Goal: Task Accomplishment & Management: Use online tool/utility

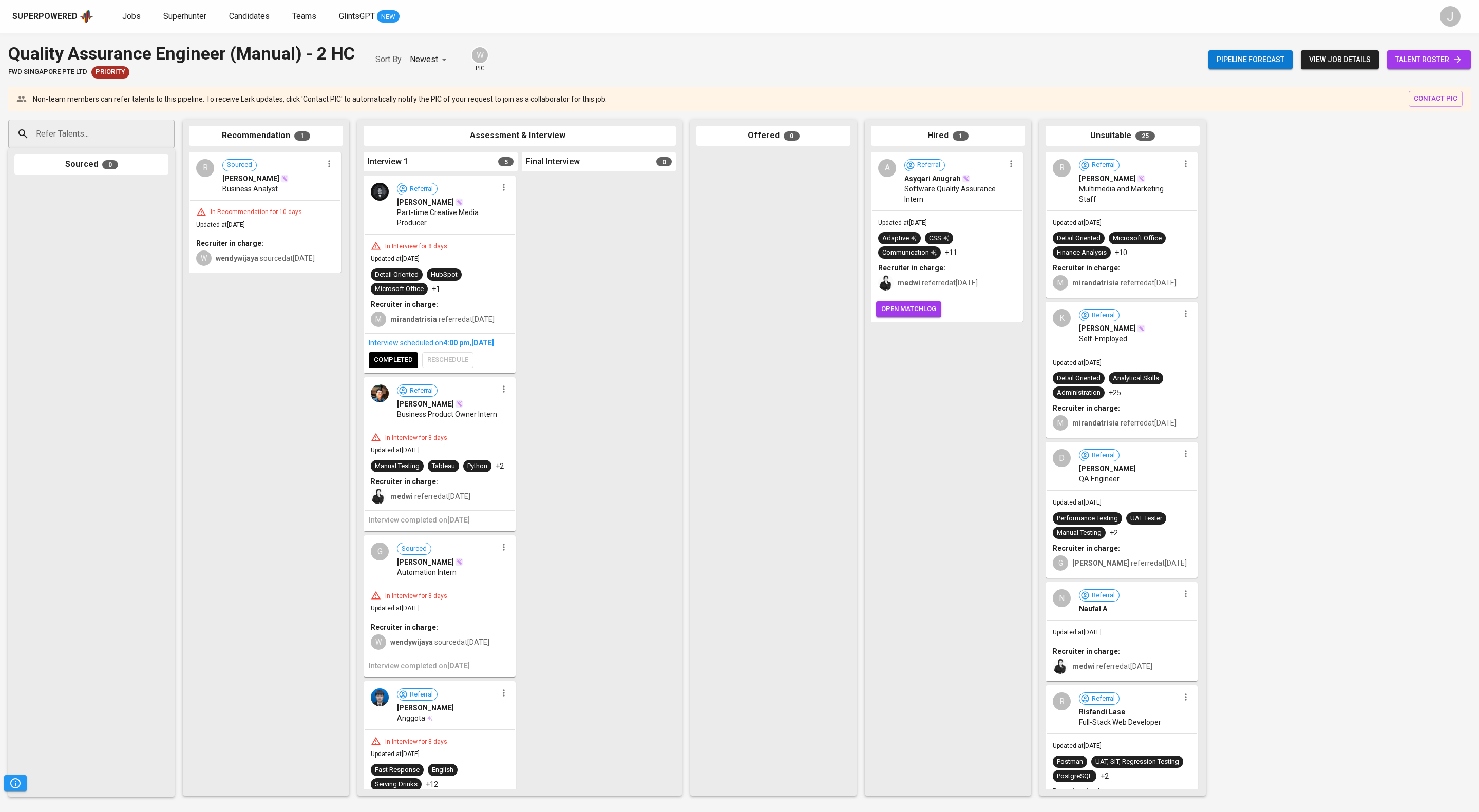
scroll to position [543, 0]
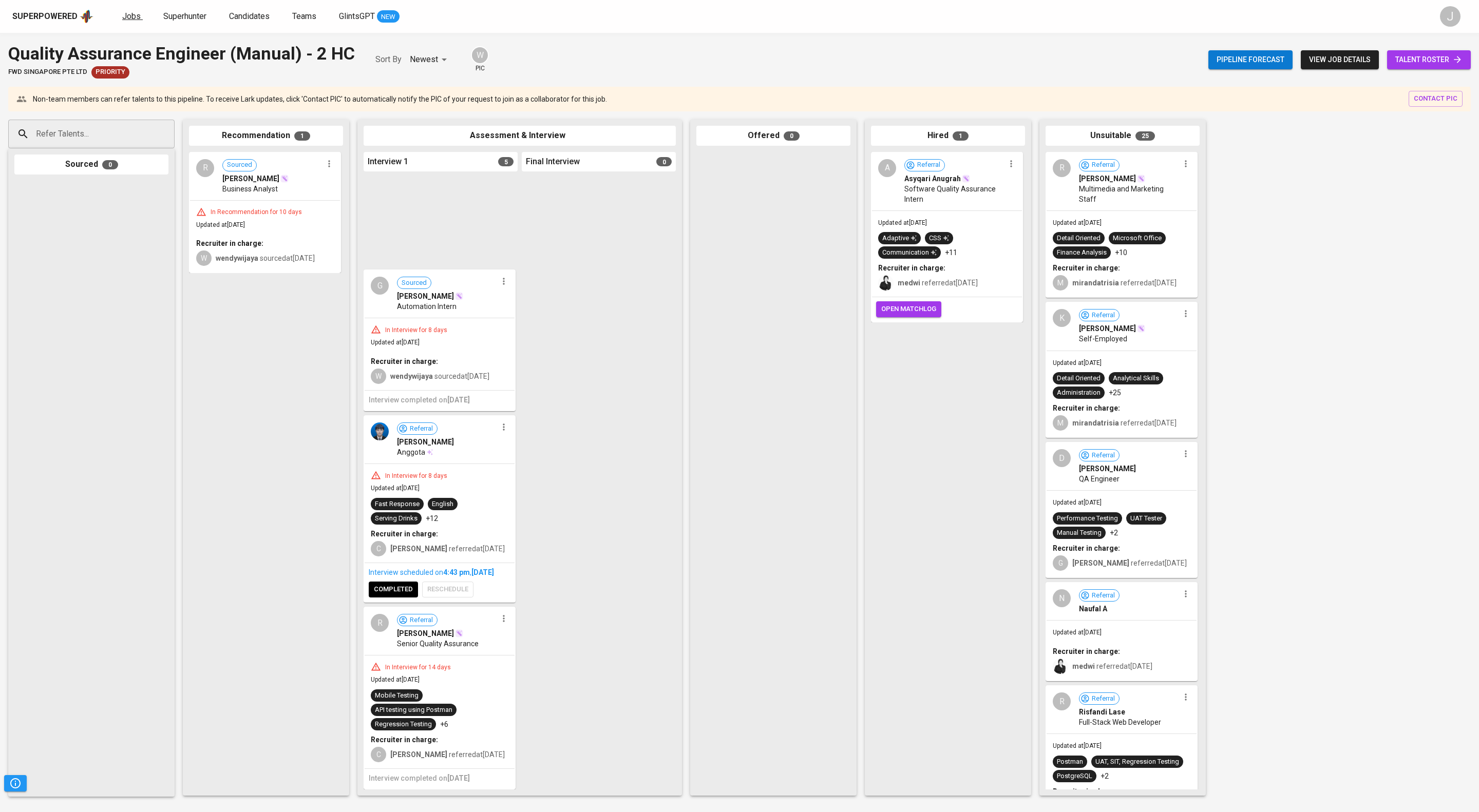
click at [140, 15] on span "Jobs" at bounding box center [131, 16] width 18 height 10
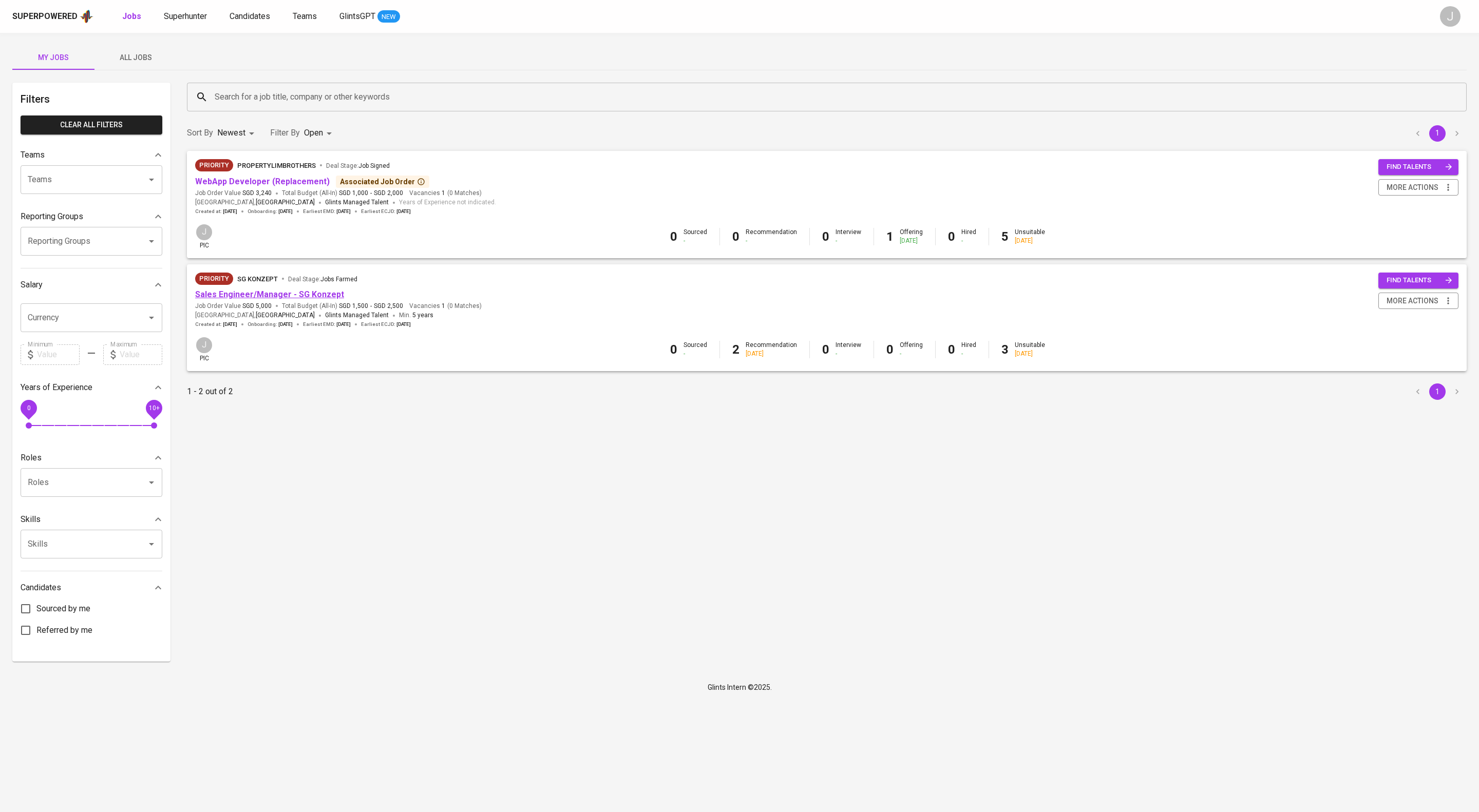
click at [296, 299] on link "Sales Engineer/Manager - SG Konzept" at bounding box center [270, 294] width 149 height 10
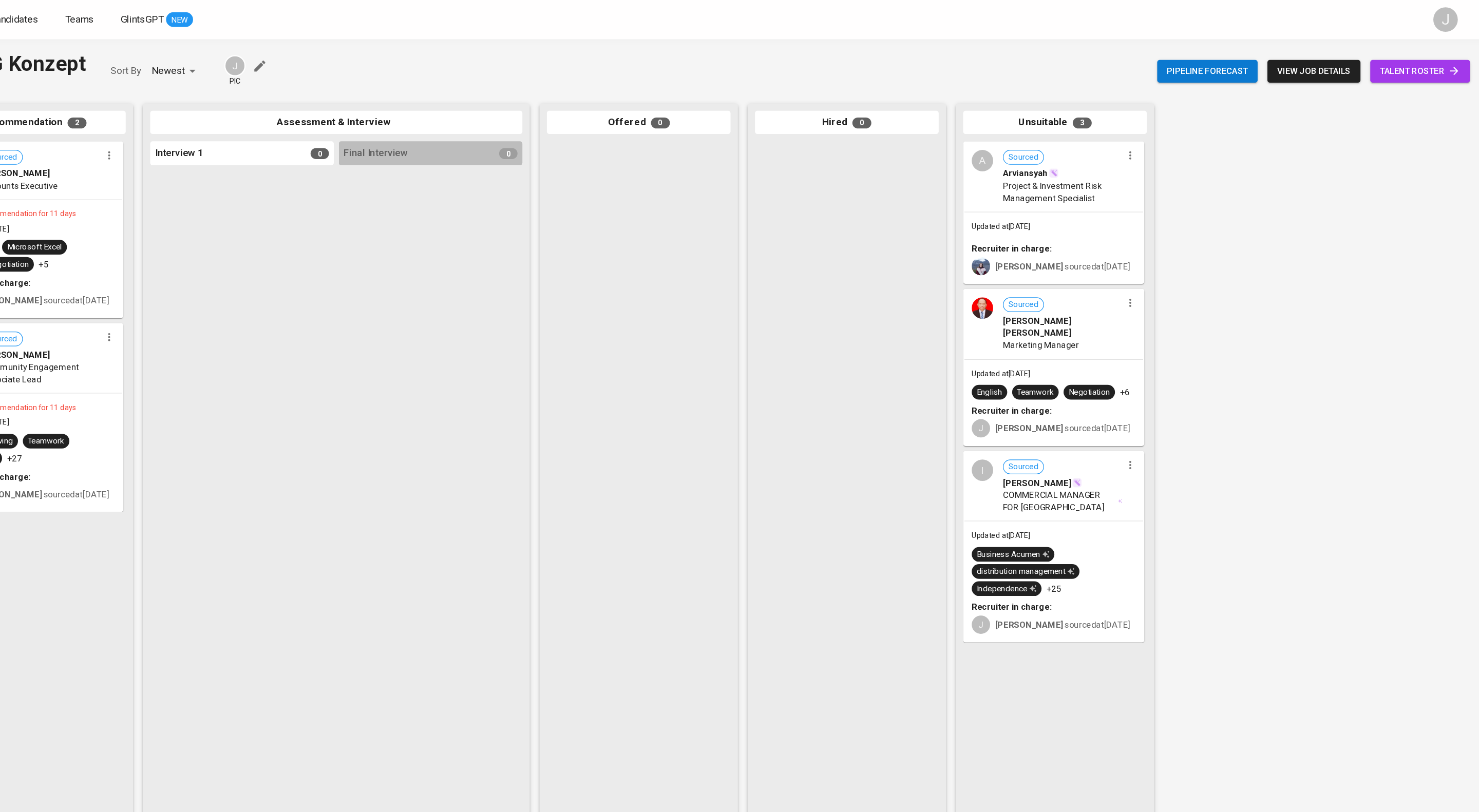
click at [1420, 57] on span "talent roster" at bounding box center [1428, 59] width 67 height 13
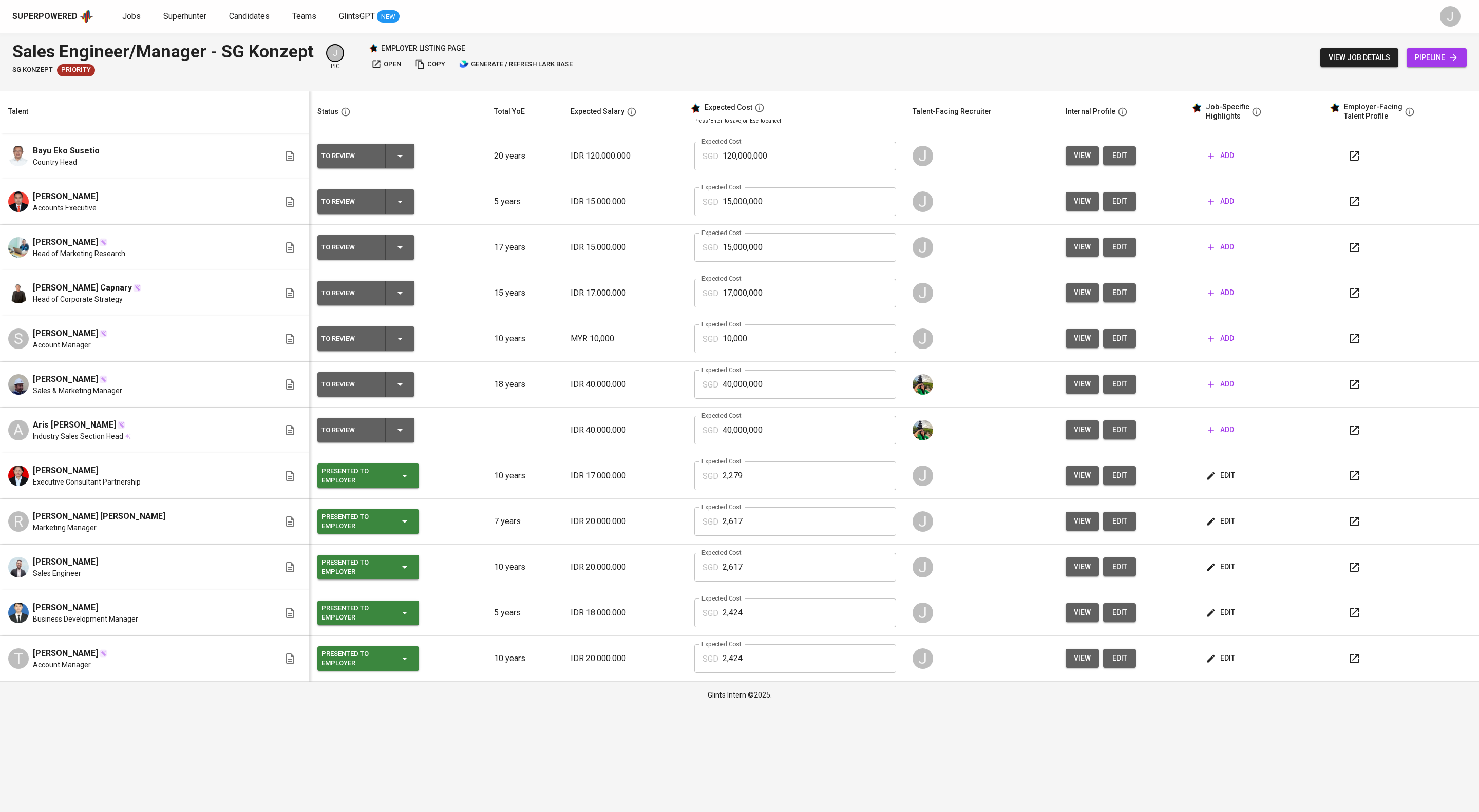
click at [1099, 668] on button "view" at bounding box center [1082, 658] width 33 height 19
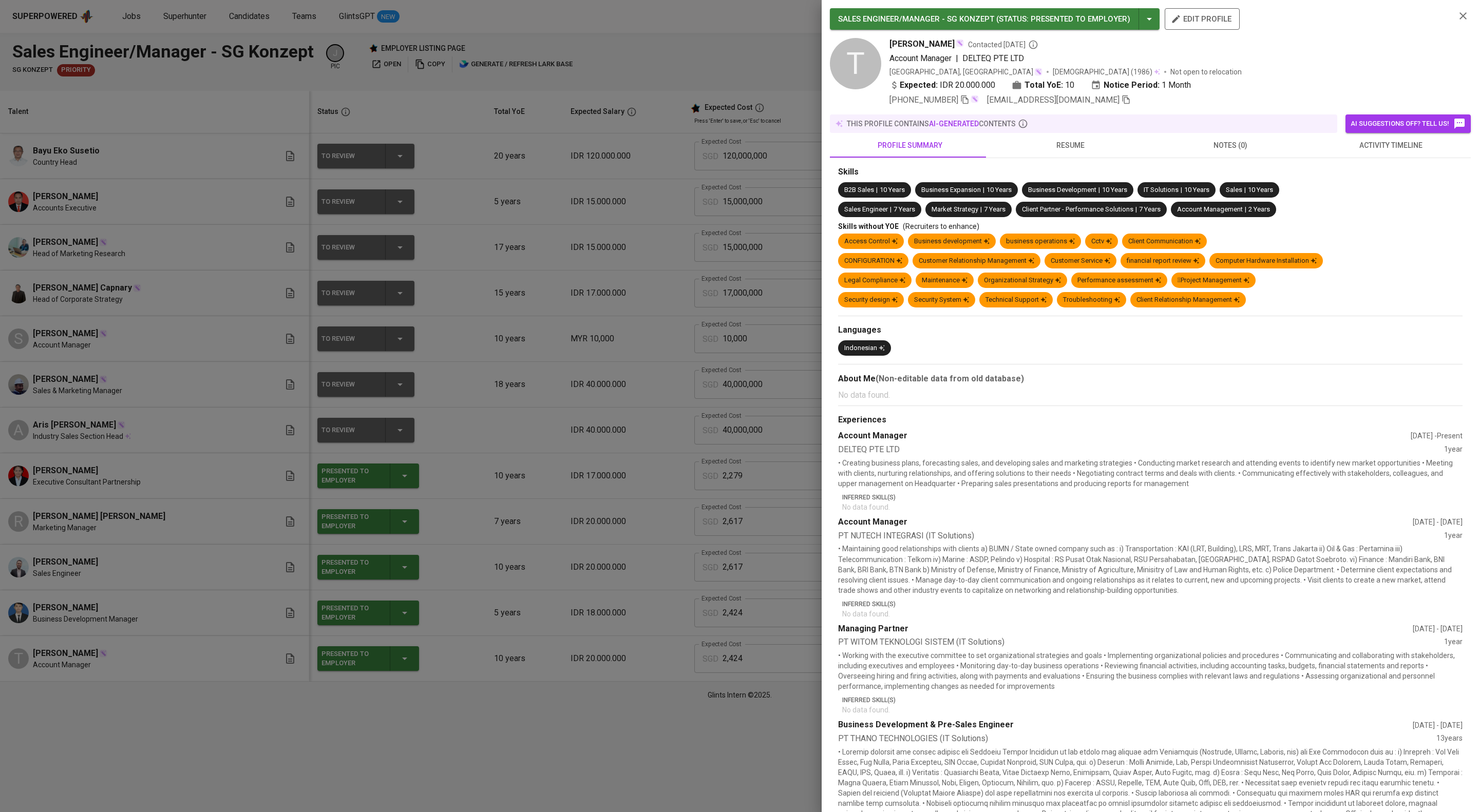
click at [1121, 105] on icon "button" at bounding box center [1126, 100] width 10 height 10
click at [155, 65] on div at bounding box center [740, 406] width 1479 height 812
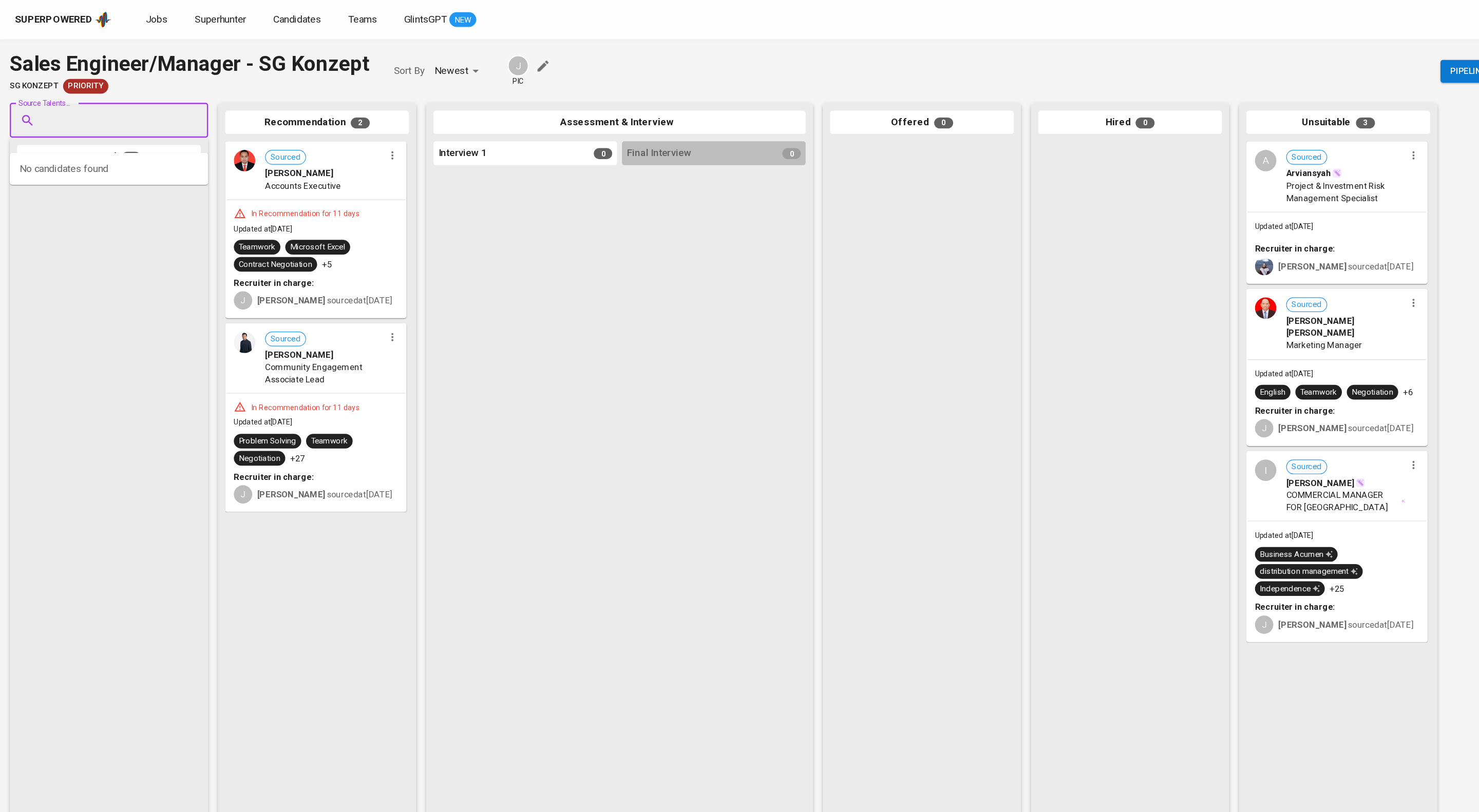
click at [60, 111] on input "Source Talents..." at bounding box center [86, 101] width 107 height 19
paste input "[EMAIL_ADDRESS][DOMAIN_NAME]"
type input "[EMAIL_ADDRESS][DOMAIN_NAME]"
click at [109, 156] on div "Account Manager" at bounding box center [91, 151] width 97 height 11
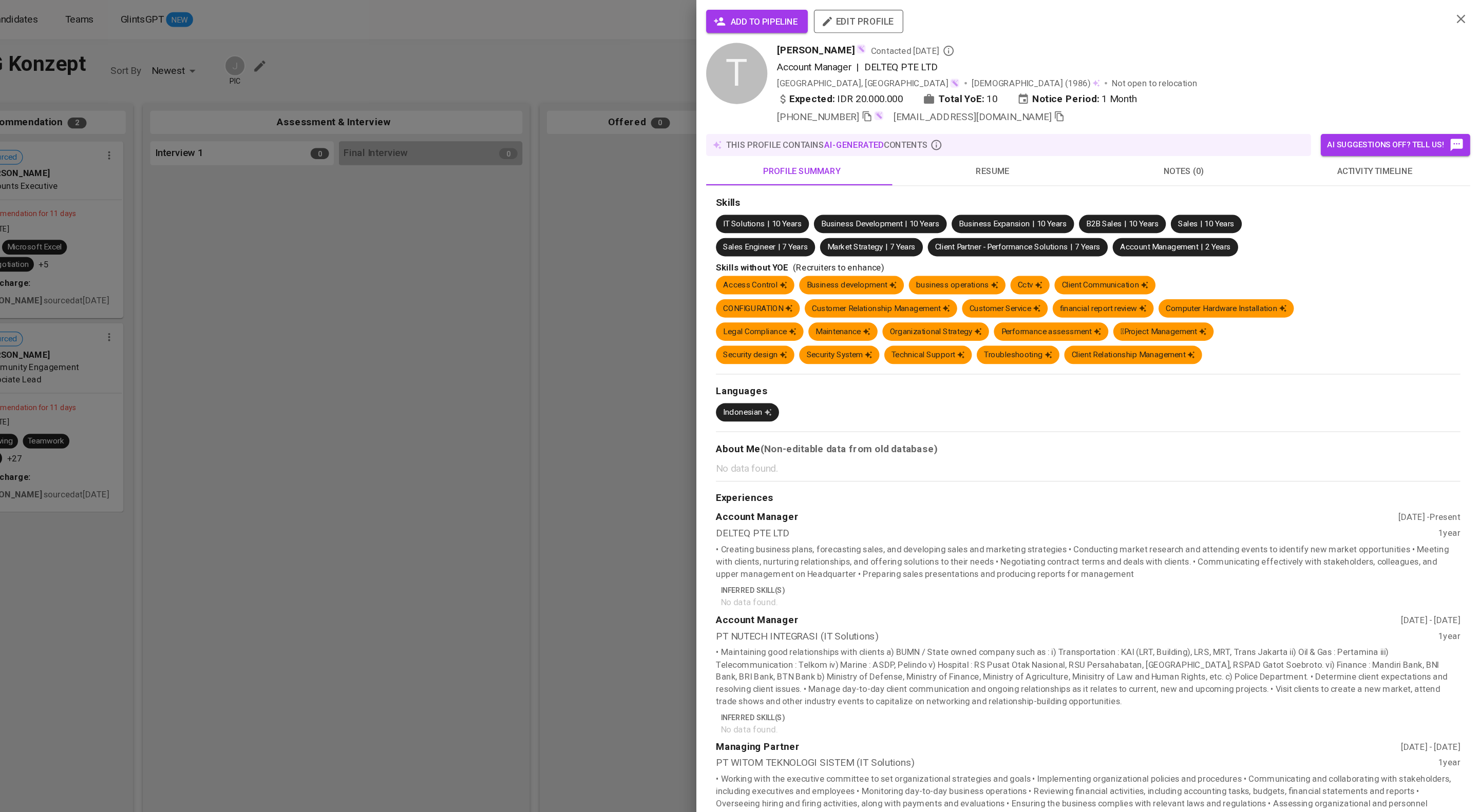
click at [1384, 150] on span "activity timeline" at bounding box center [1390, 143] width 148 height 13
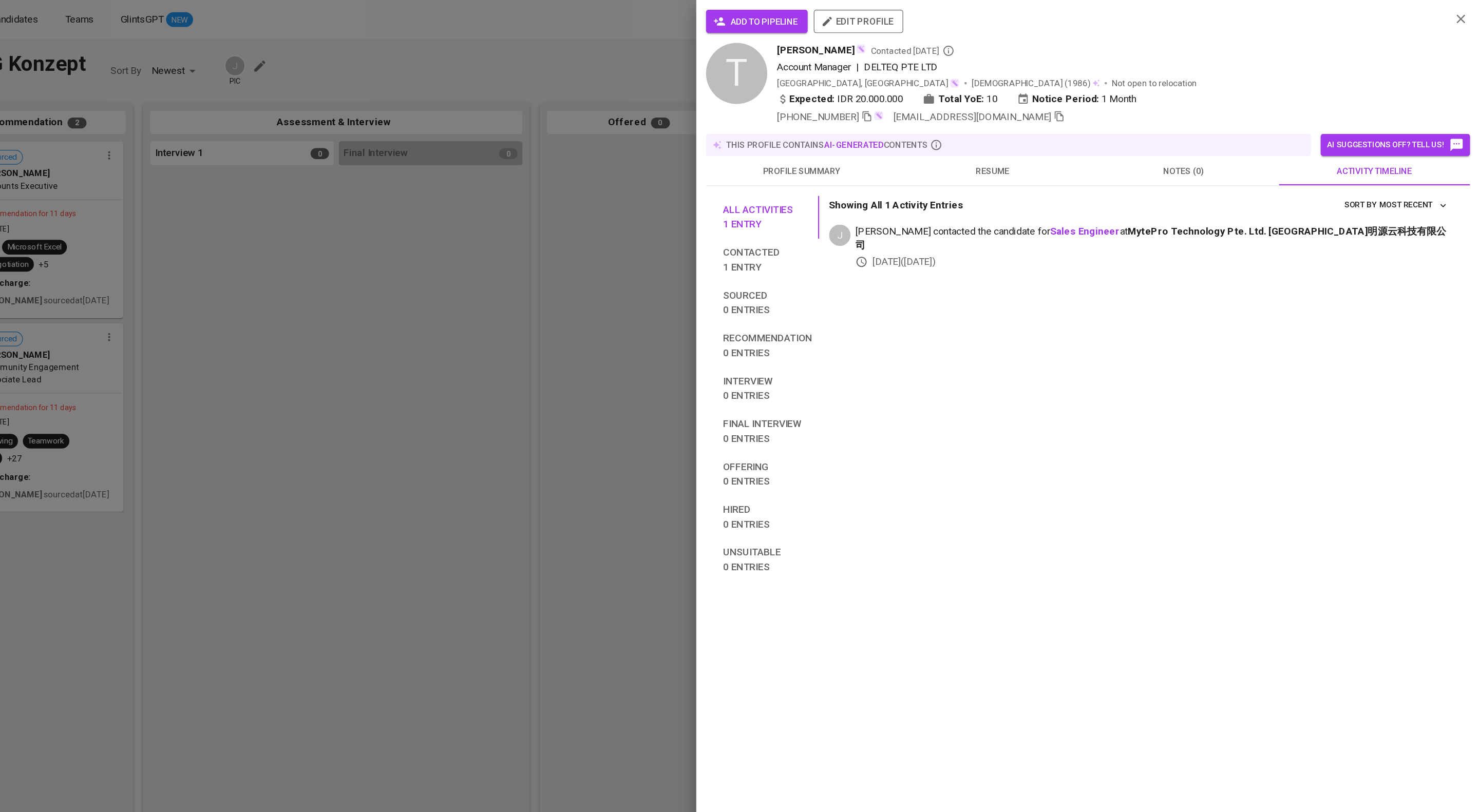
click at [886, 19] on span "add to pipeline" at bounding box center [872, 17] width 69 height 13
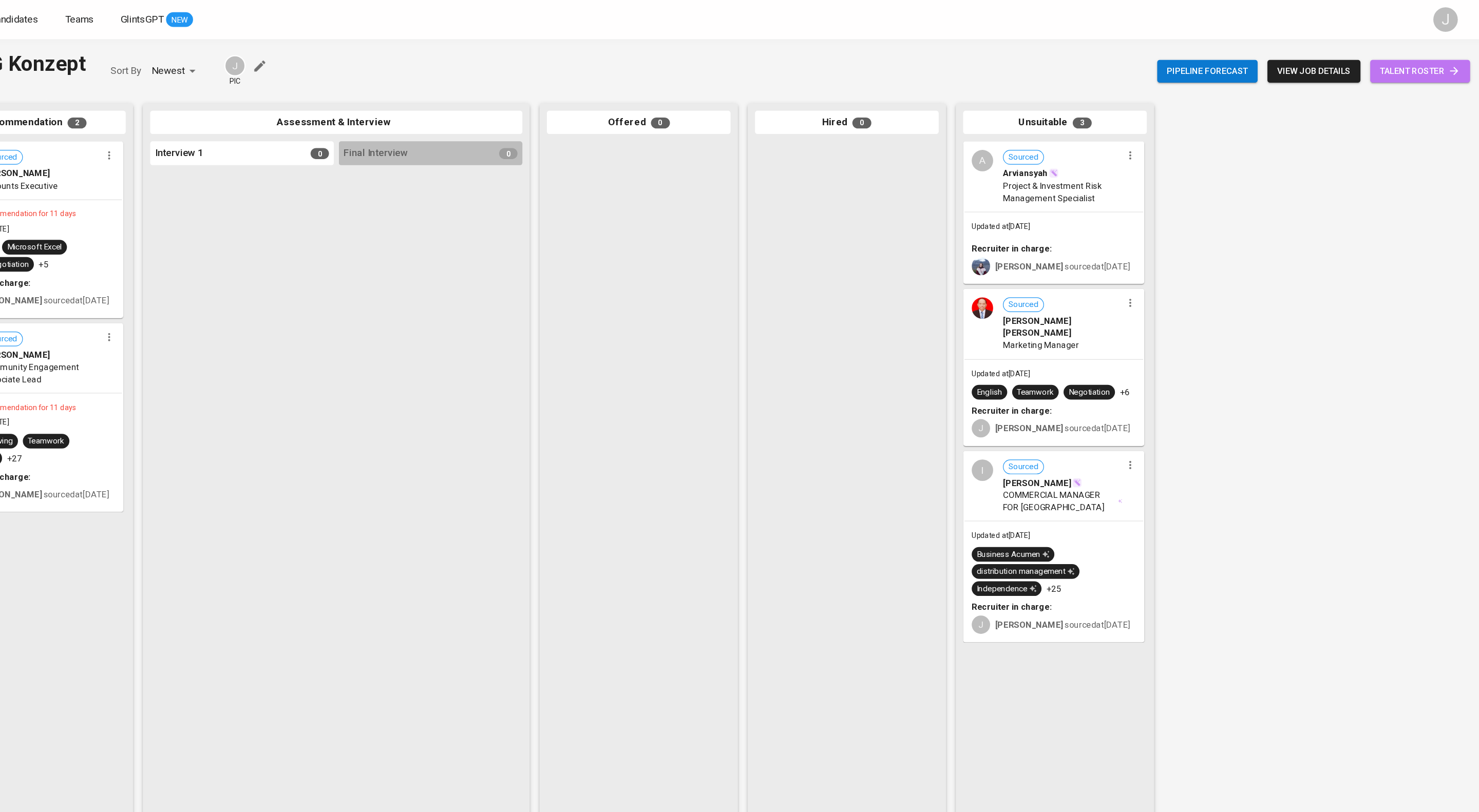
click at [1423, 58] on span "talent roster" at bounding box center [1428, 59] width 67 height 13
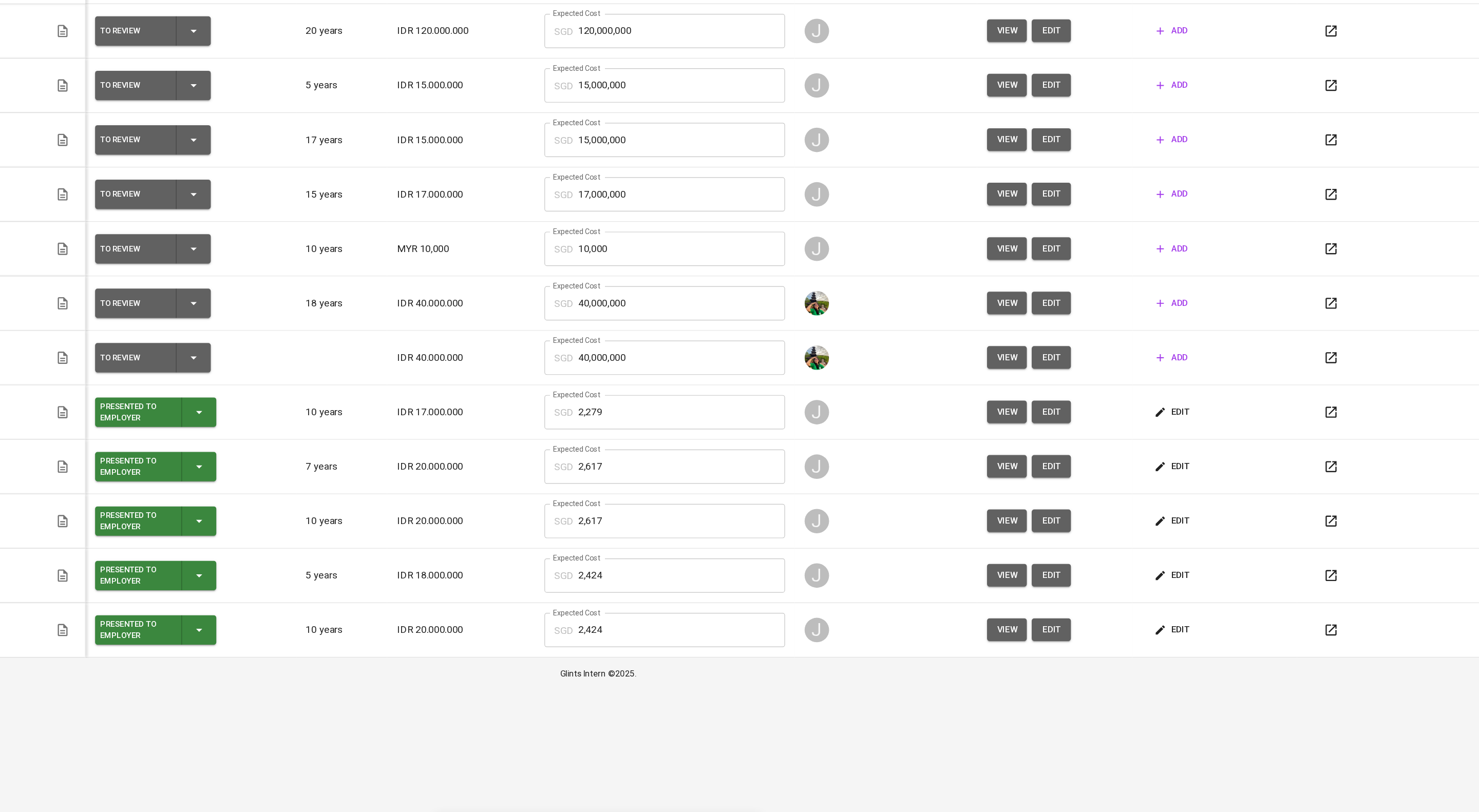
click at [1091, 619] on span "view" at bounding box center [1082, 612] width 17 height 13
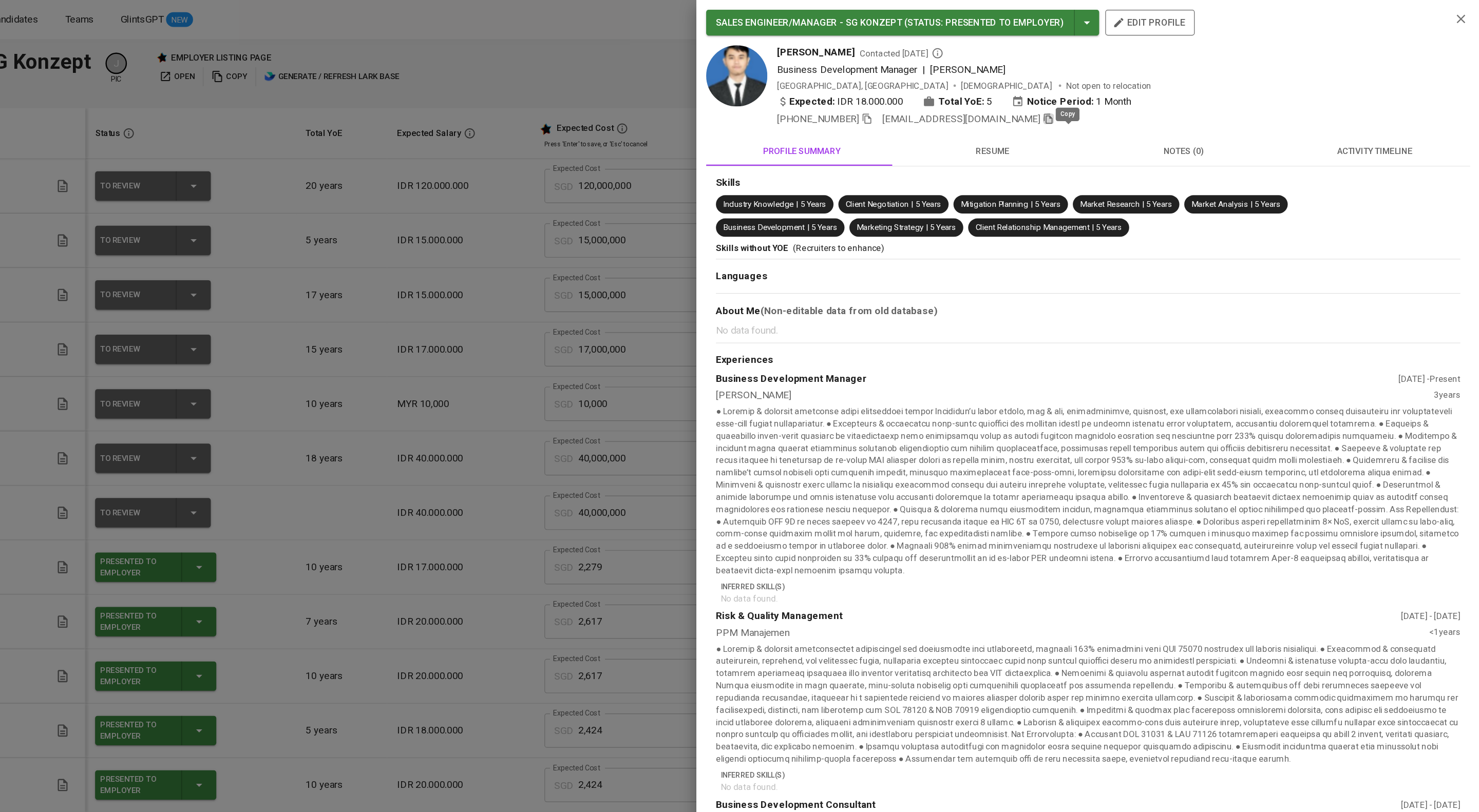
click at [1121, 105] on icon "button" at bounding box center [1117, 100] width 10 height 10
click at [683, 121] on div at bounding box center [740, 406] width 1479 height 812
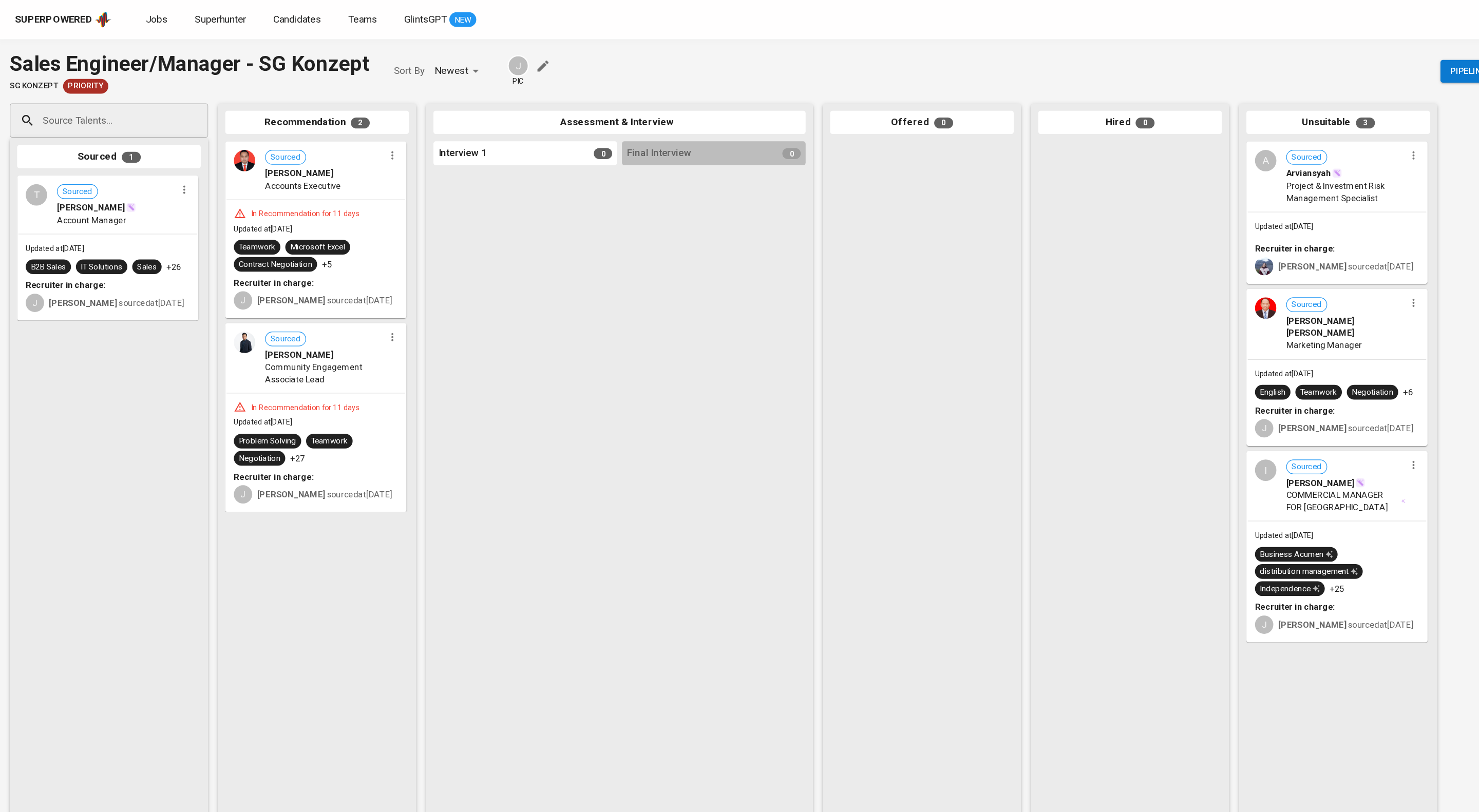
click at [54, 108] on input "Source Talents..." at bounding box center [86, 101] width 107 height 19
paste input "[EMAIL_ADDRESS][DOMAIN_NAME]"
type input "[EMAIL_ADDRESS][DOMAIN_NAME]"
click at [136, 155] on span "Business Development Manager" at bounding box center [89, 151] width 93 height 11
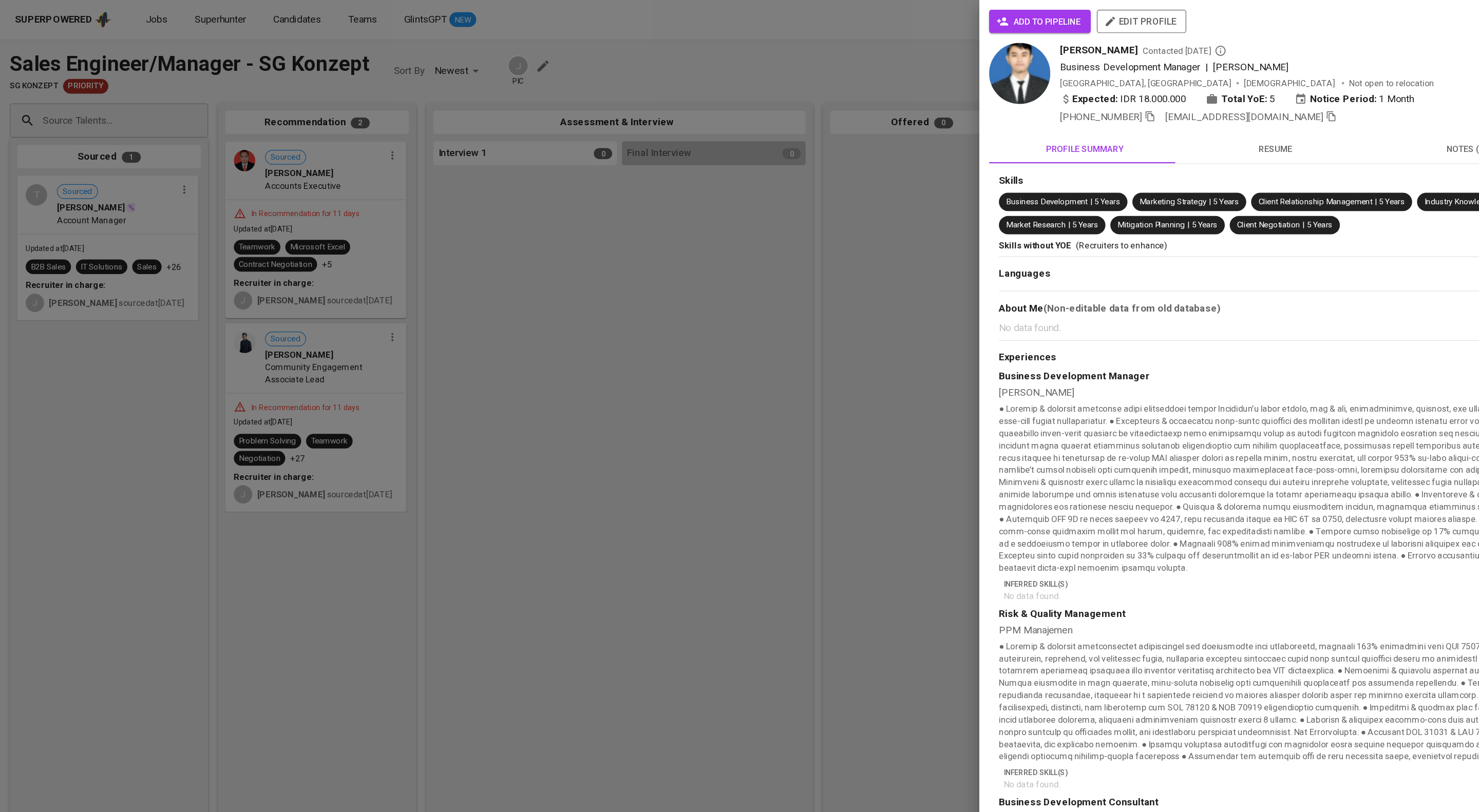
scroll to position [0, 0]
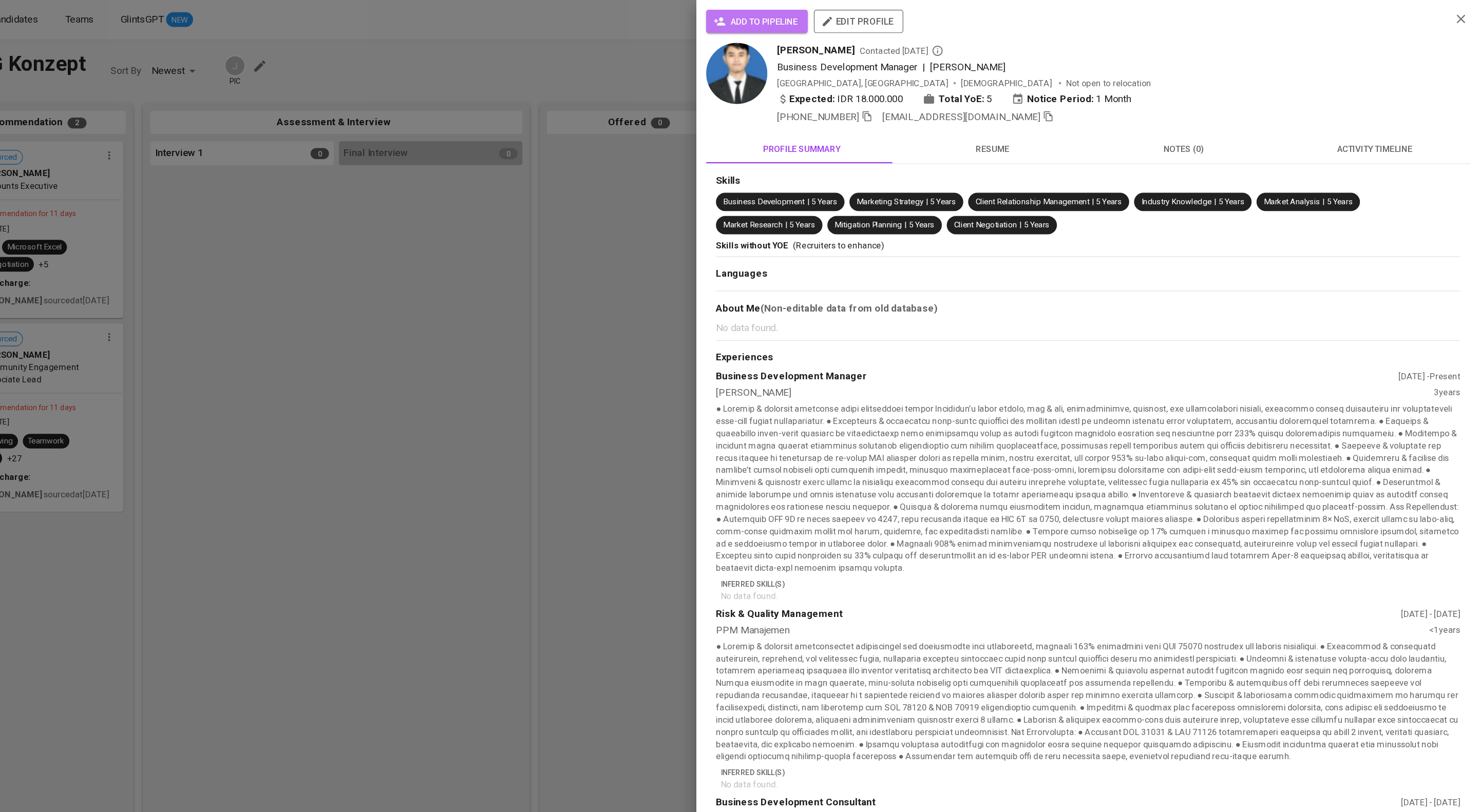
click at [887, 20] on span "add to pipeline" at bounding box center [872, 17] width 69 height 13
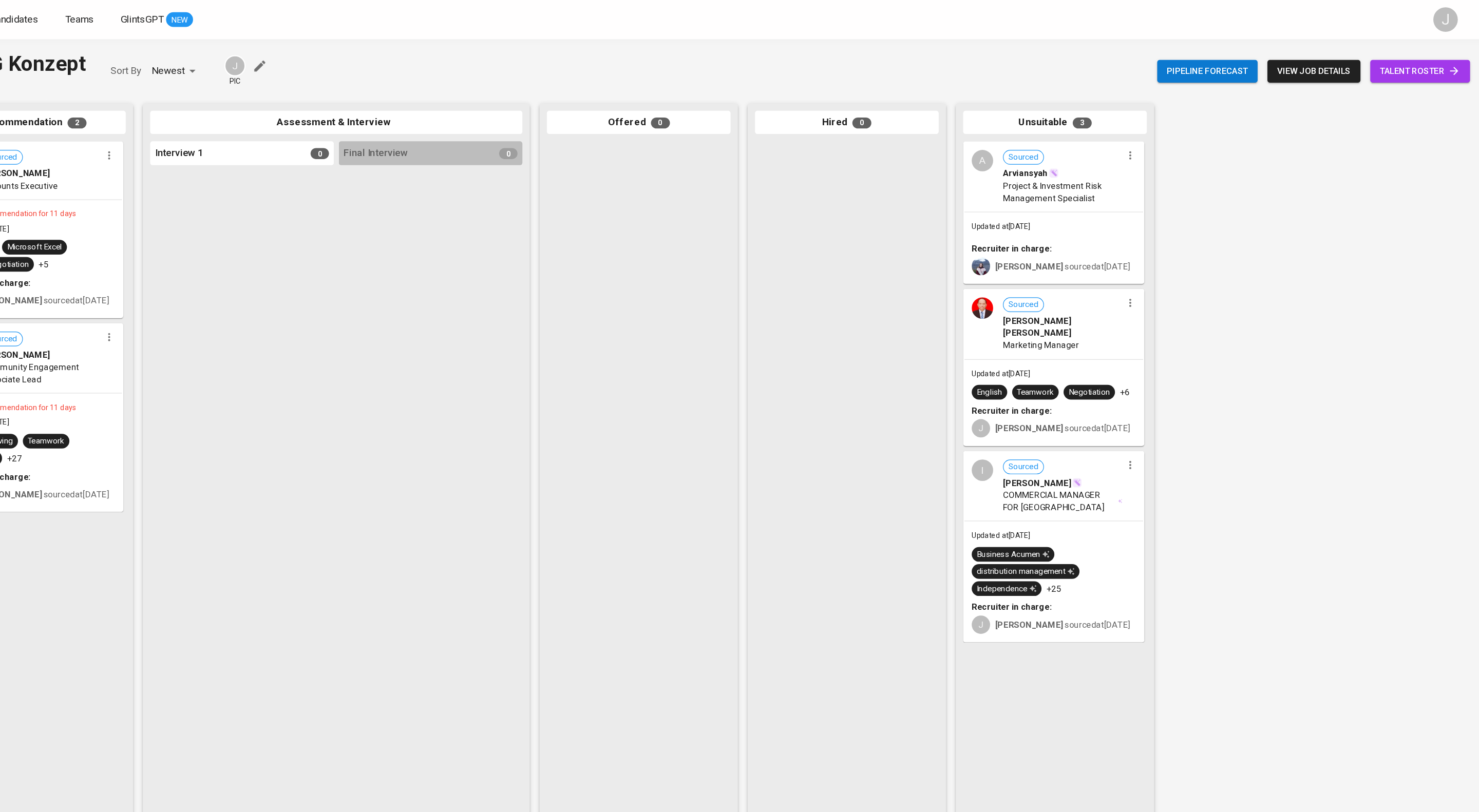
click at [1412, 58] on span "talent roster" at bounding box center [1428, 59] width 67 height 13
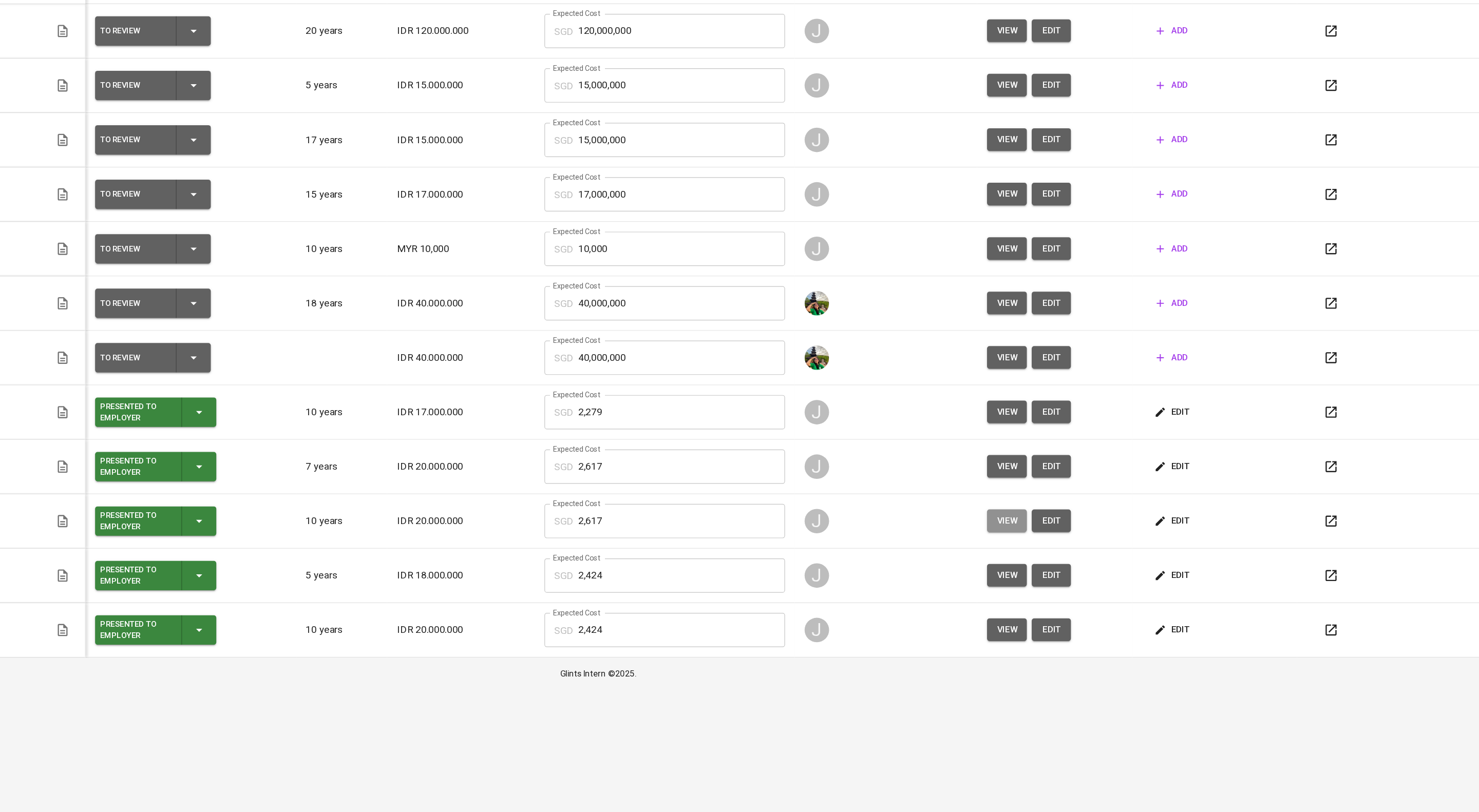
click at [1085, 573] on span "view" at bounding box center [1082, 566] width 17 height 13
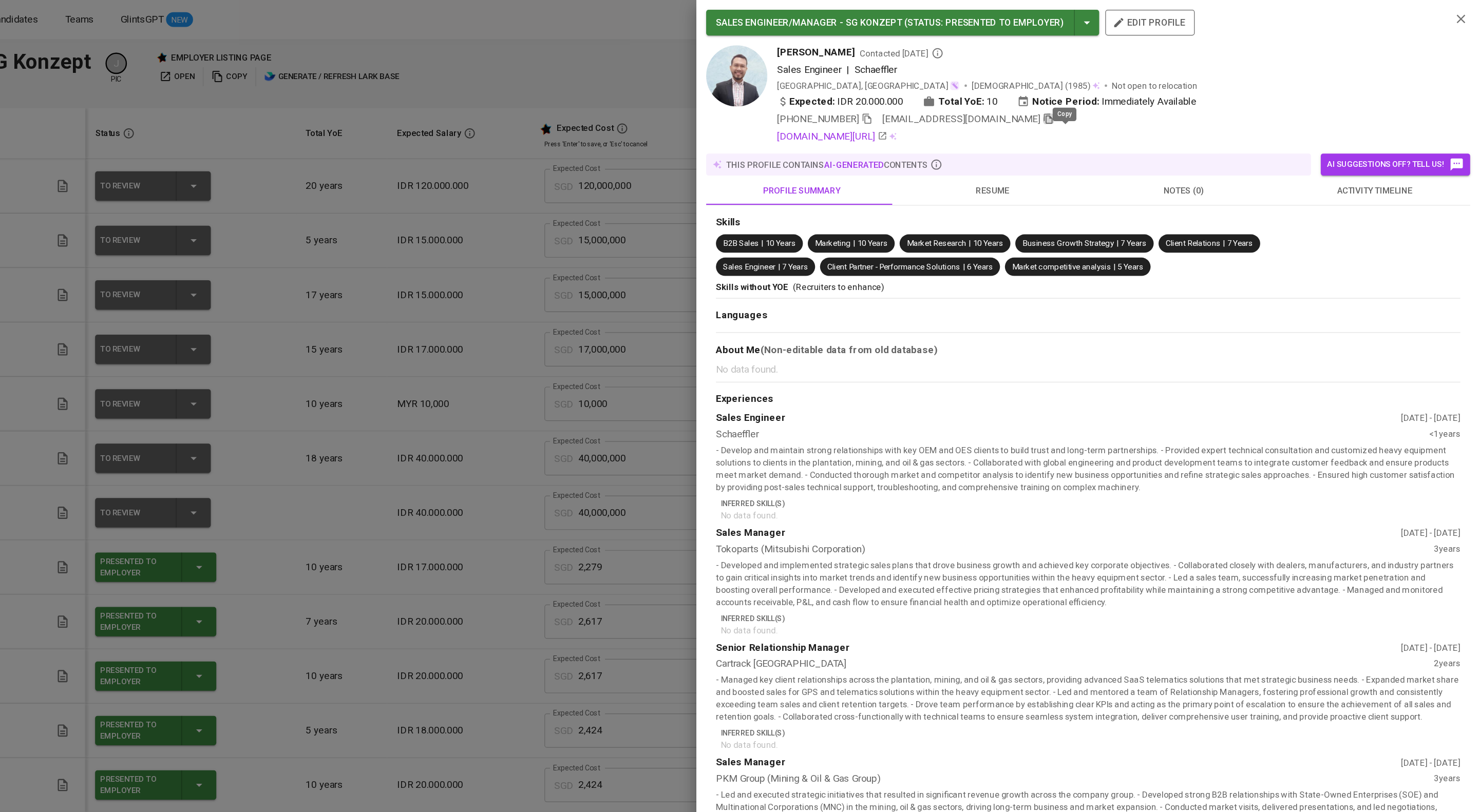
click at [1121, 105] on icon "button" at bounding box center [1117, 100] width 10 height 10
click at [552, 154] on div at bounding box center [740, 406] width 1479 height 812
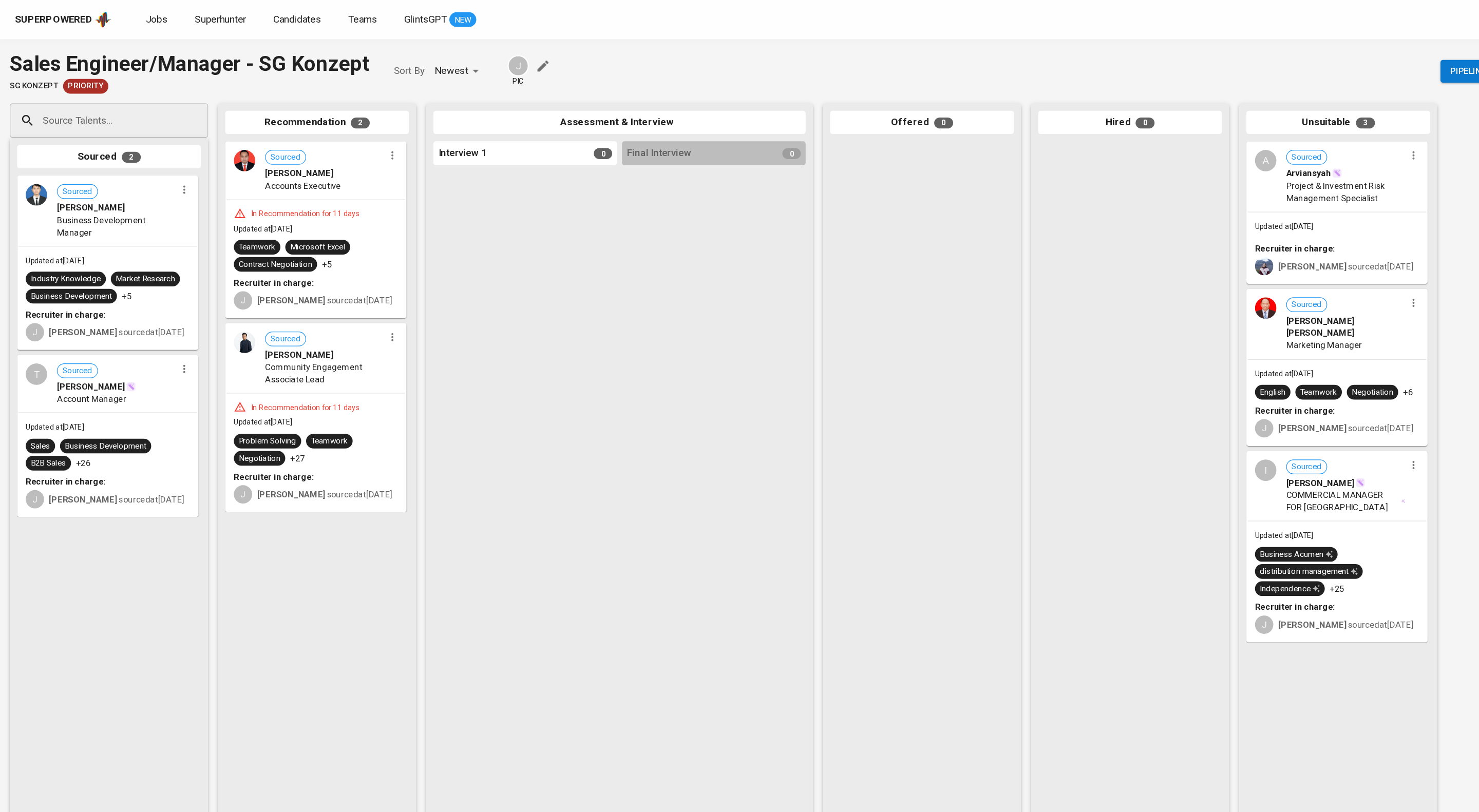
click at [45, 111] on input "Source Talents..." at bounding box center [86, 101] width 107 height 19
paste input "[EMAIL_ADDRESS][DOMAIN_NAME]"
type input "[EMAIL_ADDRESS][DOMAIN_NAME]"
click at [113, 146] on div "[PERSON_NAME]" at bounding box center [91, 140] width 97 height 11
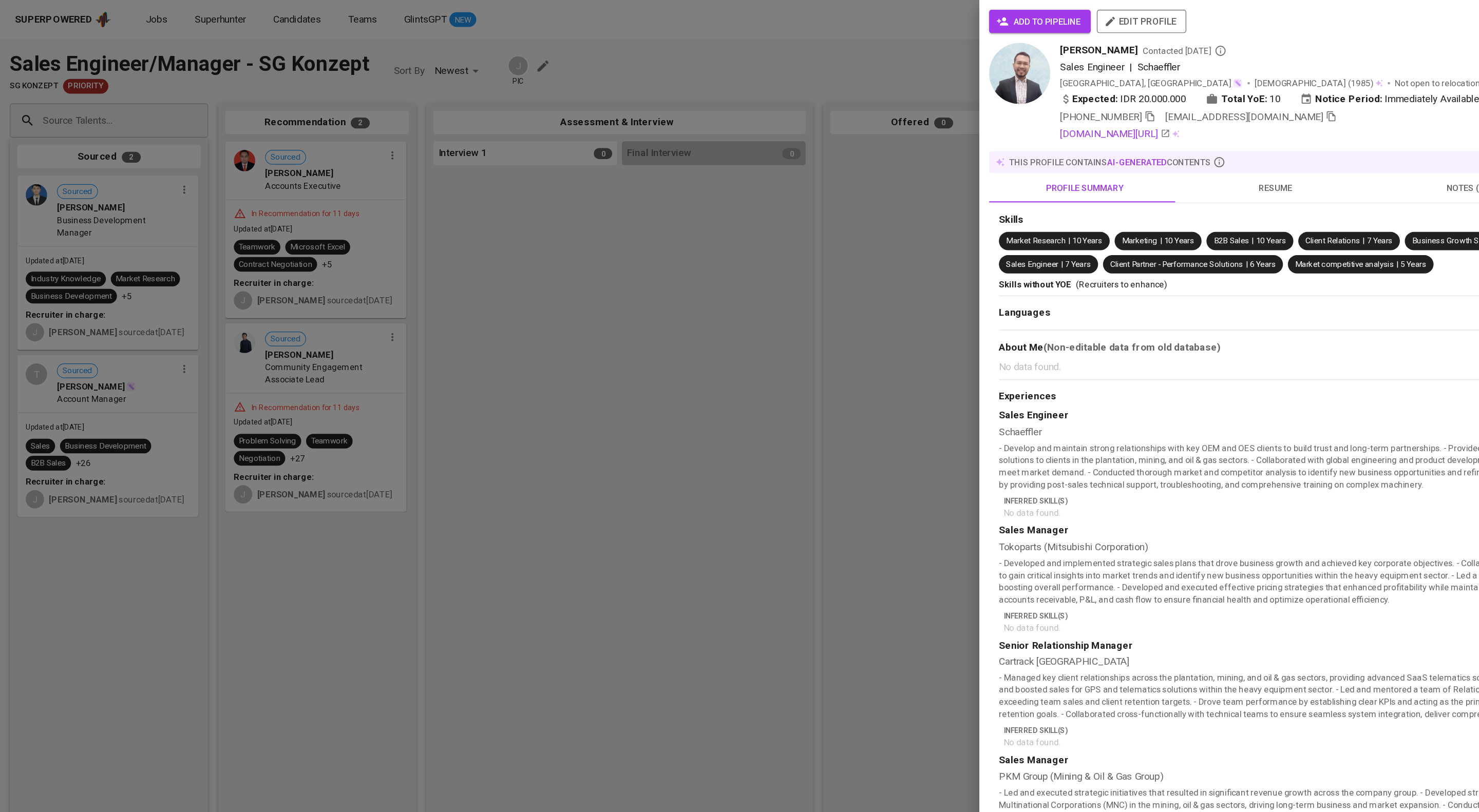
scroll to position [0, 0]
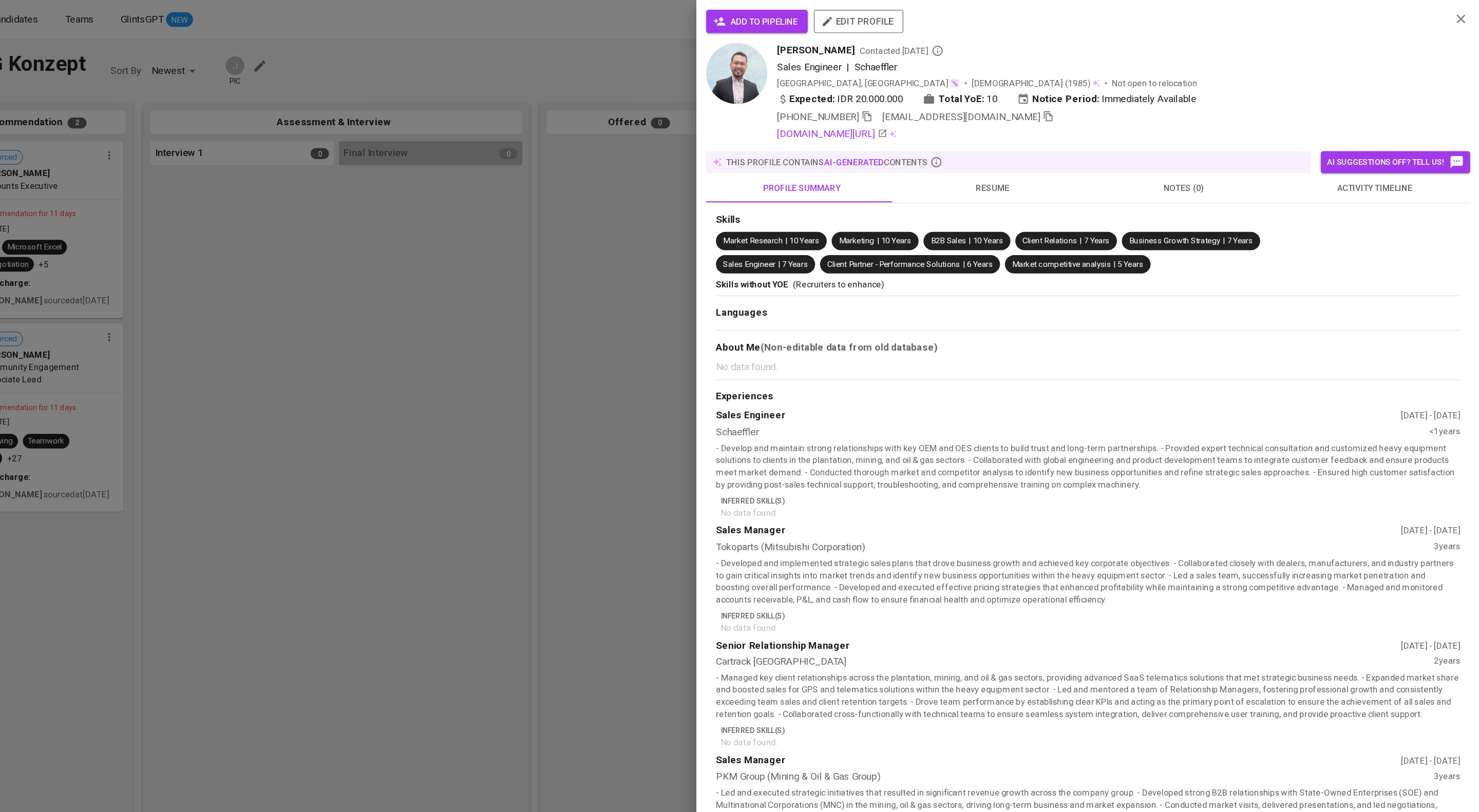
click at [889, 19] on span "add to pipeline" at bounding box center [872, 17] width 69 height 13
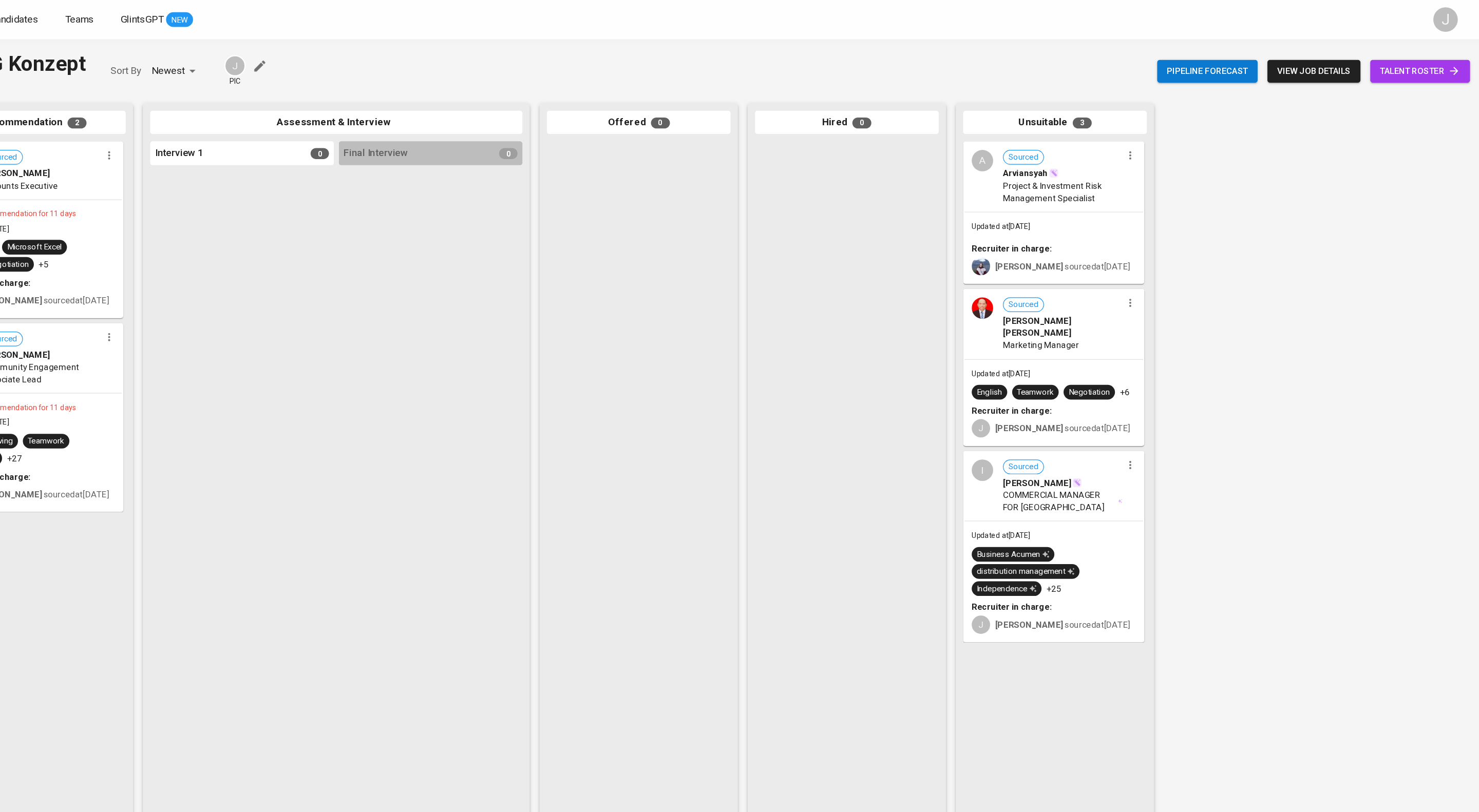
click at [1405, 64] on span "talent roster" at bounding box center [1428, 59] width 67 height 13
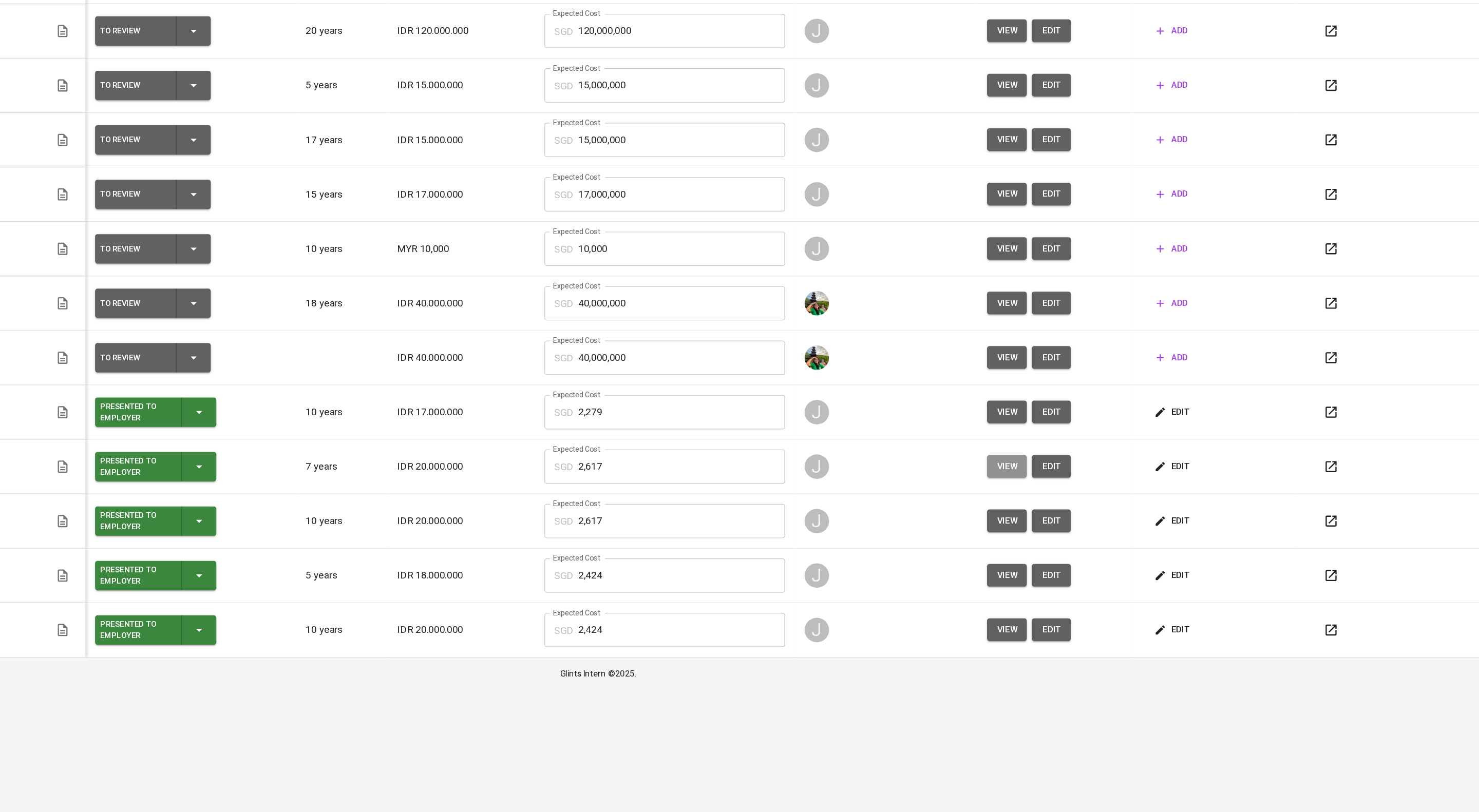
click at [1090, 527] on span "view" at bounding box center [1082, 521] width 17 height 13
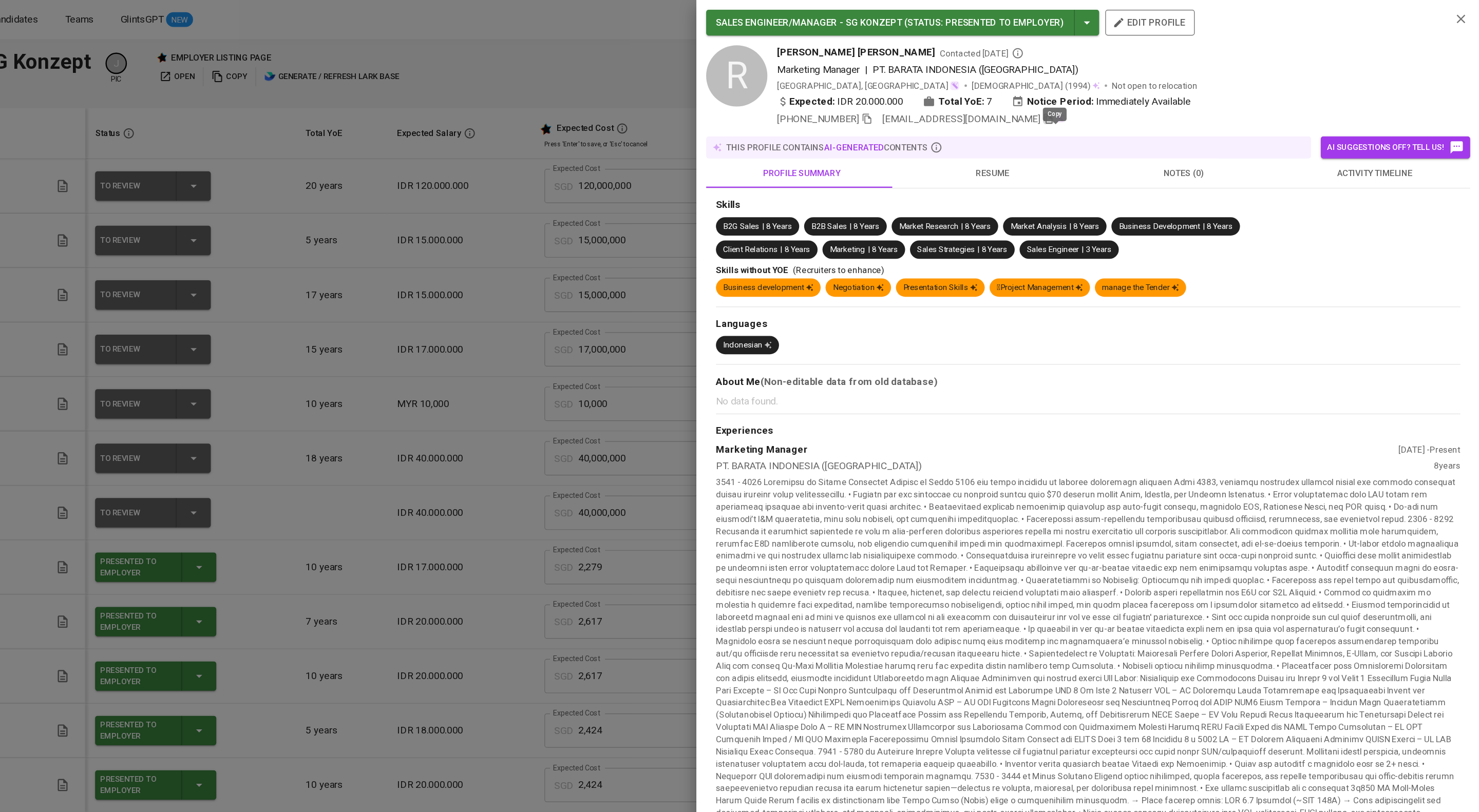
click at [1121, 105] on icon "button" at bounding box center [1117, 100] width 10 height 10
drag, startPoint x: 563, startPoint y: 148, endPoint x: 248, endPoint y: 68, distance: 325.0
click at [563, 146] on div at bounding box center [740, 406] width 1479 height 812
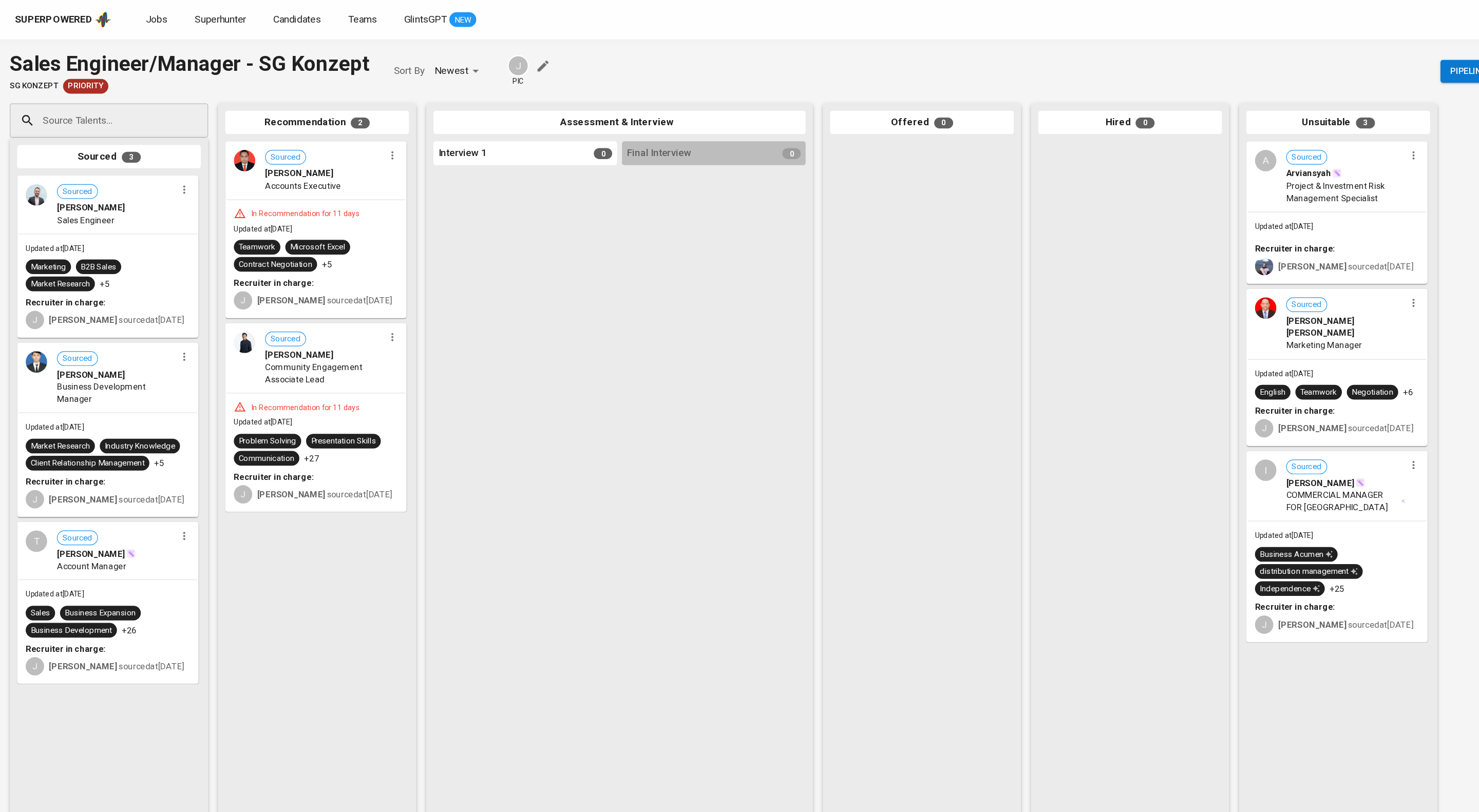
click at [84, 115] on div "Source Talents..." at bounding box center [91, 102] width 166 height 29
paste input "[EMAIL_ADDRESS][DOMAIN_NAME]"
type input "[EMAIL_ADDRESS][DOMAIN_NAME]"
click at [124, 149] on div "Marketing Manager" at bounding box center [99, 151] width 113 height 11
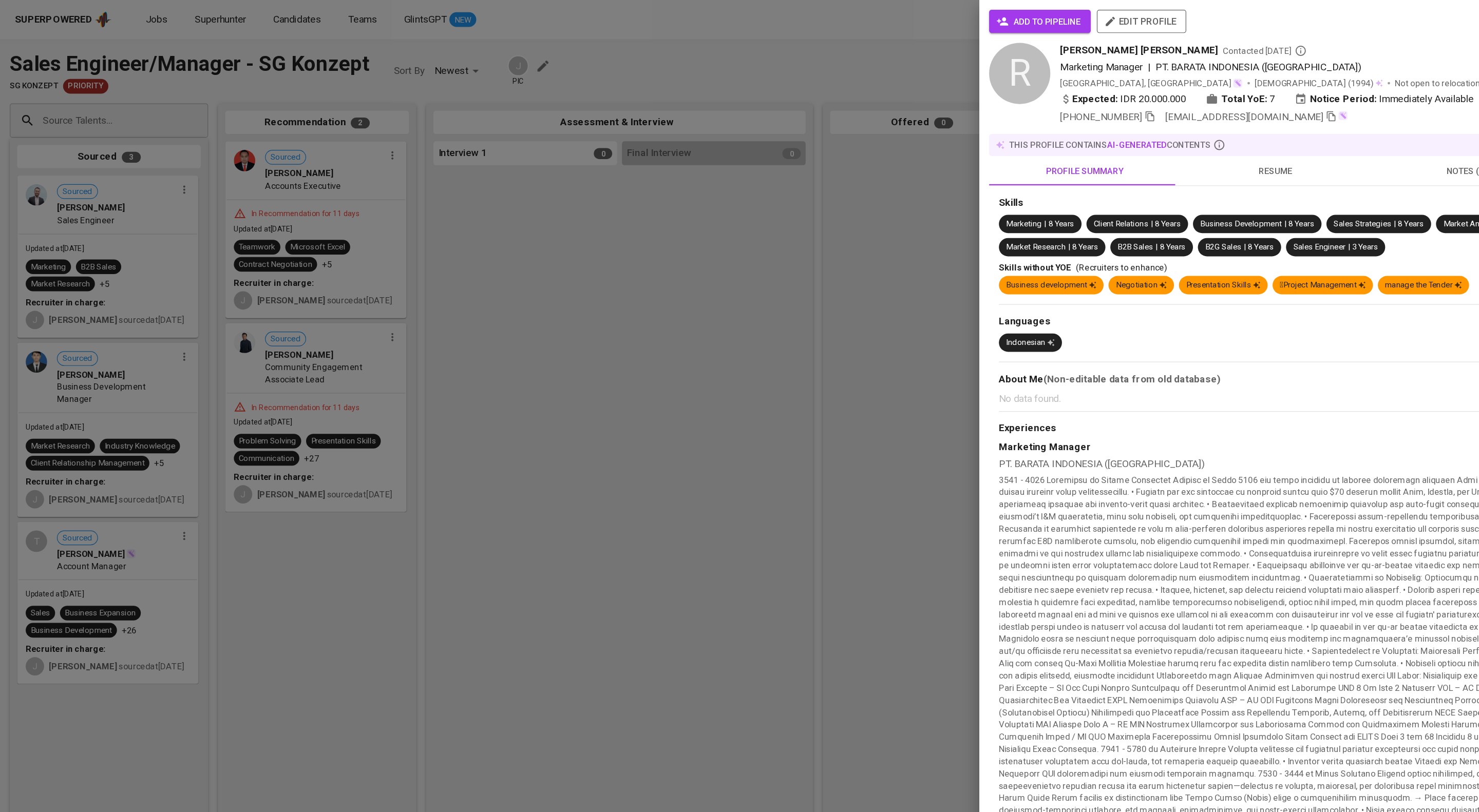
scroll to position [0, 0]
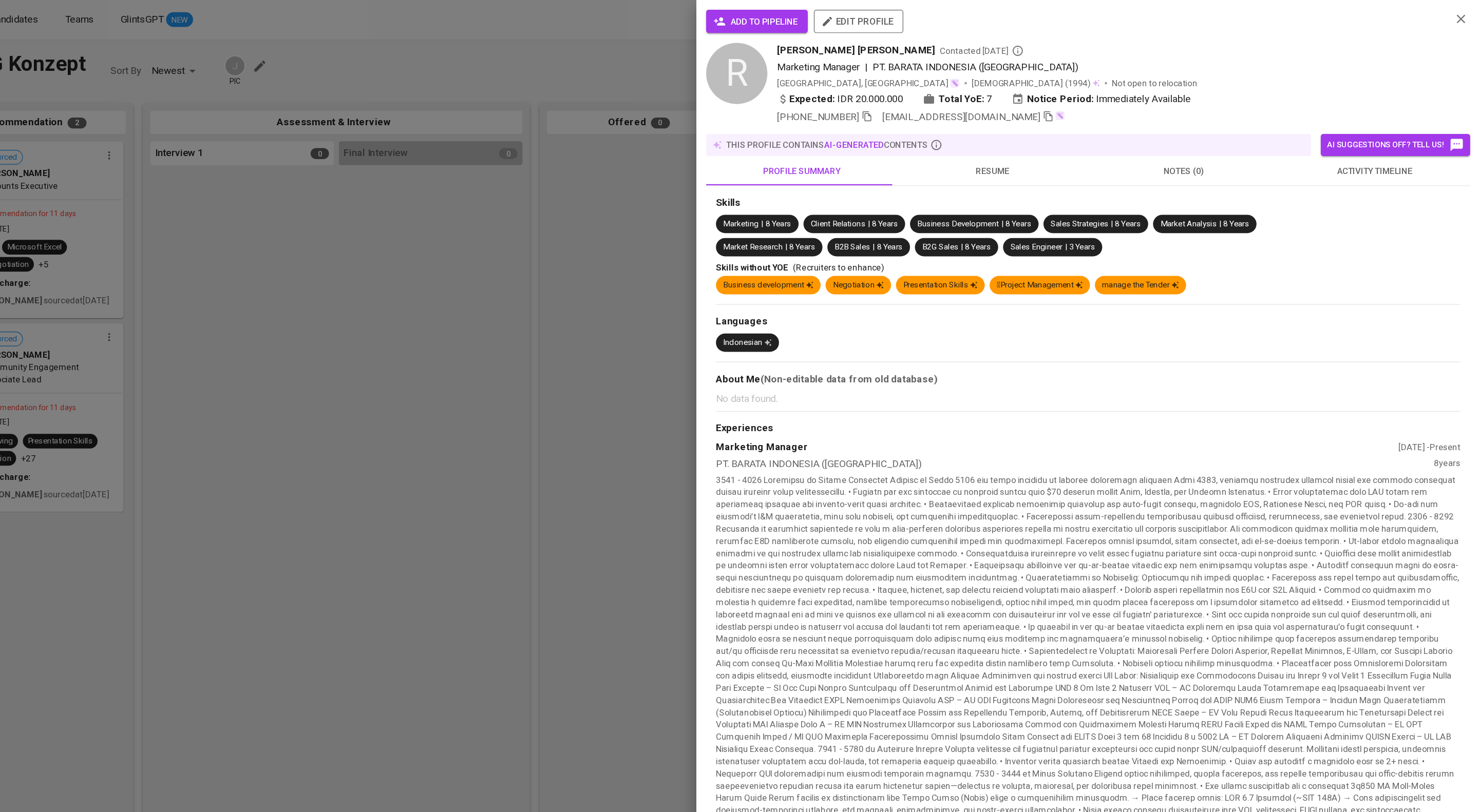
click at [876, 12] on span "add to pipeline" at bounding box center [872, 17] width 69 height 13
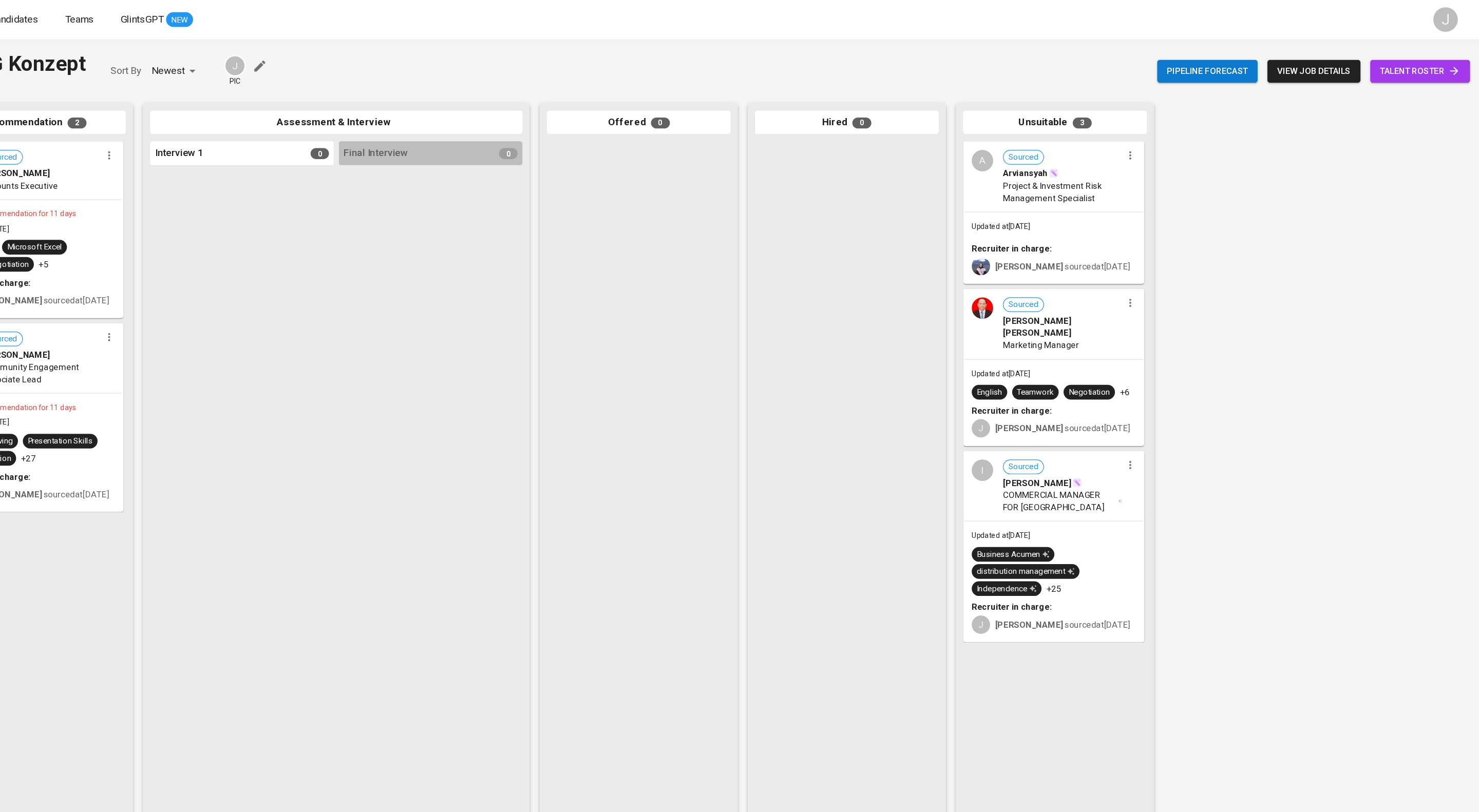
click at [1425, 66] on span "talent roster" at bounding box center [1428, 59] width 67 height 13
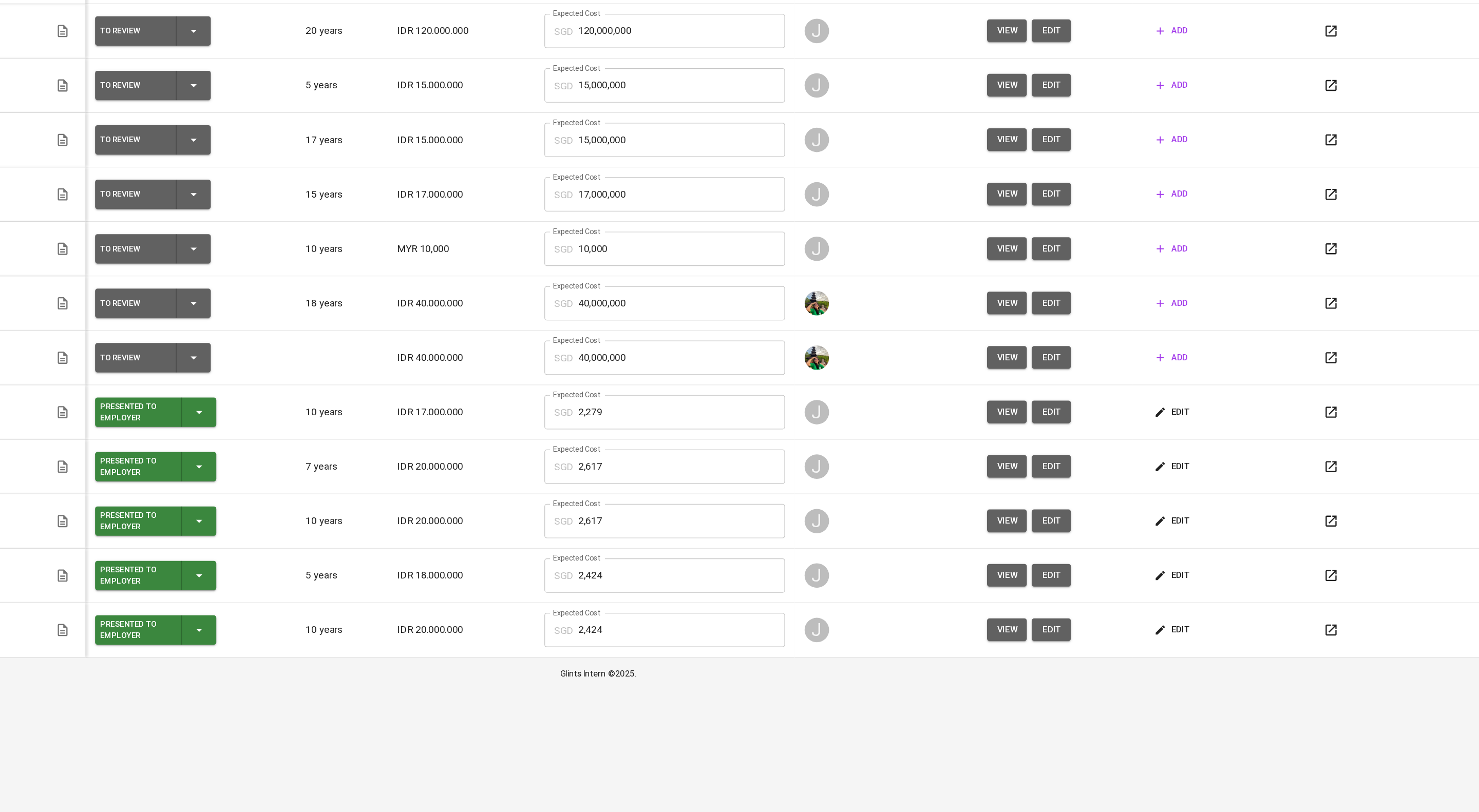
click at [1091, 482] on span "view" at bounding box center [1082, 475] width 17 height 13
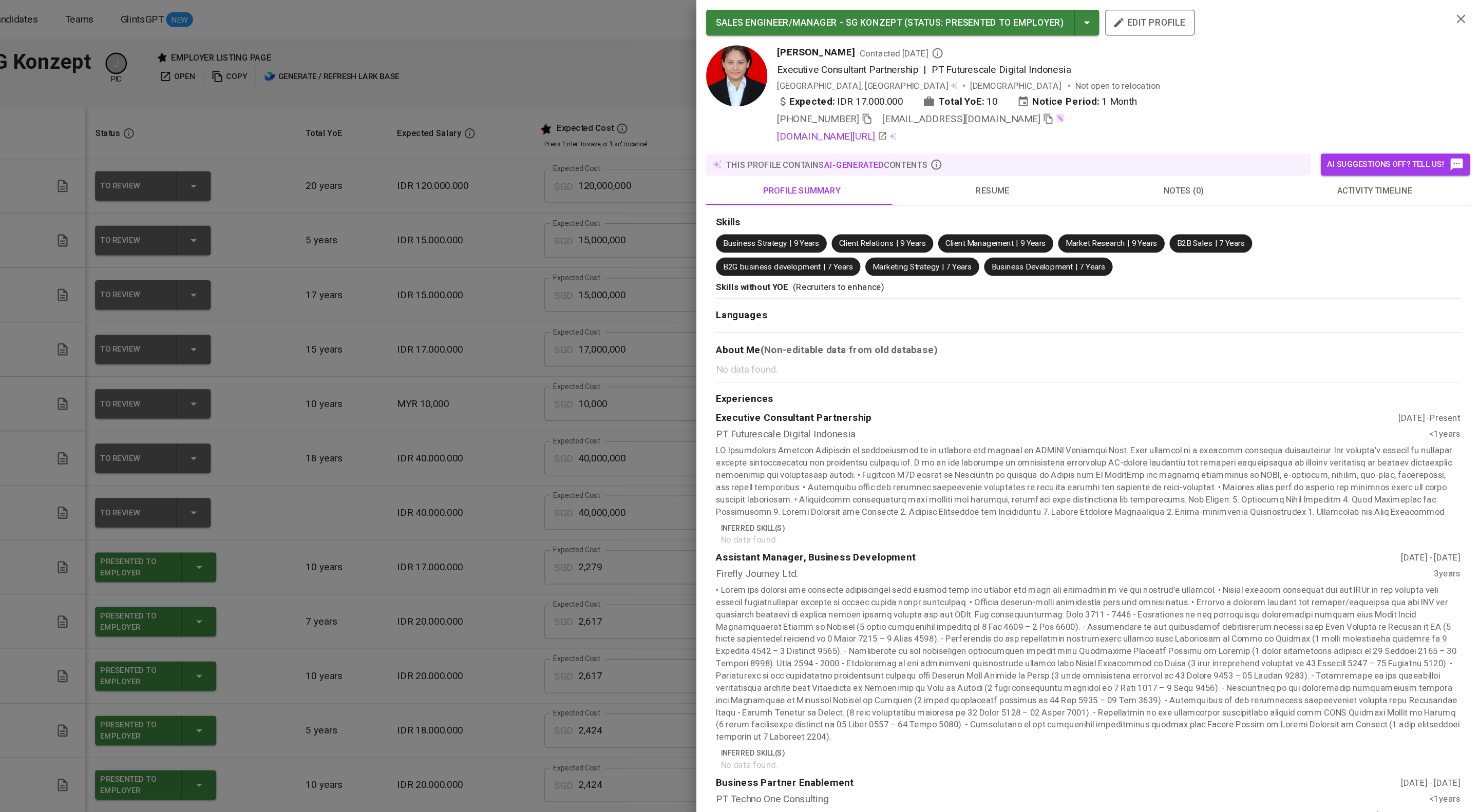
click at [1110, 121] on div "[PERSON_NAME] Contacted [DATE] Executive Consultant Partnership | PT Futurescal…" at bounding box center [1168, 78] width 558 height 82
click at [1112, 105] on icon "button" at bounding box center [1117, 100] width 10 height 10
click at [663, 131] on div at bounding box center [740, 406] width 1479 height 812
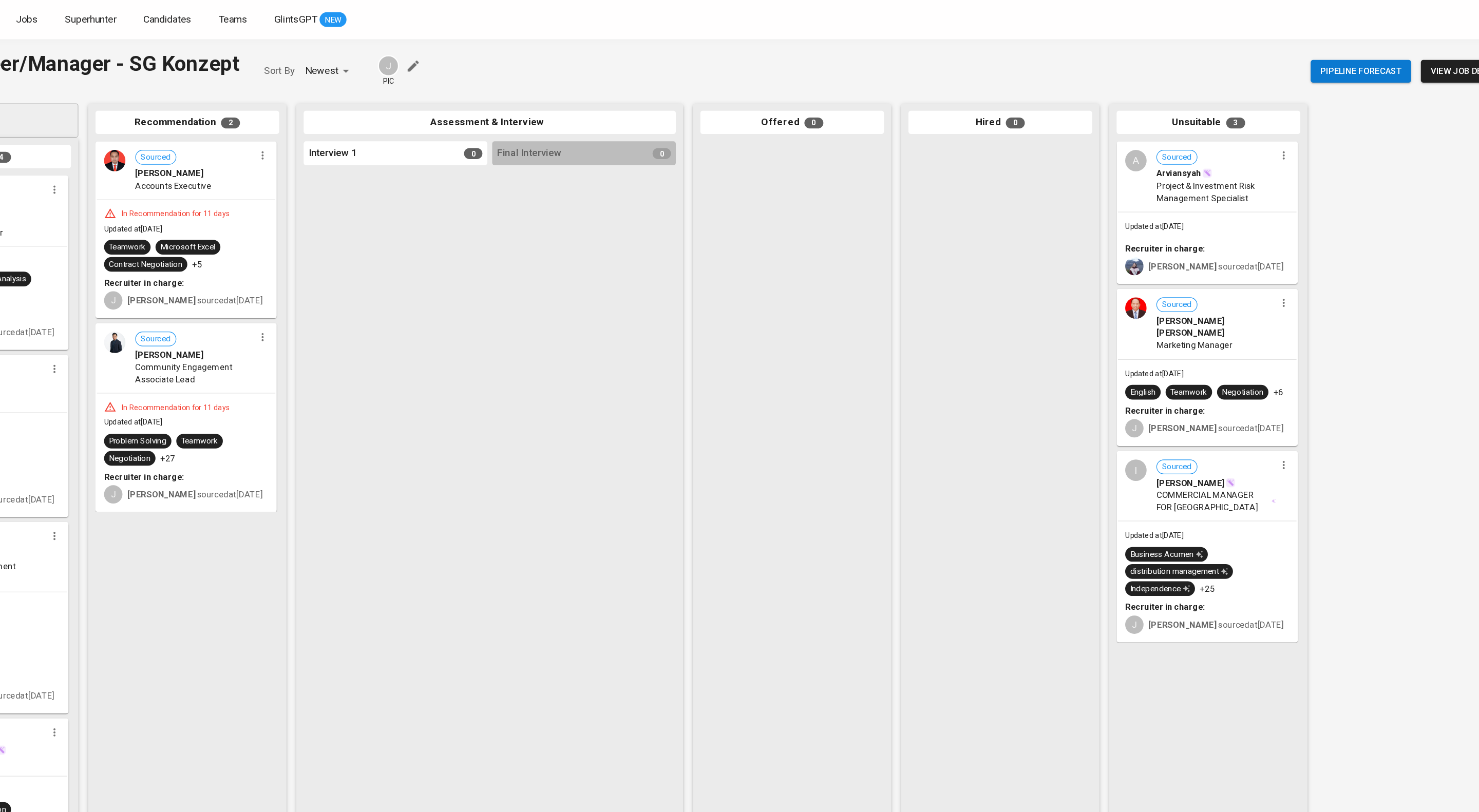
click at [129, 106] on input "Source Talents..." at bounding box center [86, 101] width 107 height 19
paste input "[EMAIL_ADDRESS][DOMAIN_NAME]"
type input "[EMAIL_ADDRESS][DOMAIN_NAME]"
click at [99, 141] on span "[PERSON_NAME]" at bounding box center [71, 140] width 56 height 11
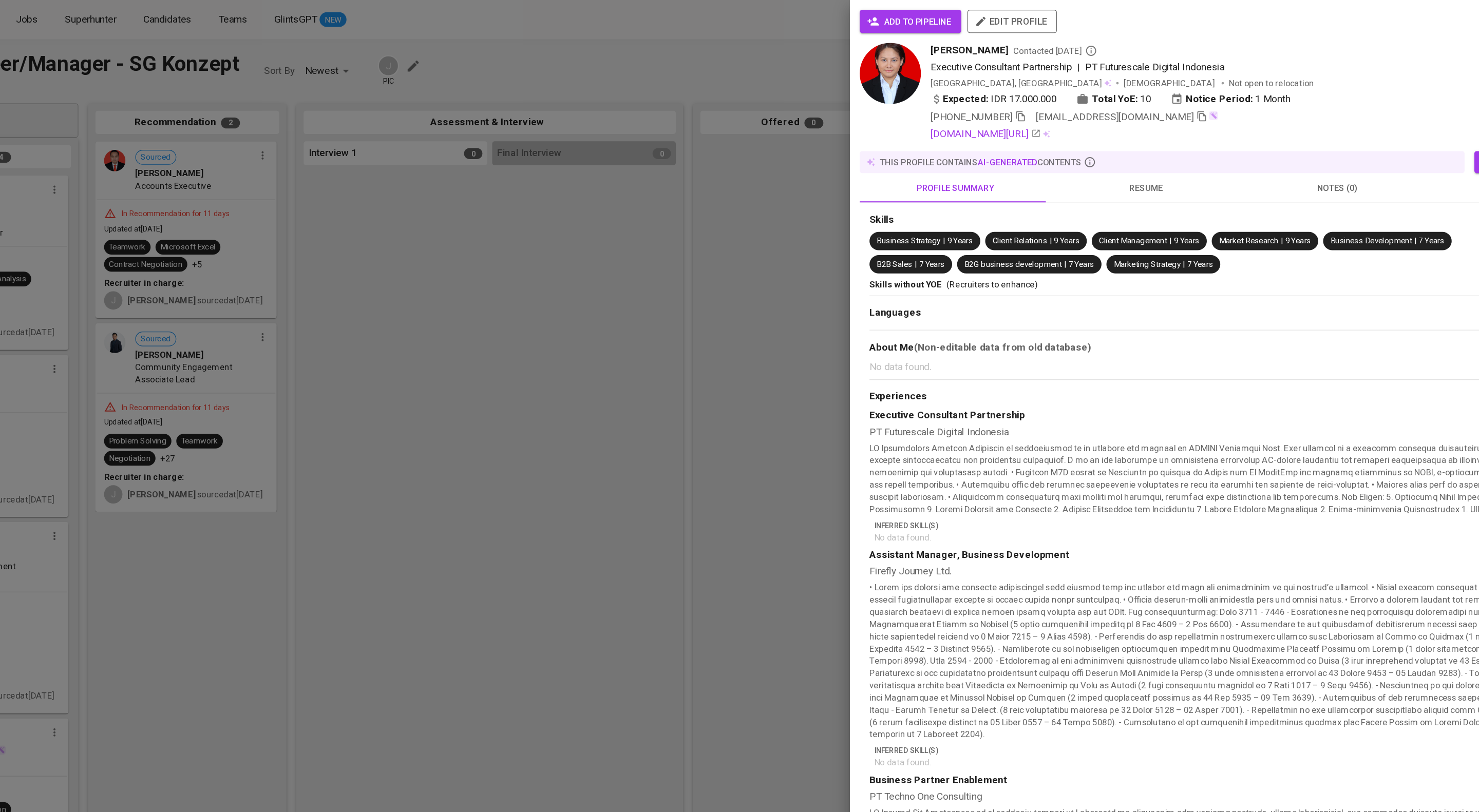
click at [890, 21] on span "add to pipeline" at bounding box center [872, 17] width 69 height 13
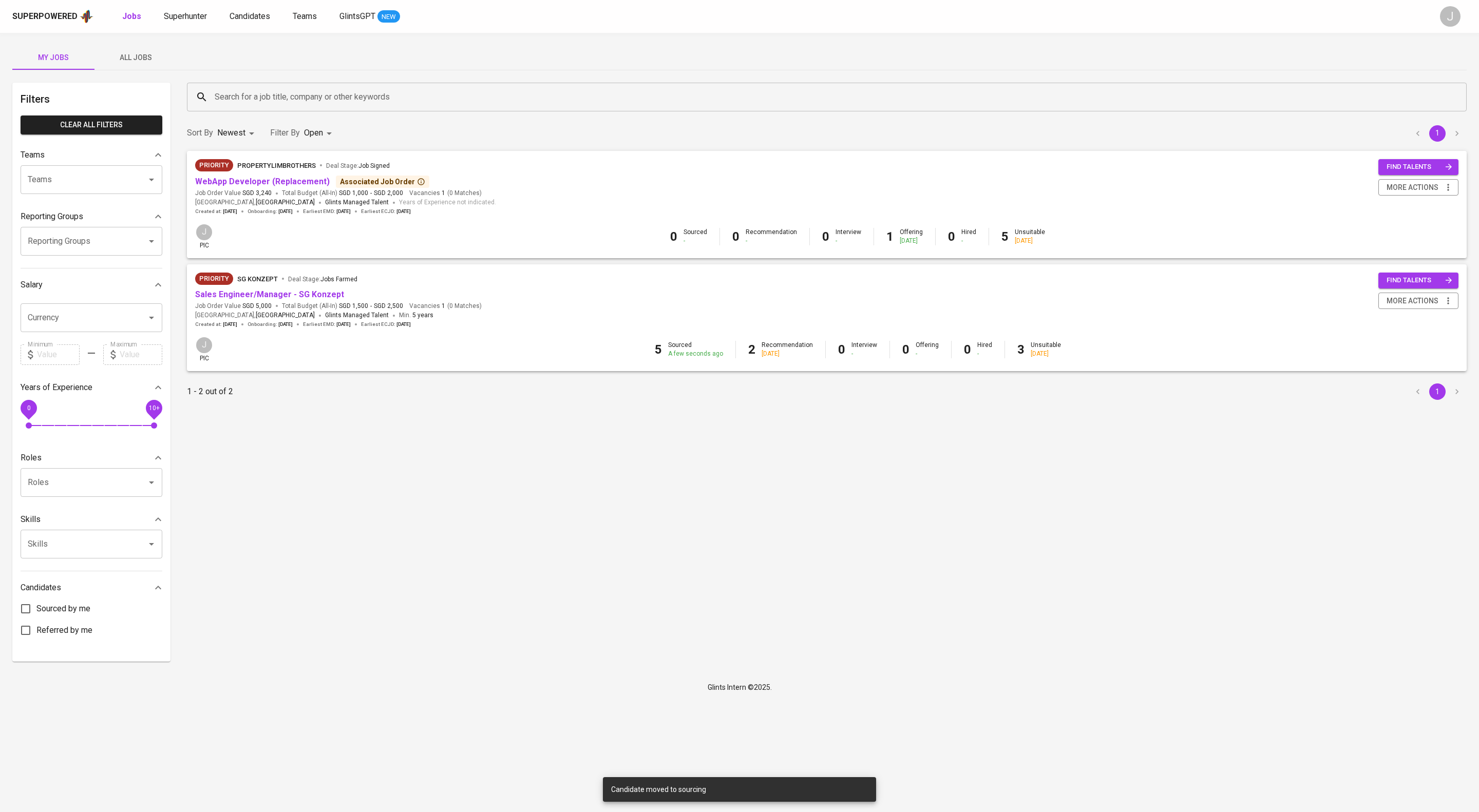
click at [334, 289] on div "Priority SG Konzept Deal Stage : Jobs Farmed" at bounding box center [339, 281] width 287 height 16
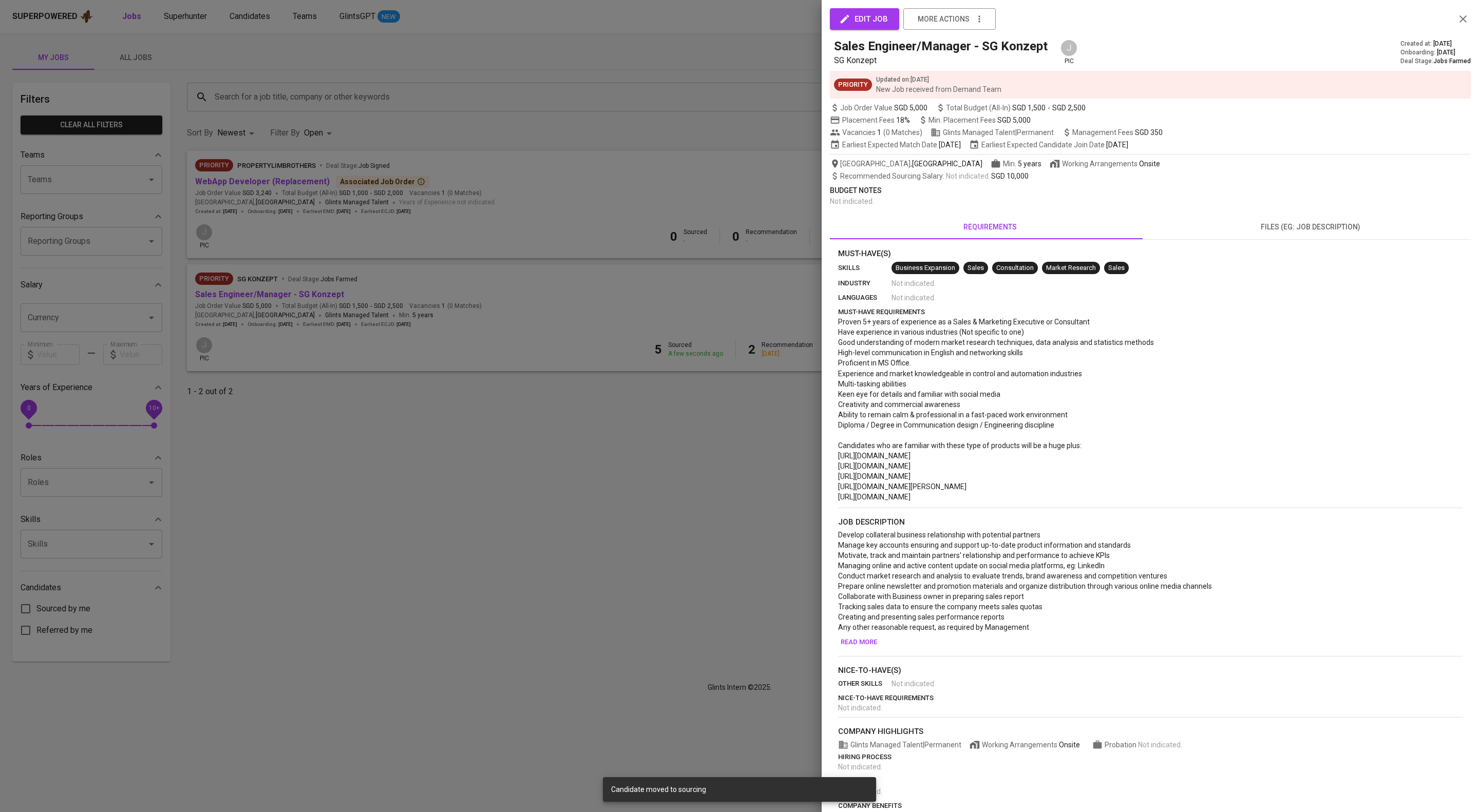
click at [335, 316] on div at bounding box center [740, 406] width 1479 height 812
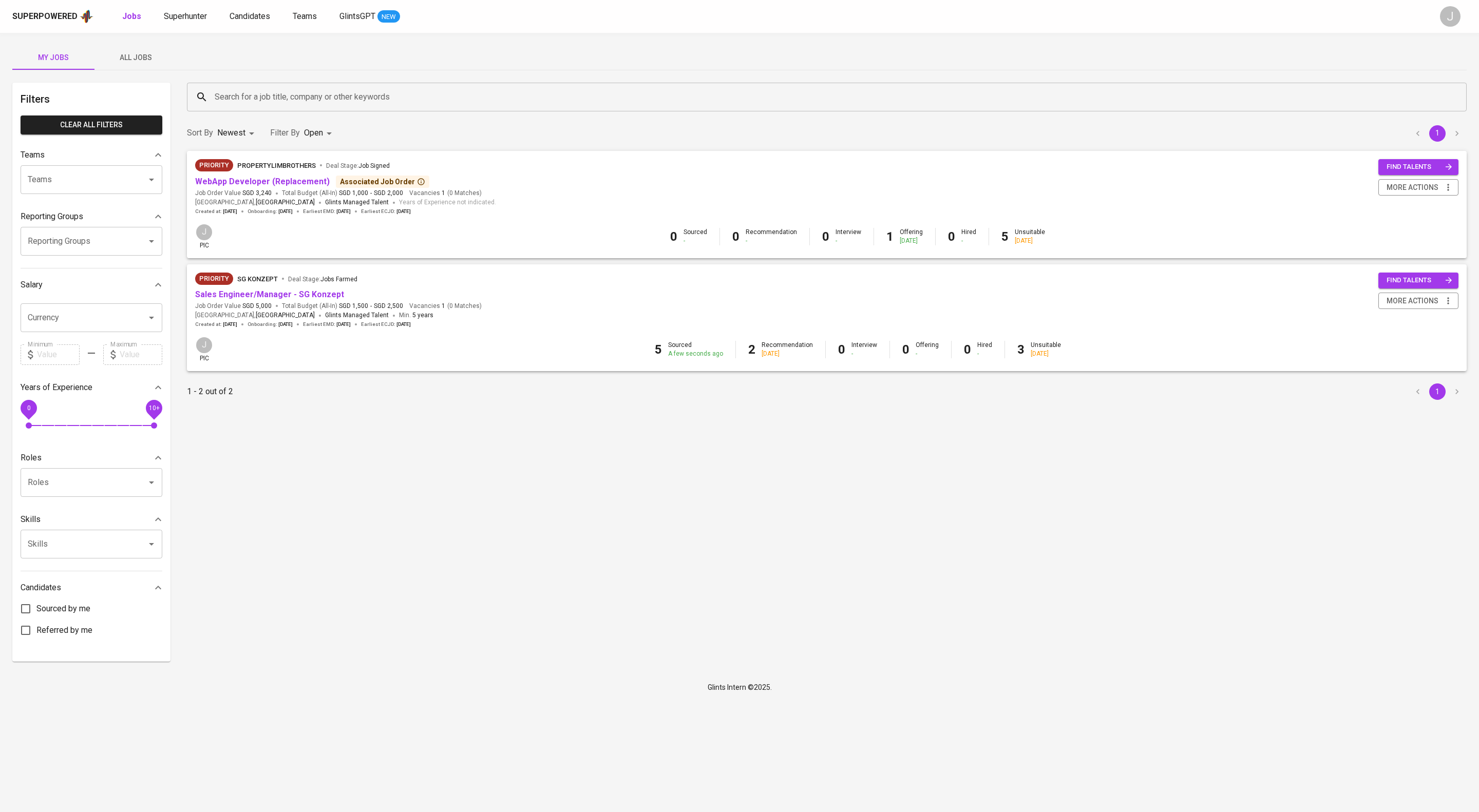
click at [335, 299] on link "Sales Engineer/Manager - SG Konzept" at bounding box center [270, 294] width 149 height 10
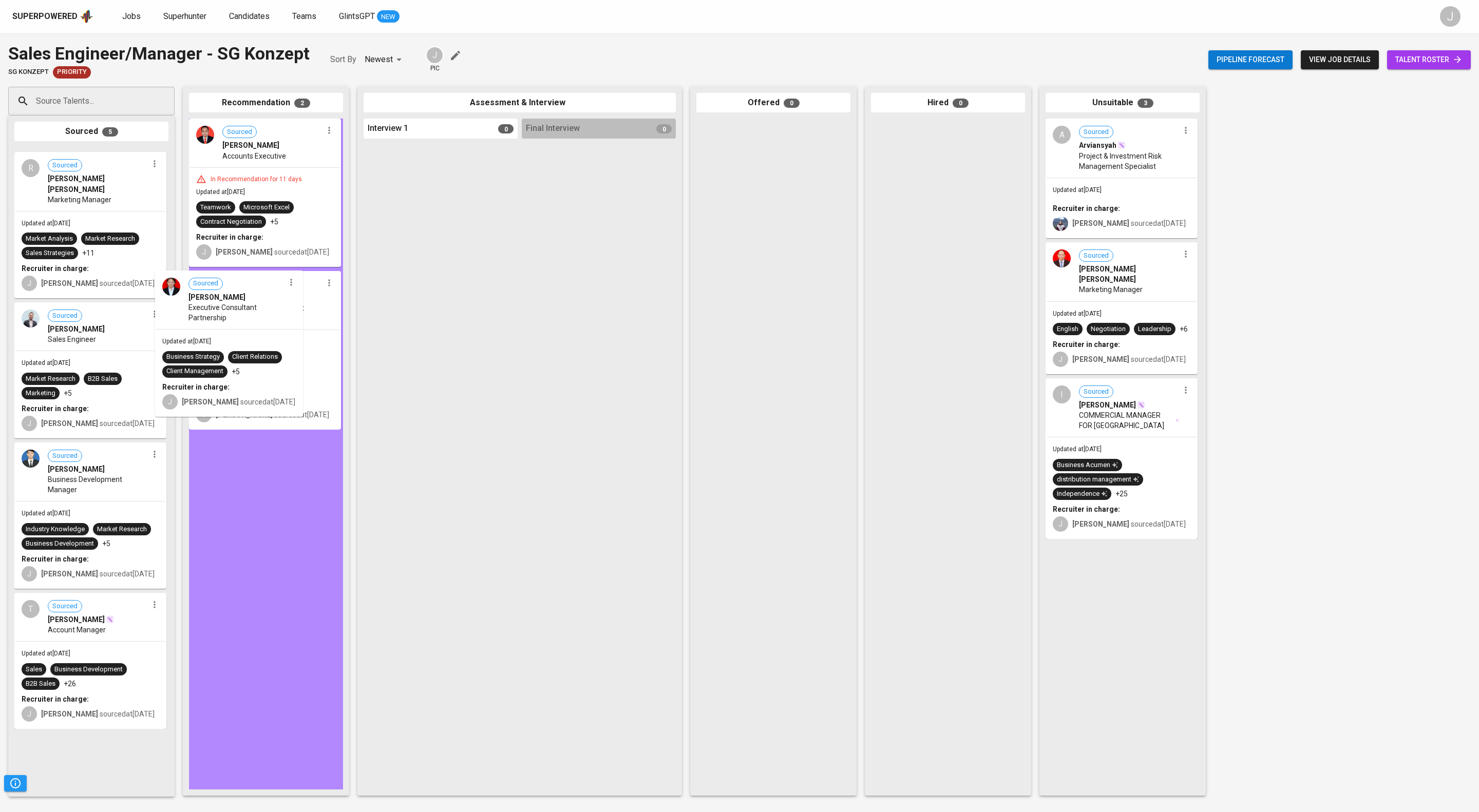
drag, startPoint x: 140, startPoint y: 208, endPoint x: 265, endPoint y: 309, distance: 160.7
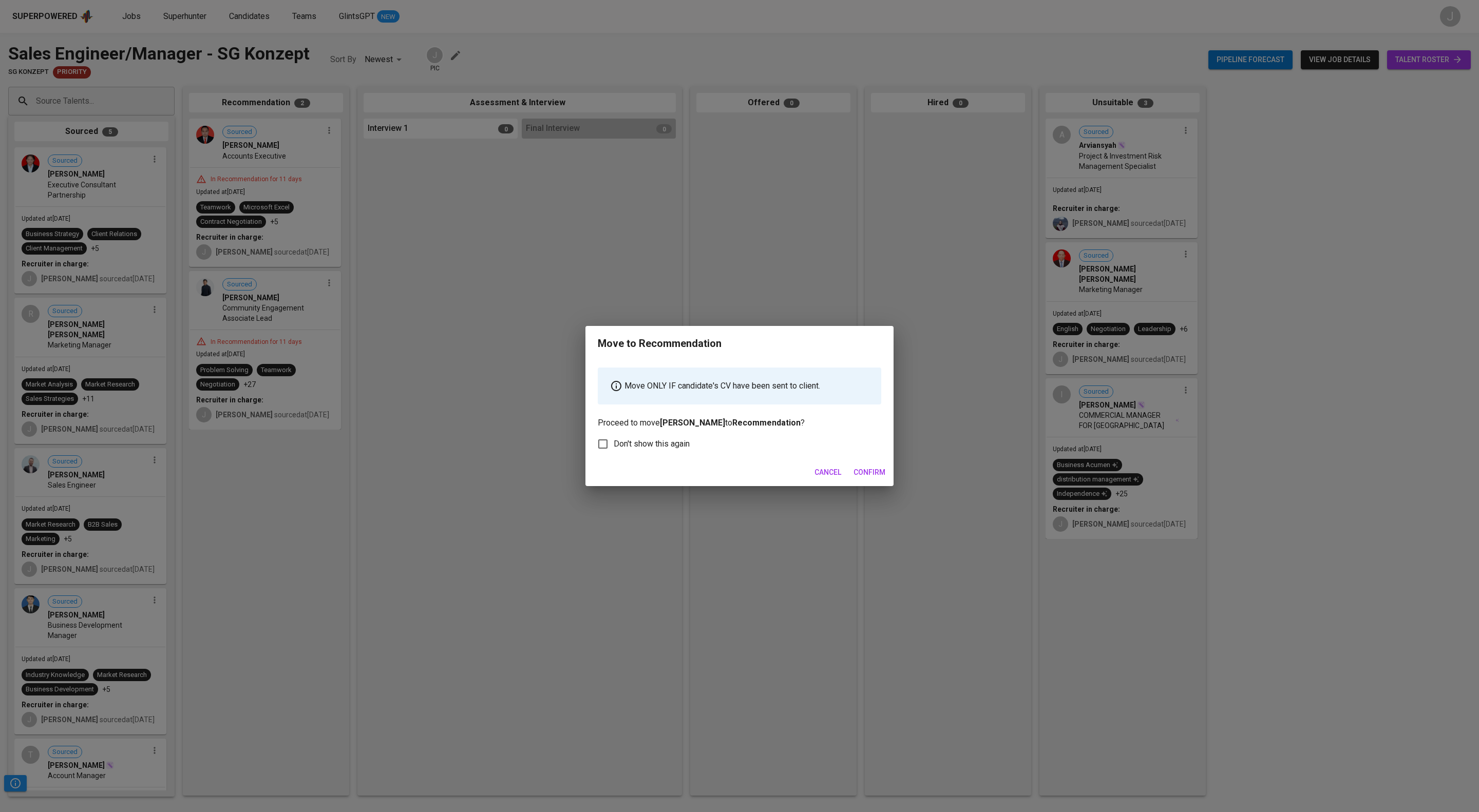
click at [857, 479] on span "Confirm" at bounding box center [869, 472] width 32 height 13
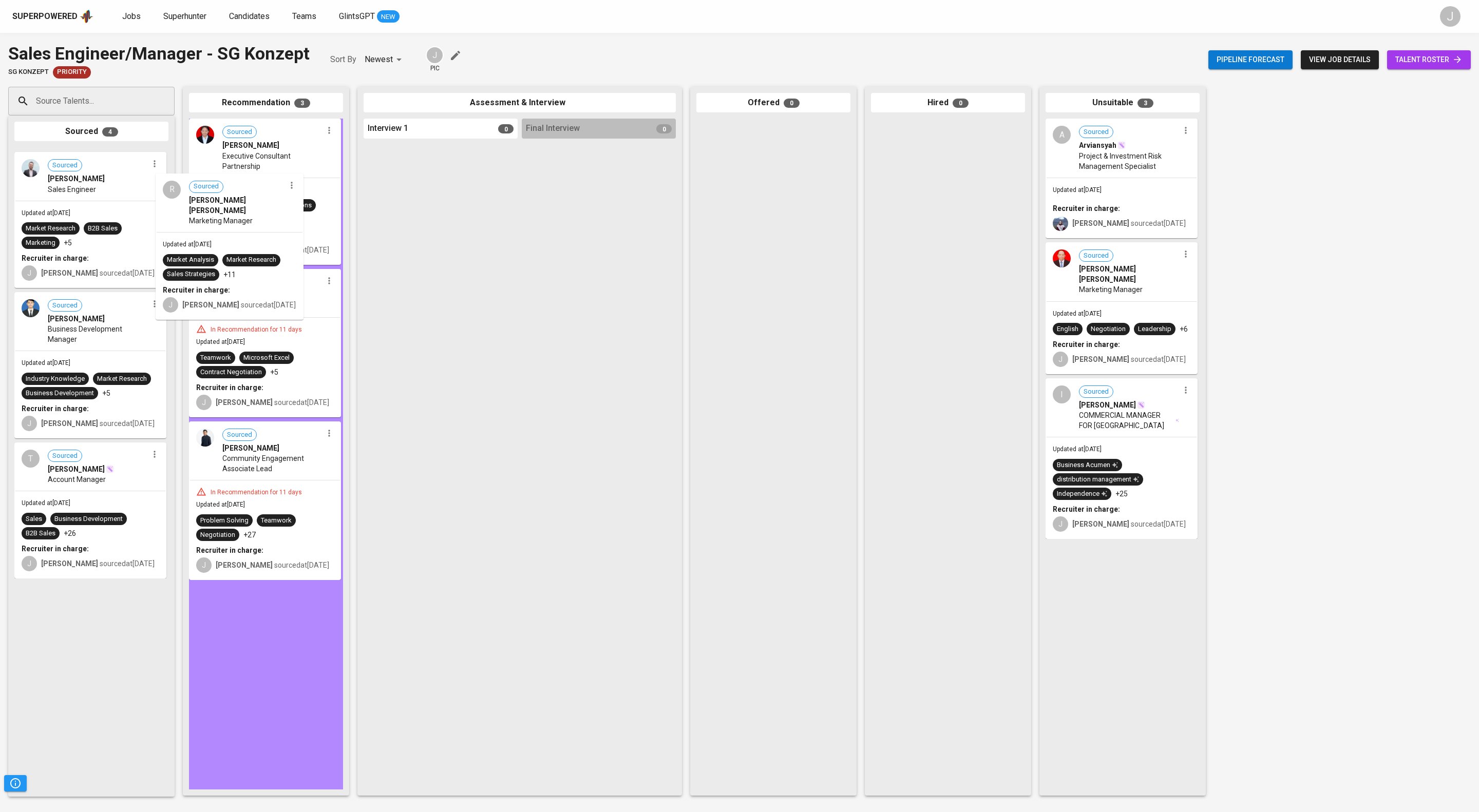
drag, startPoint x: 272, startPoint y: 238, endPoint x: 412, endPoint y: 250, distance: 140.5
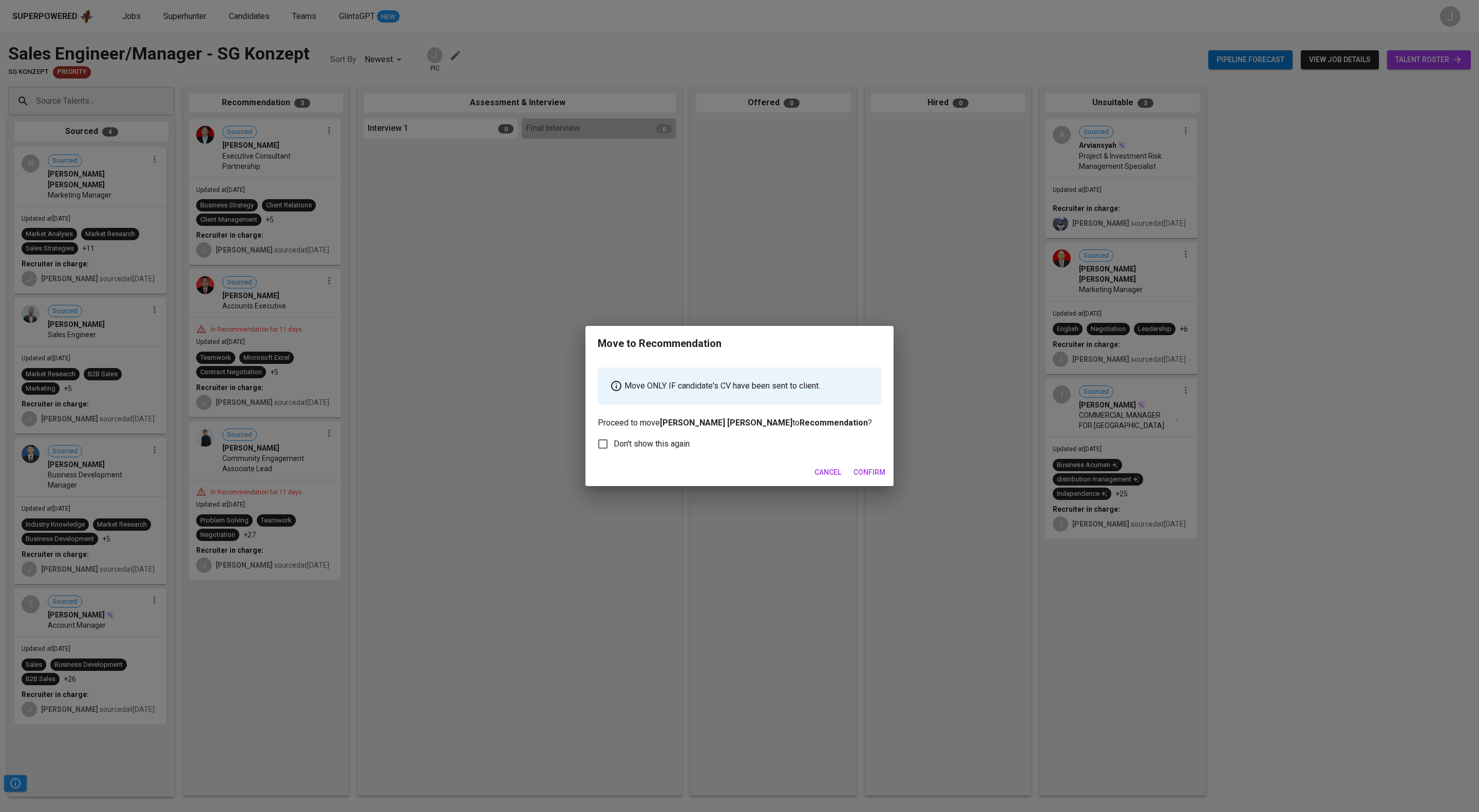
click at [867, 479] on span "Confirm" at bounding box center [869, 472] width 32 height 13
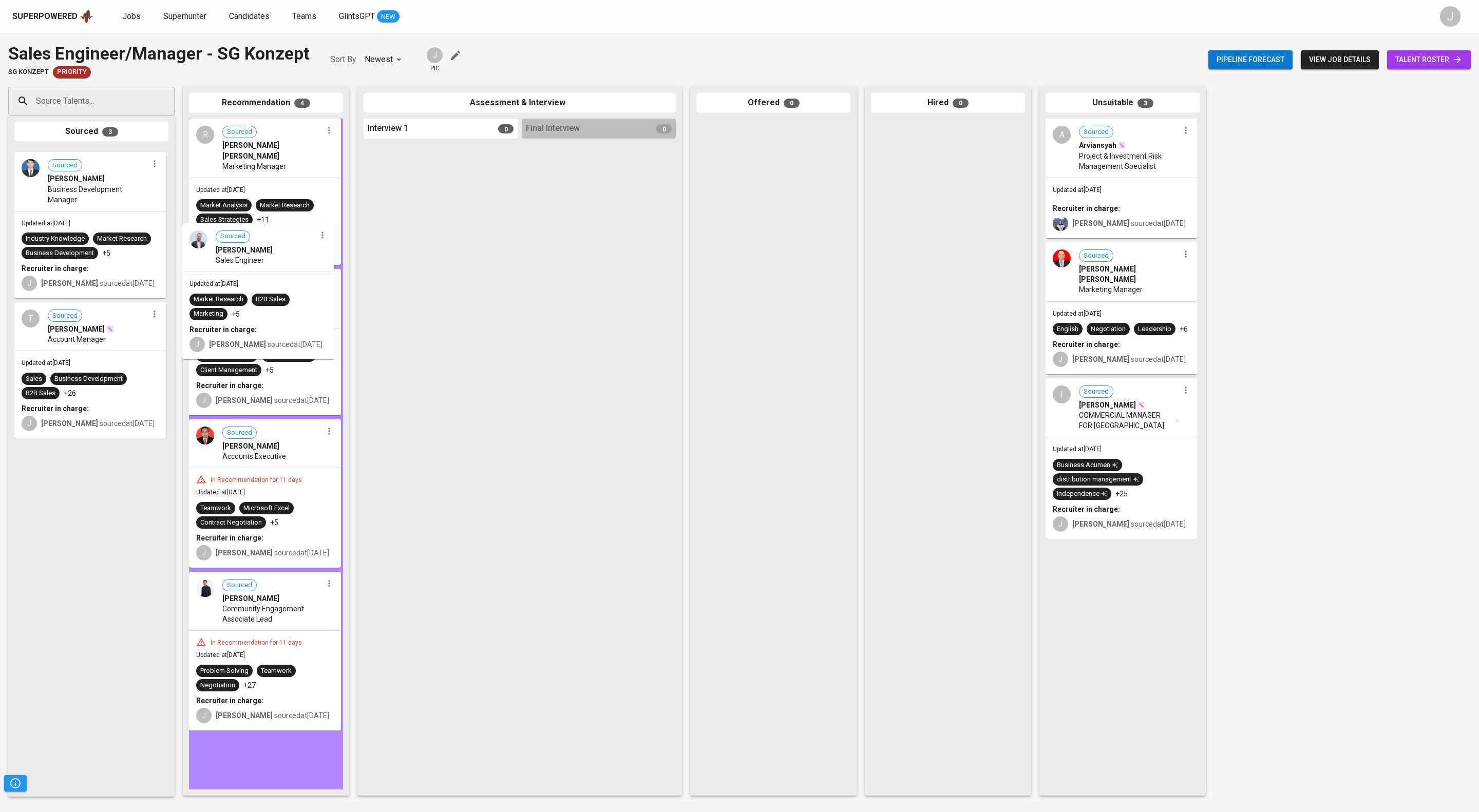
drag, startPoint x: 254, startPoint y: 229, endPoint x: 411, endPoint y: 286, distance: 167.0
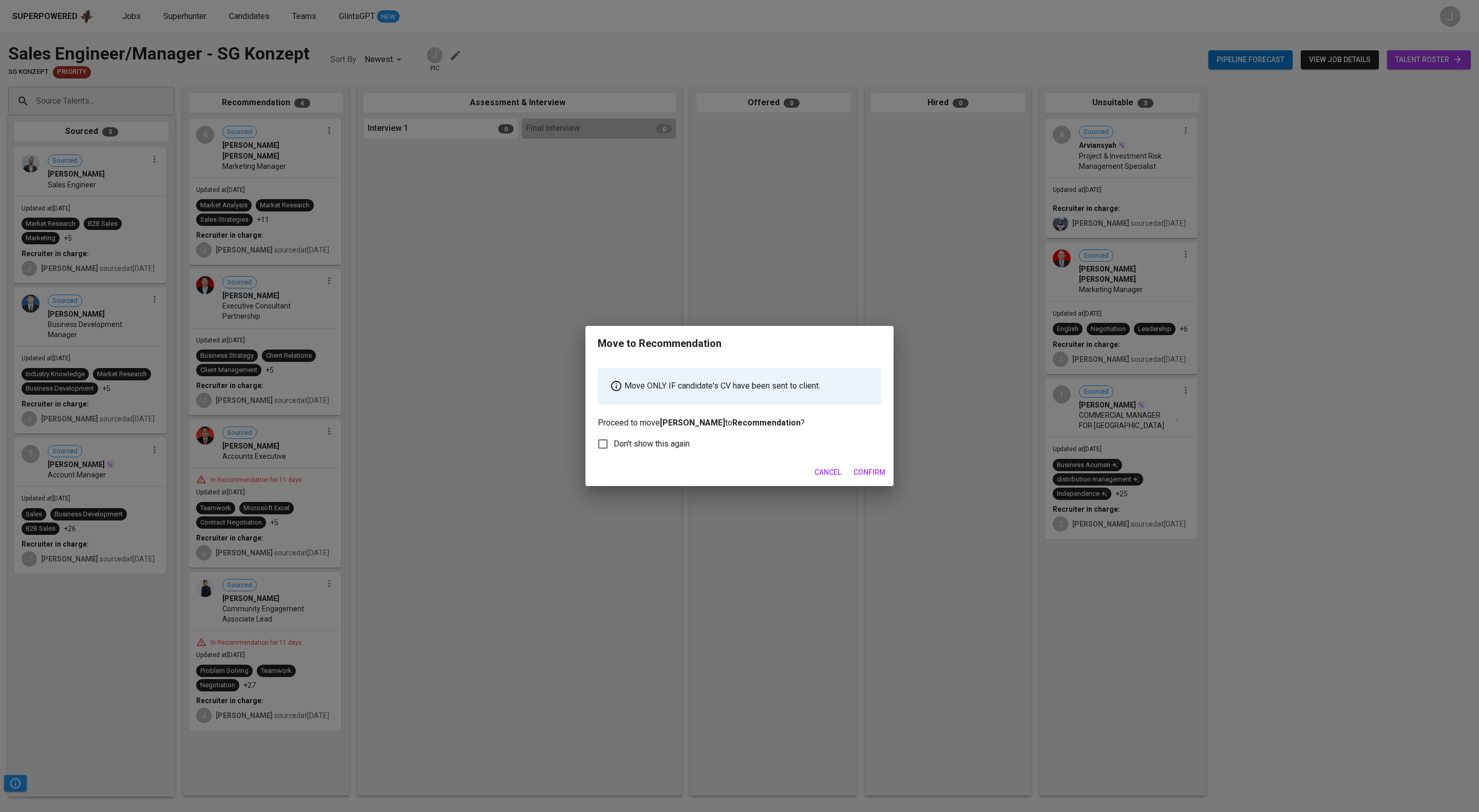
click at [862, 479] on span "Confirm" at bounding box center [869, 472] width 32 height 13
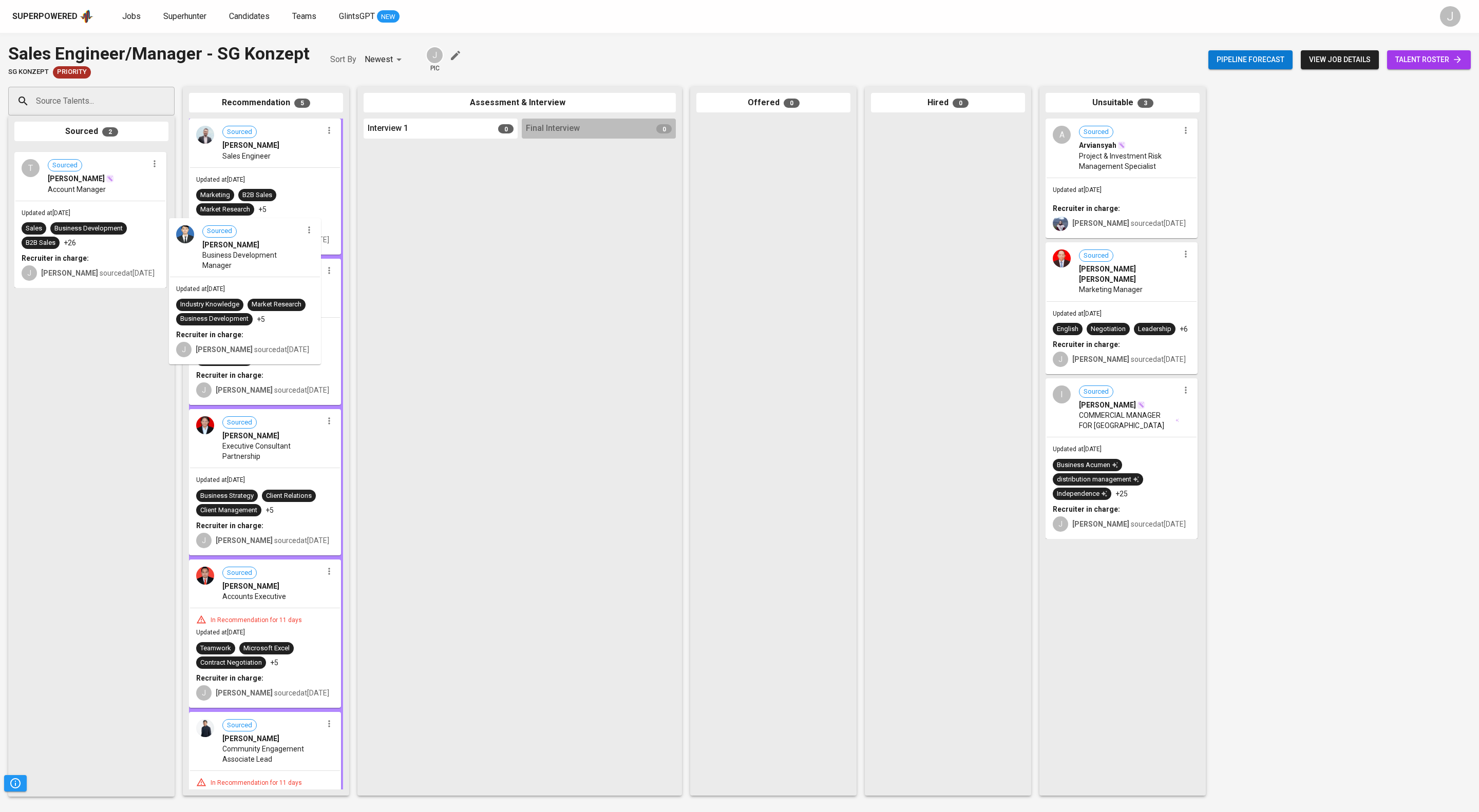
drag, startPoint x: 258, startPoint y: 209, endPoint x: 393, endPoint y: 260, distance: 144.3
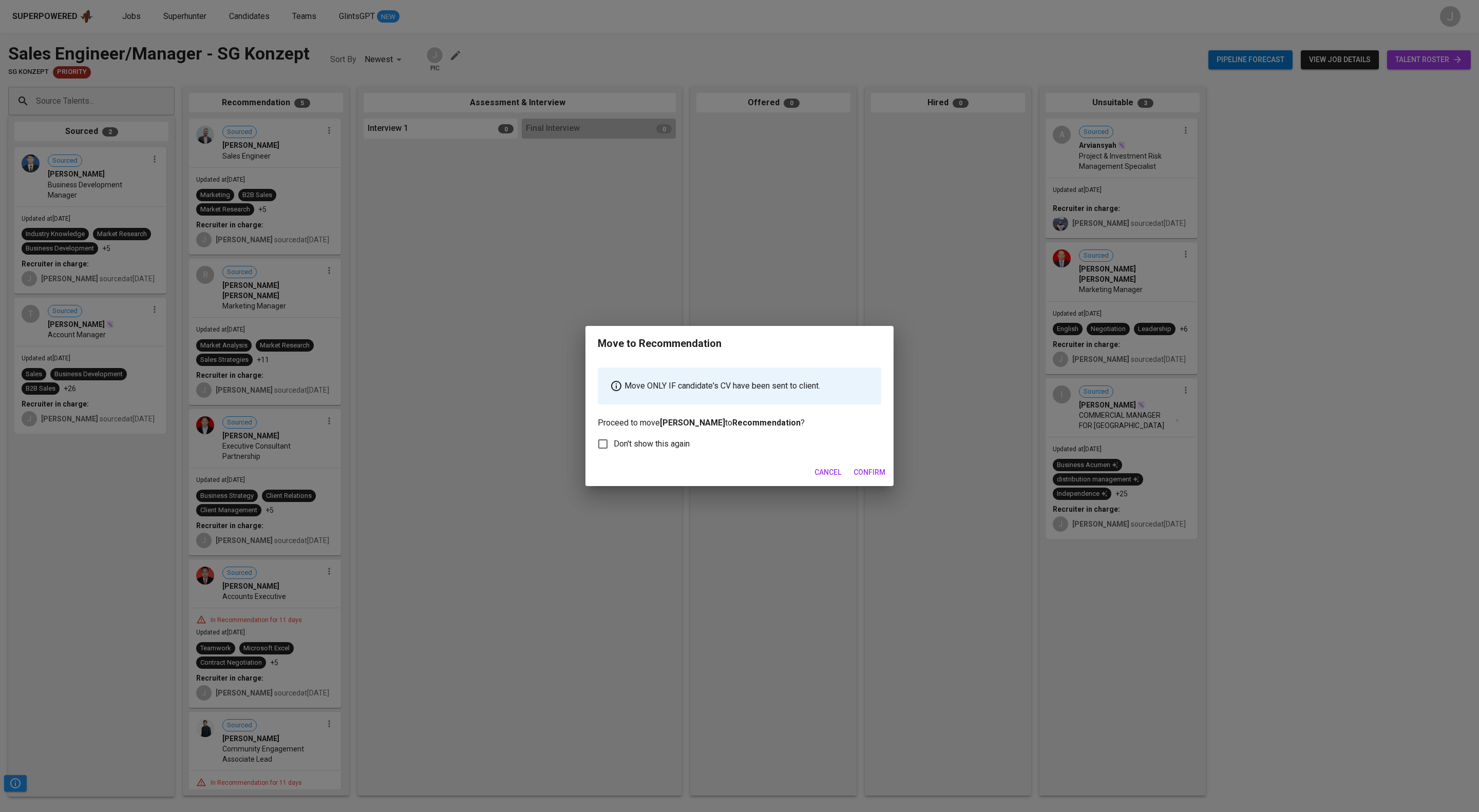
click at [863, 479] on span "Confirm" at bounding box center [869, 472] width 32 height 13
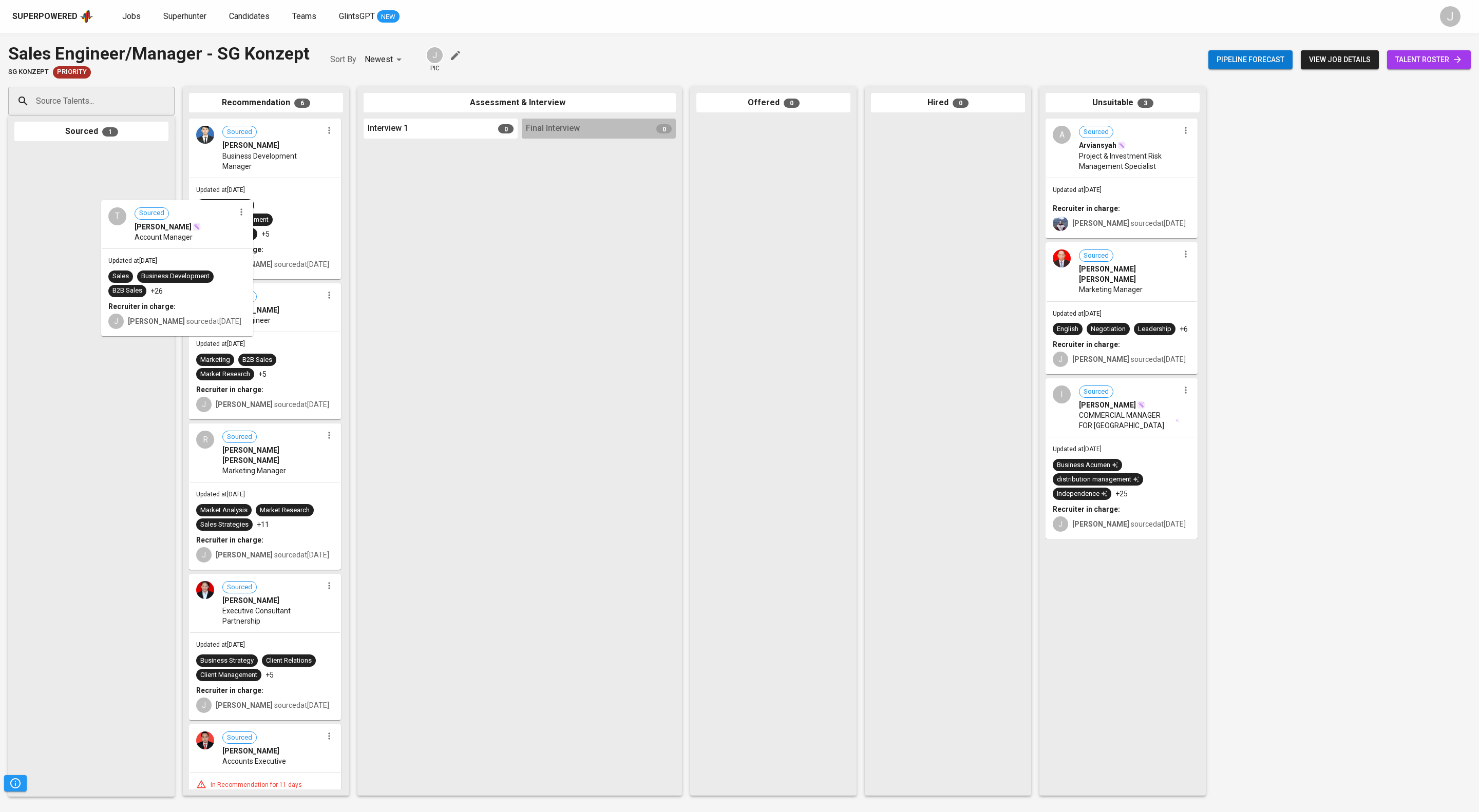
drag, startPoint x: 287, startPoint y: 232, endPoint x: 344, endPoint y: 260, distance: 63.5
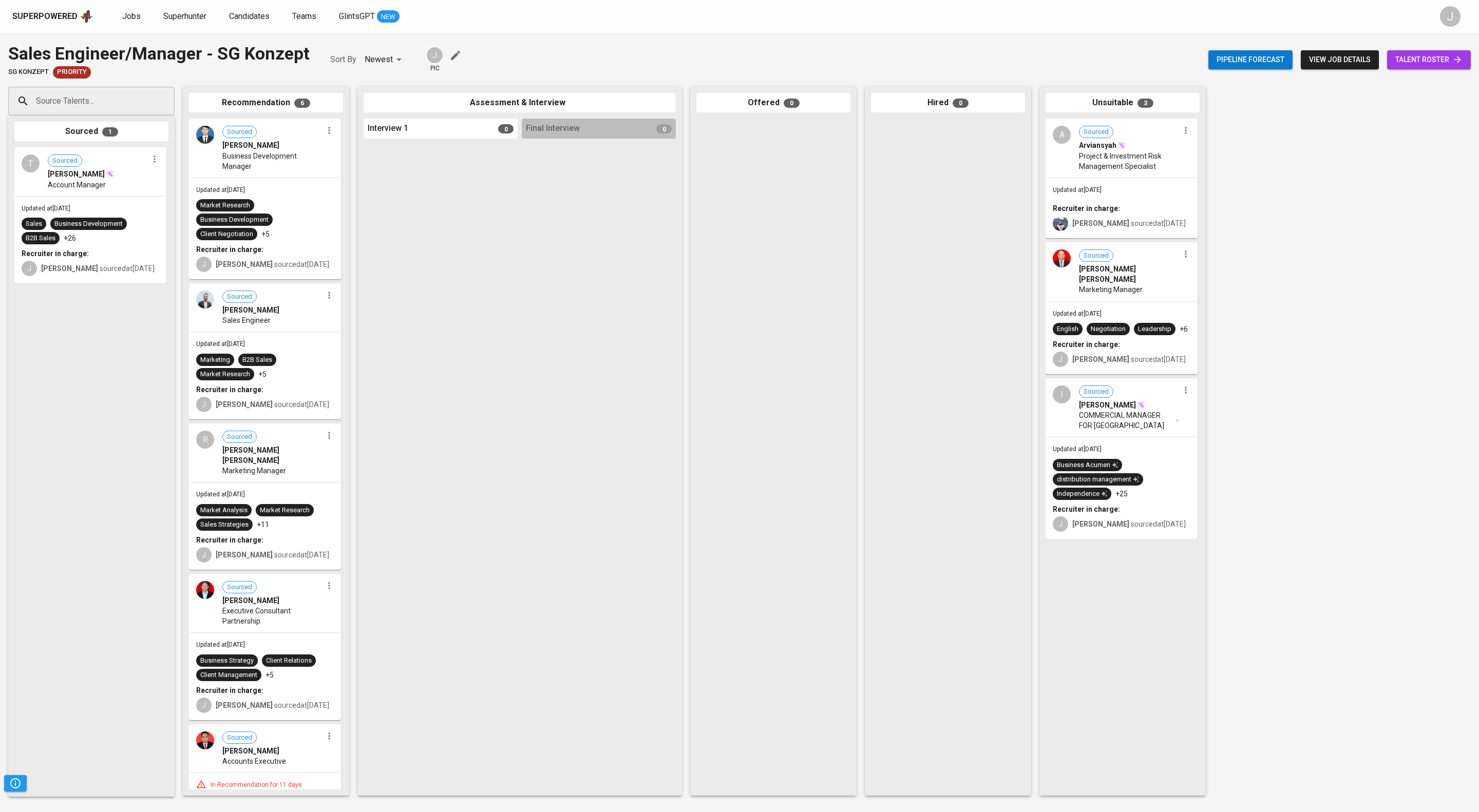
drag, startPoint x: 377, startPoint y: 286, endPoint x: 119, endPoint y: 176, distance: 280.5
click at [403, 293] on div "Source Talents... Source Talents... Sourced 1 T Sourced [PERSON_NAME] Account M…" at bounding box center [611, 440] width 1222 height 725
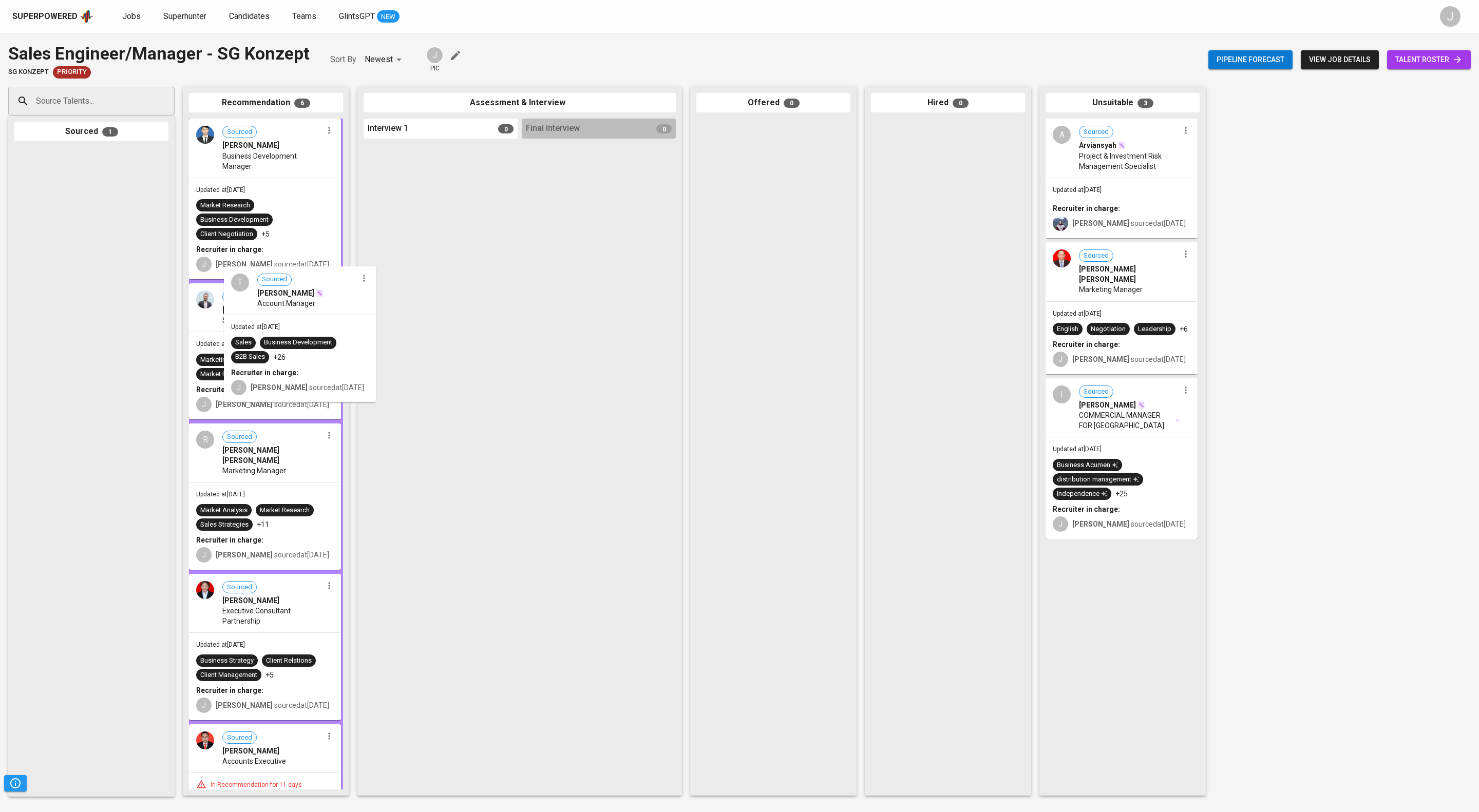
drag, startPoint x: 113, startPoint y: 186, endPoint x: 336, endPoint y: 300, distance: 250.4
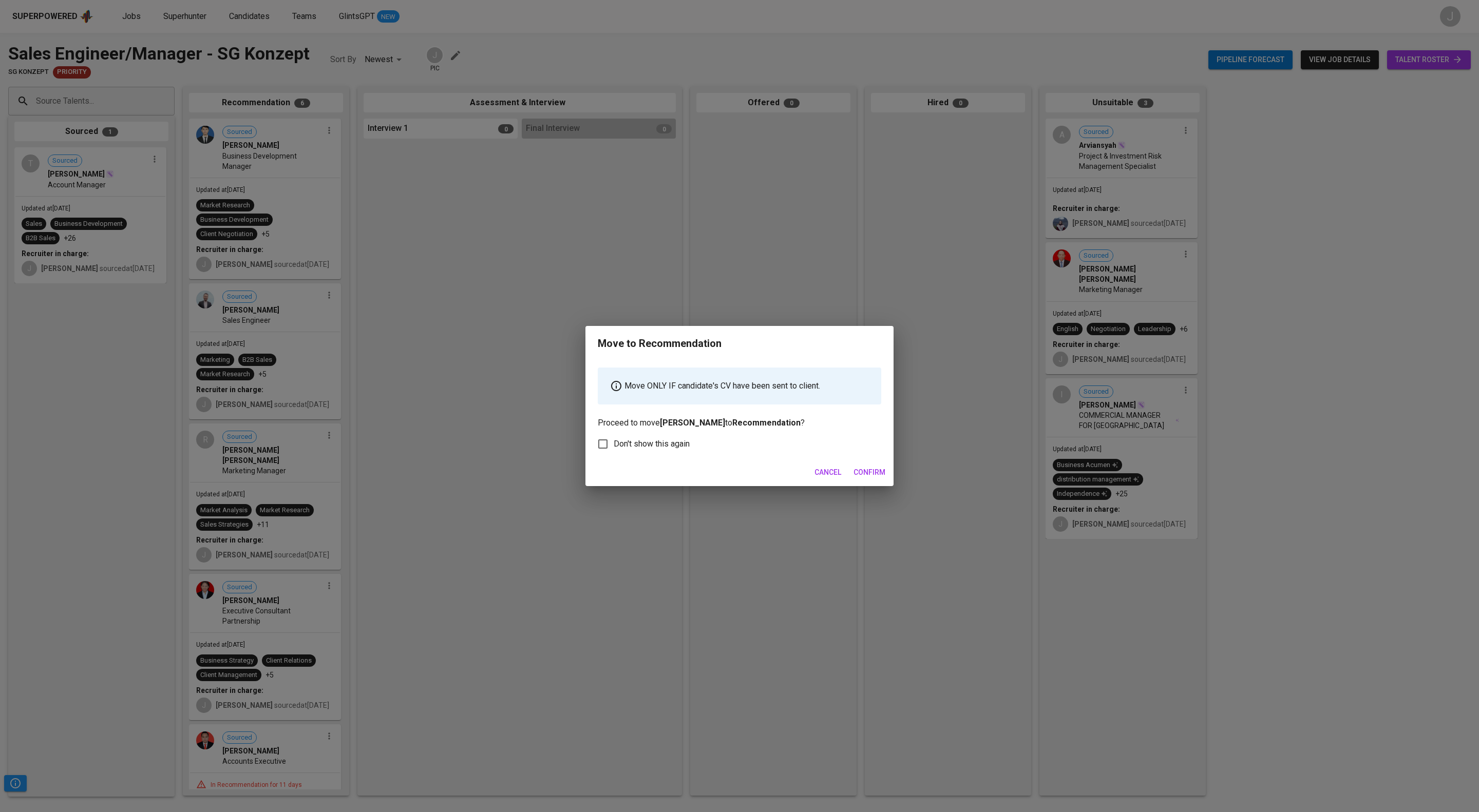
click at [872, 479] on span "Confirm" at bounding box center [869, 472] width 32 height 13
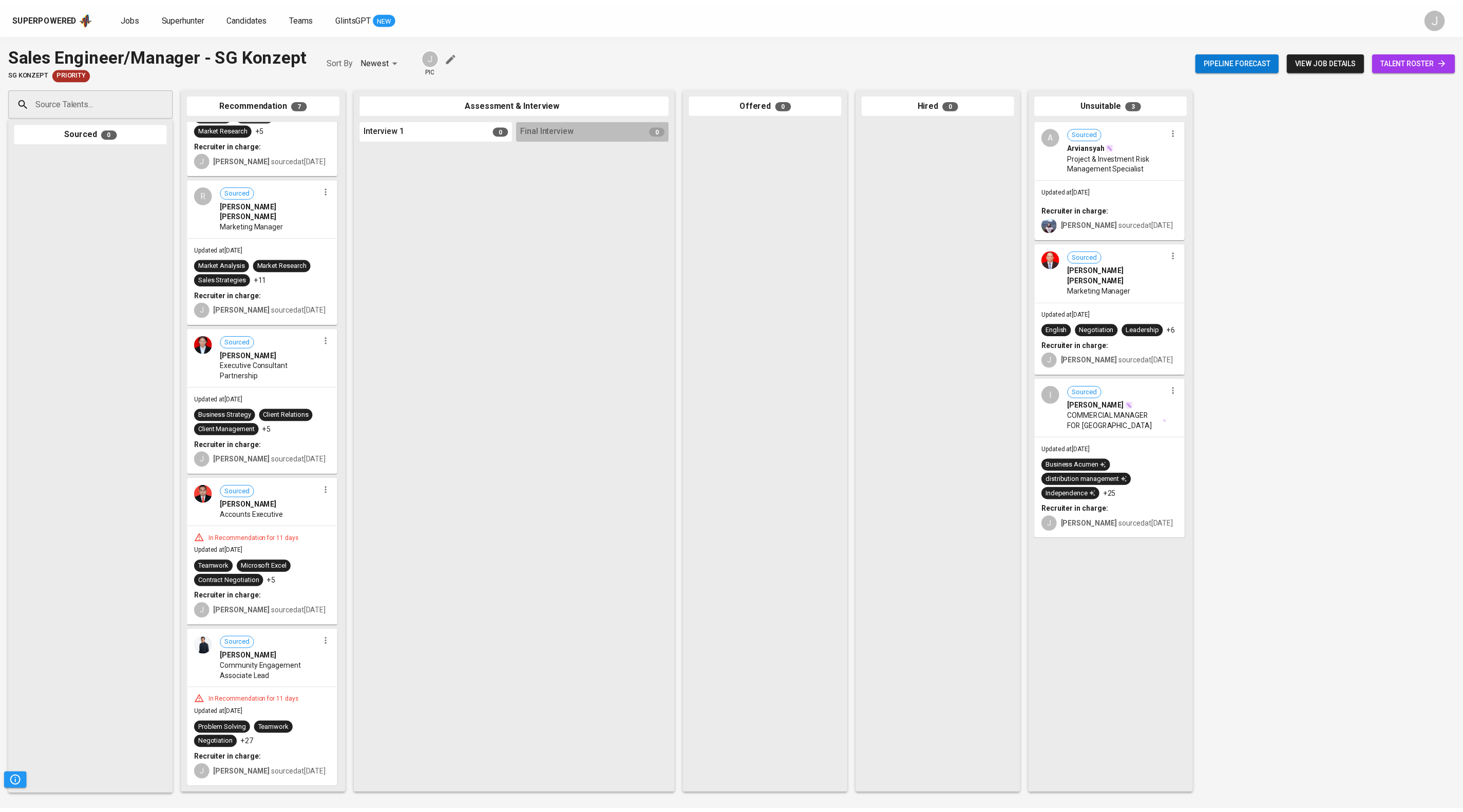
scroll to position [584, 0]
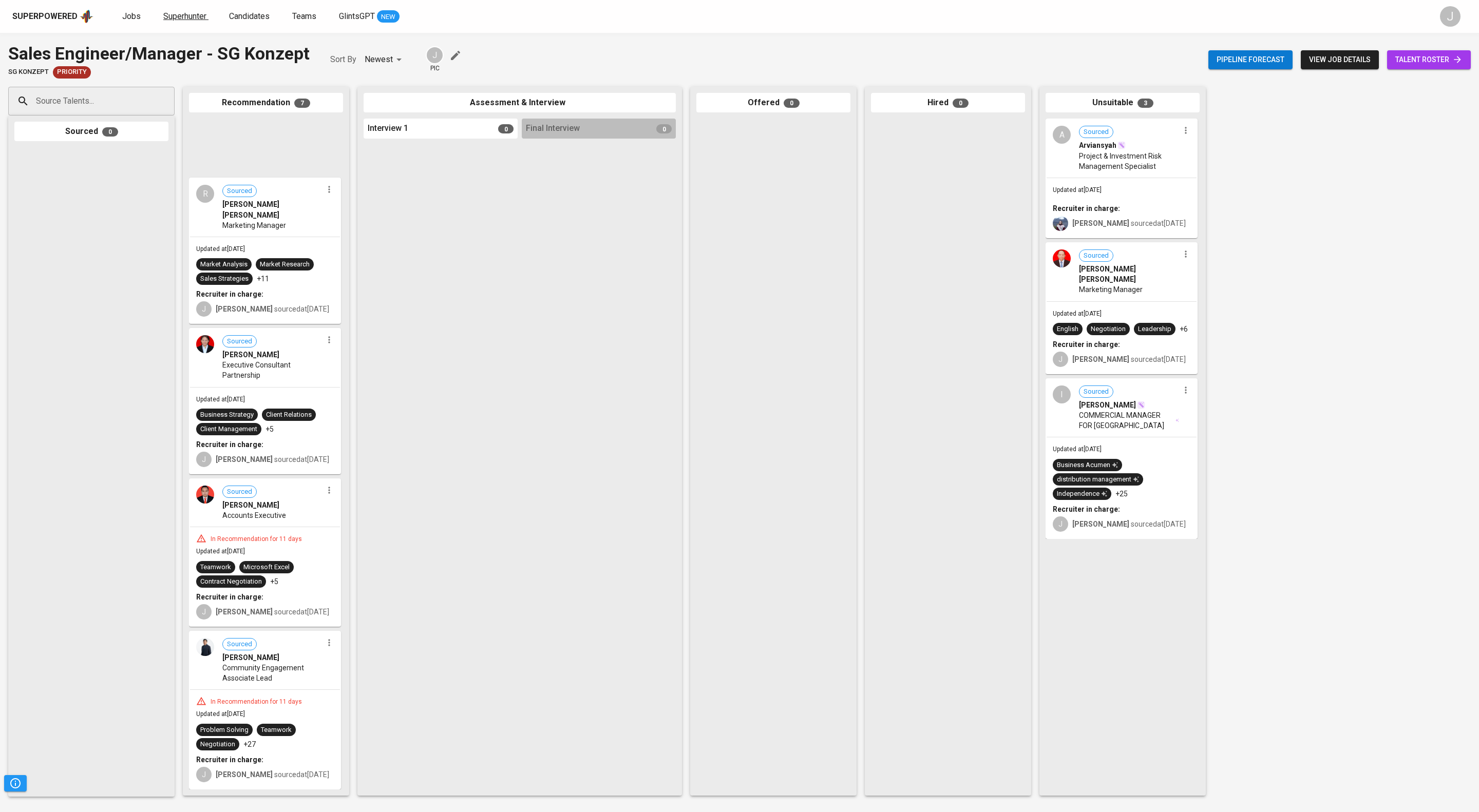
click at [206, 18] on span "Superhunter" at bounding box center [185, 16] width 44 height 10
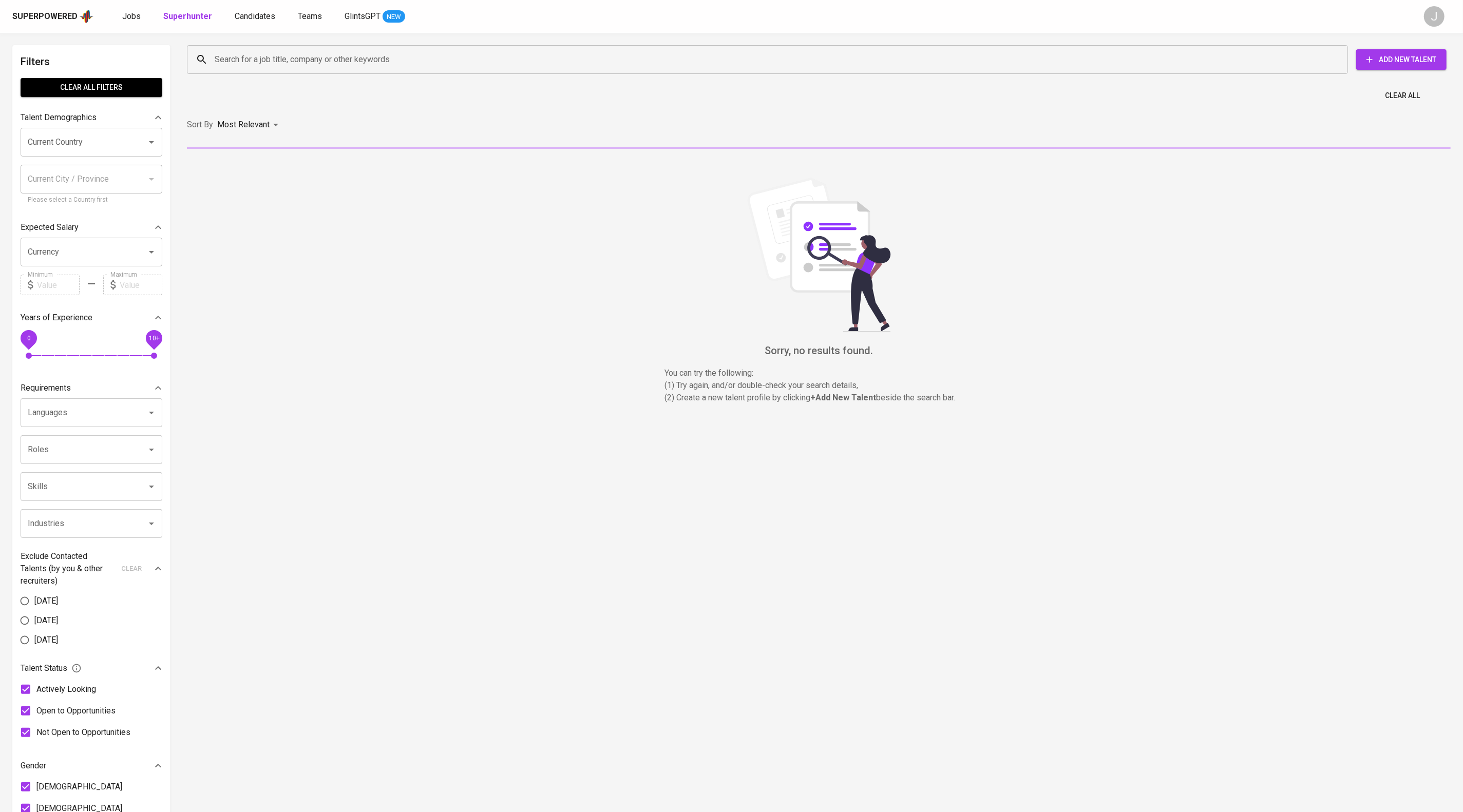
click at [389, 60] on input "Search for a job title, company or other keywords" at bounding box center [770, 59] width 1116 height 19
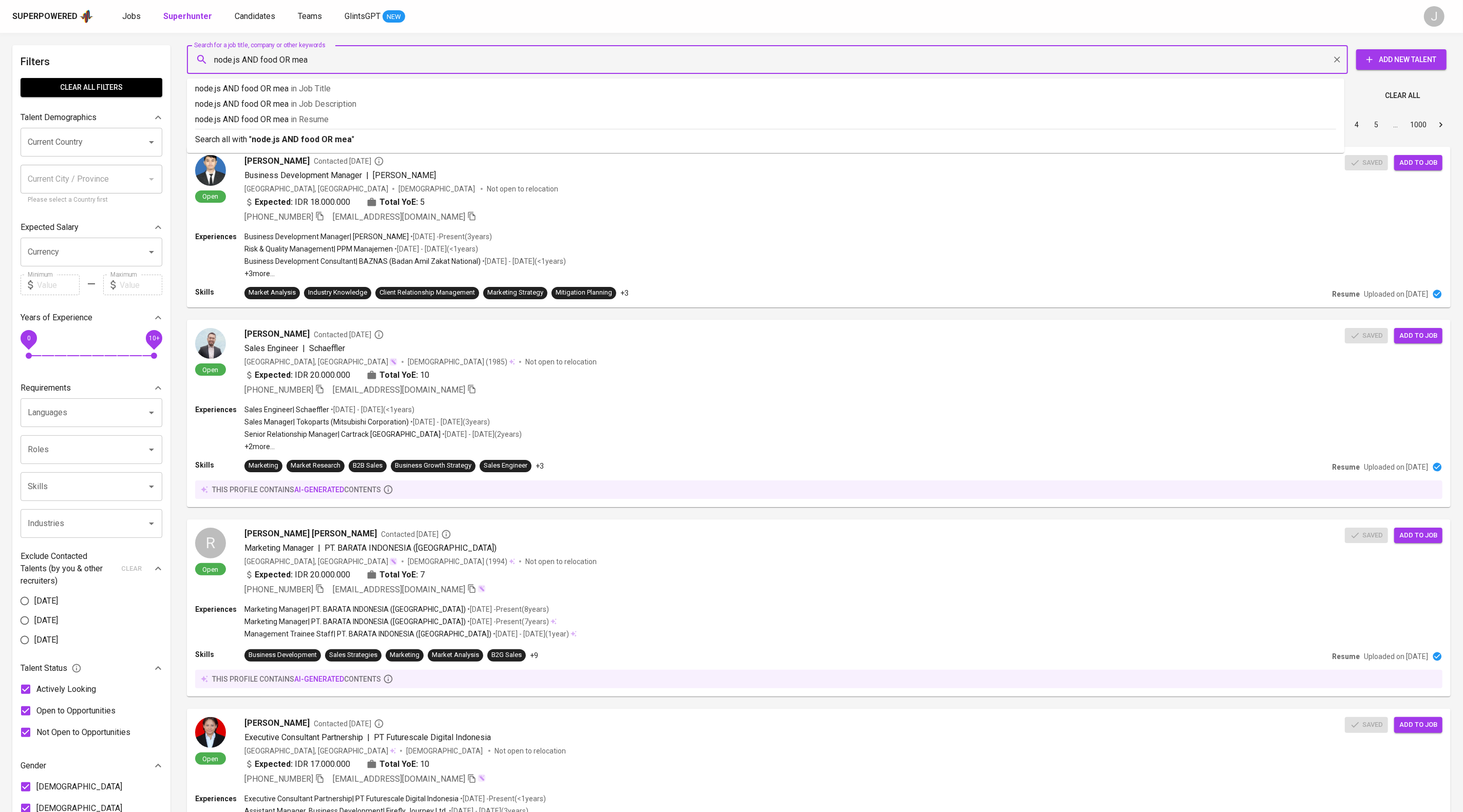
type input "node.js AND food OR meal"
click at [383, 125] on p "node.js AND food OR meal in Resume" at bounding box center [766, 119] width 1142 height 13
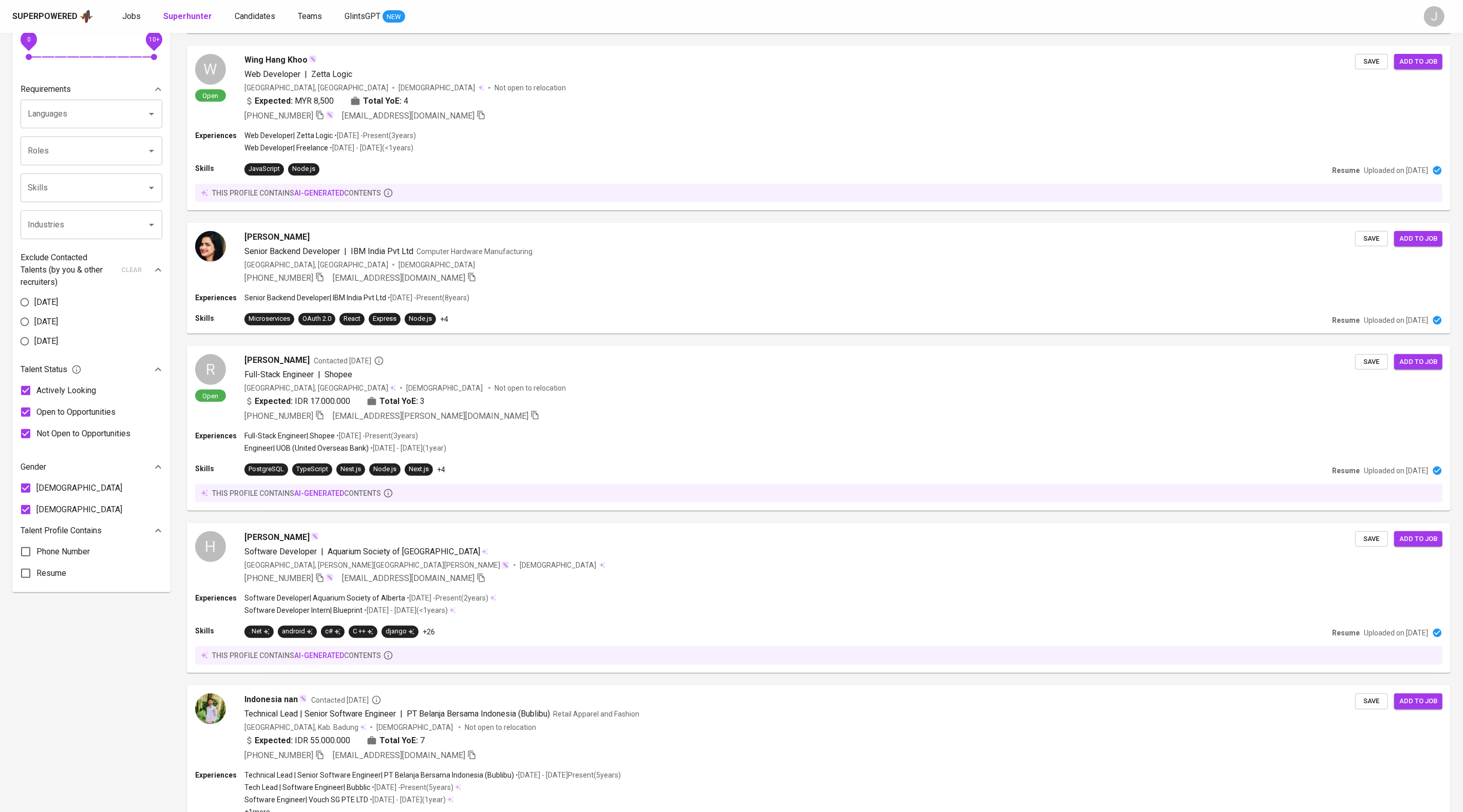
scroll to position [305, 0]
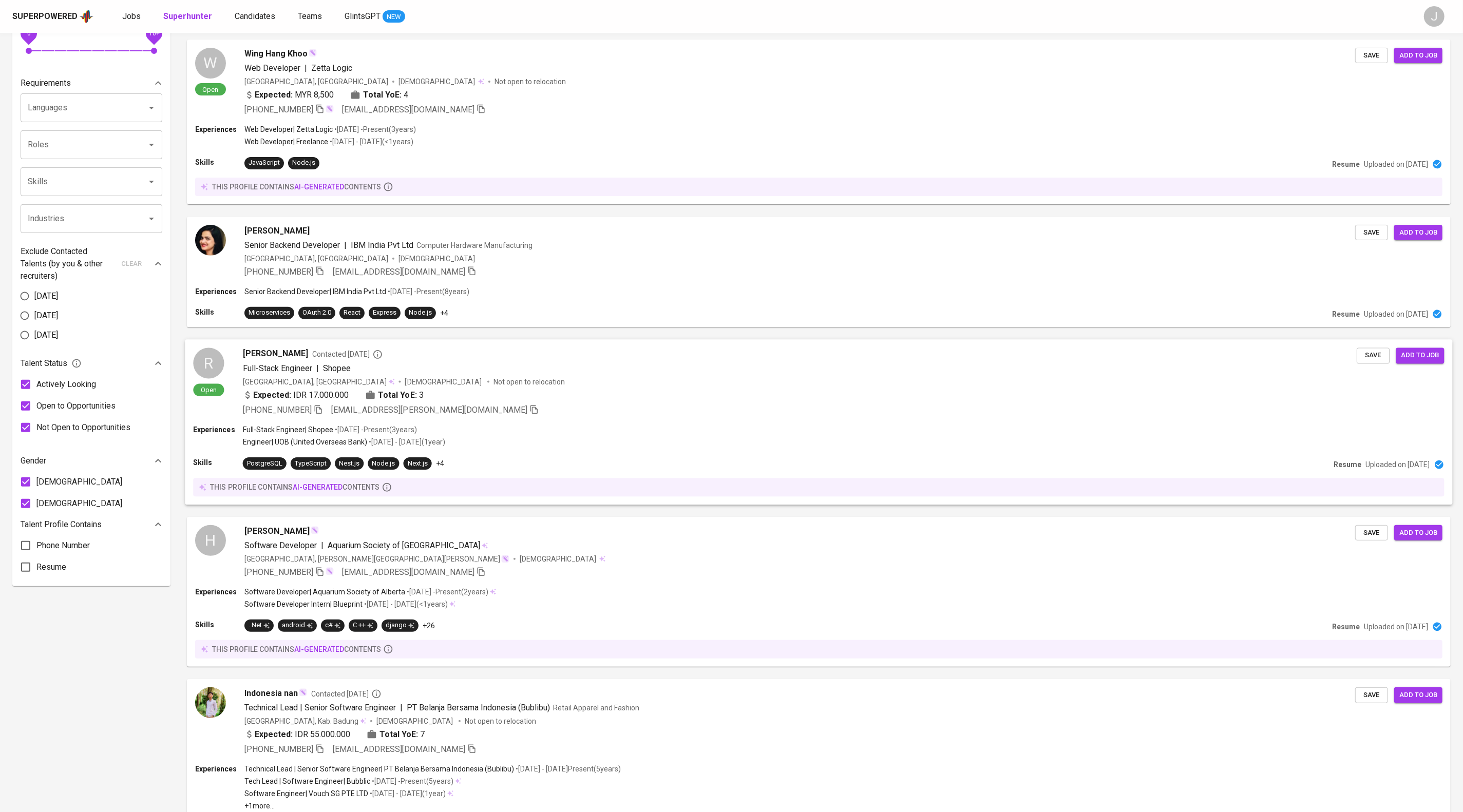
click at [555, 386] on div "Indonesia, Tangerang Male Not open to relocation" at bounding box center [800, 381] width 1113 height 11
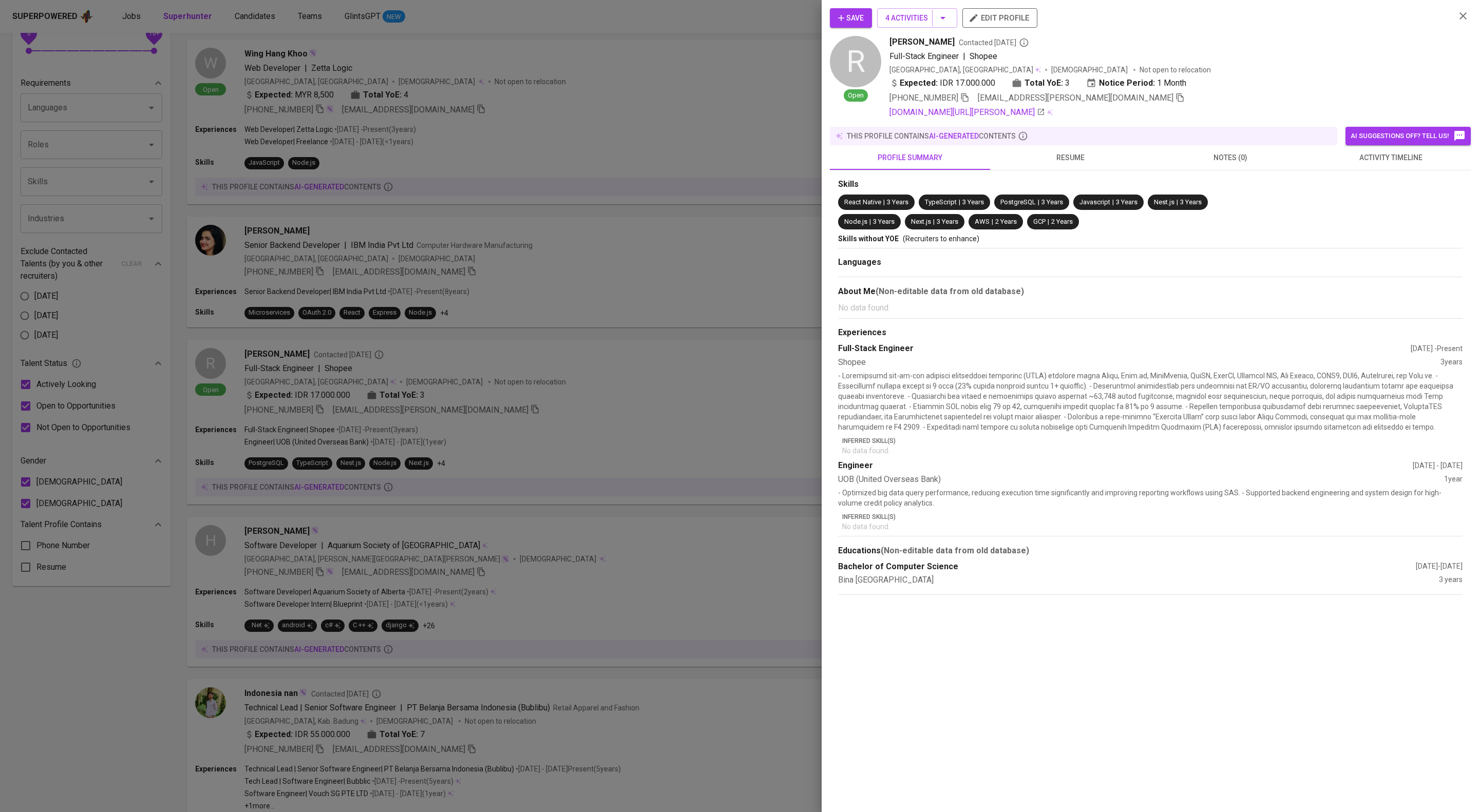
click at [1078, 165] on span "resume" at bounding box center [1070, 157] width 148 height 13
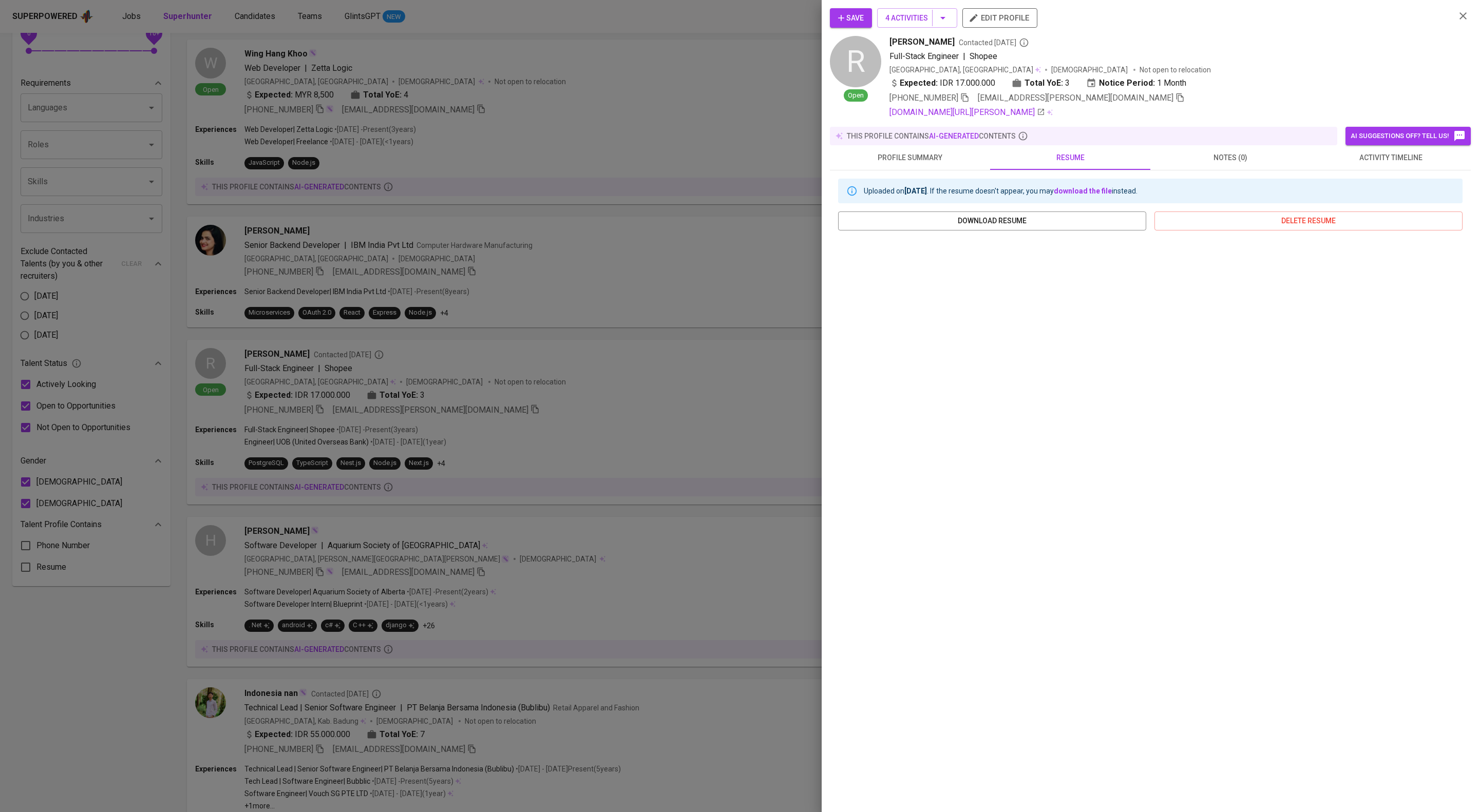
click at [530, 453] on div at bounding box center [740, 406] width 1479 height 812
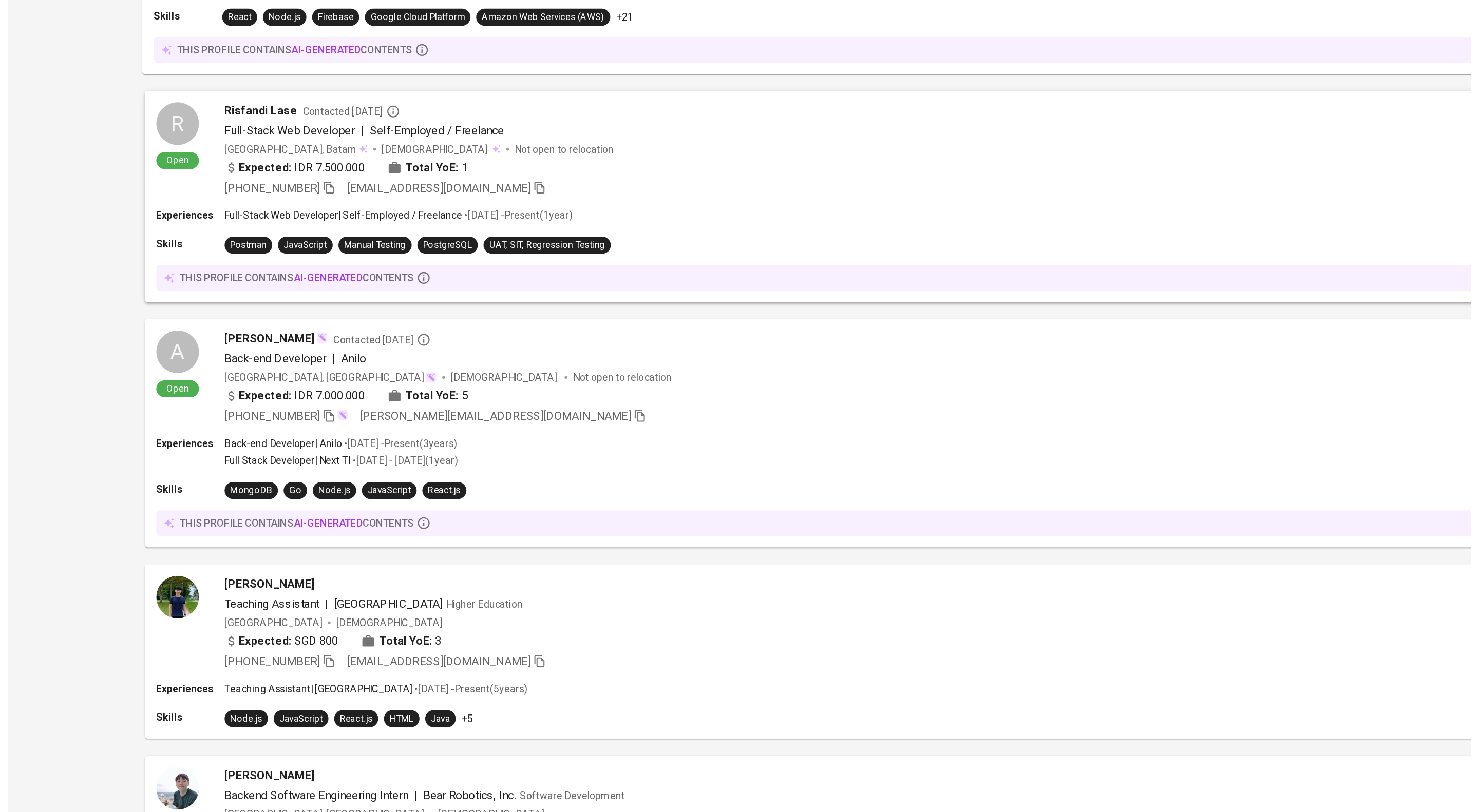
scroll to position [902, 0]
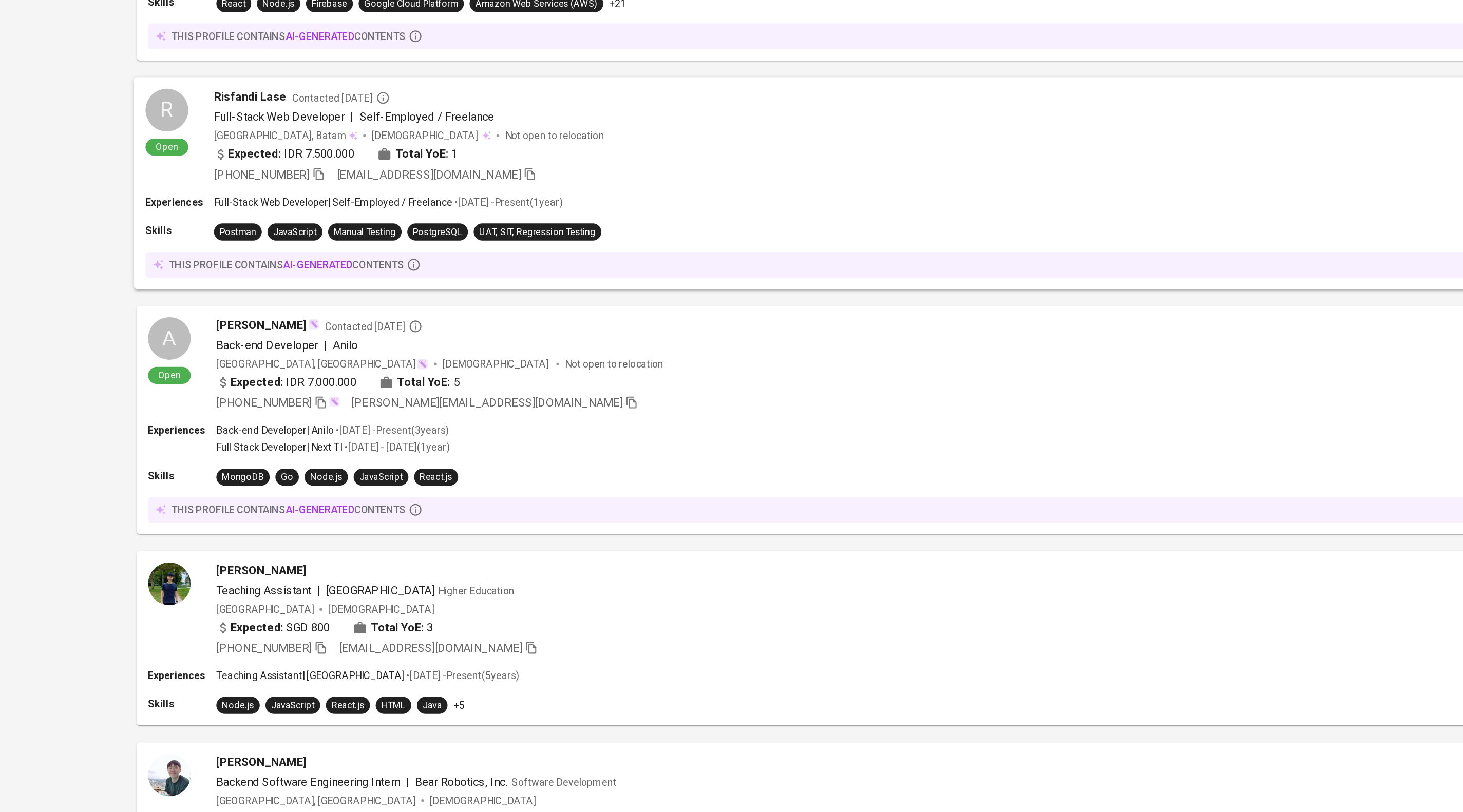
drag, startPoint x: 557, startPoint y: 367, endPoint x: 557, endPoint y: 489, distance: 122.0
click at [557, 346] on div "Expected: IDR 7.500.000 Total YoE: 1" at bounding box center [800, 338] width 1113 height 15
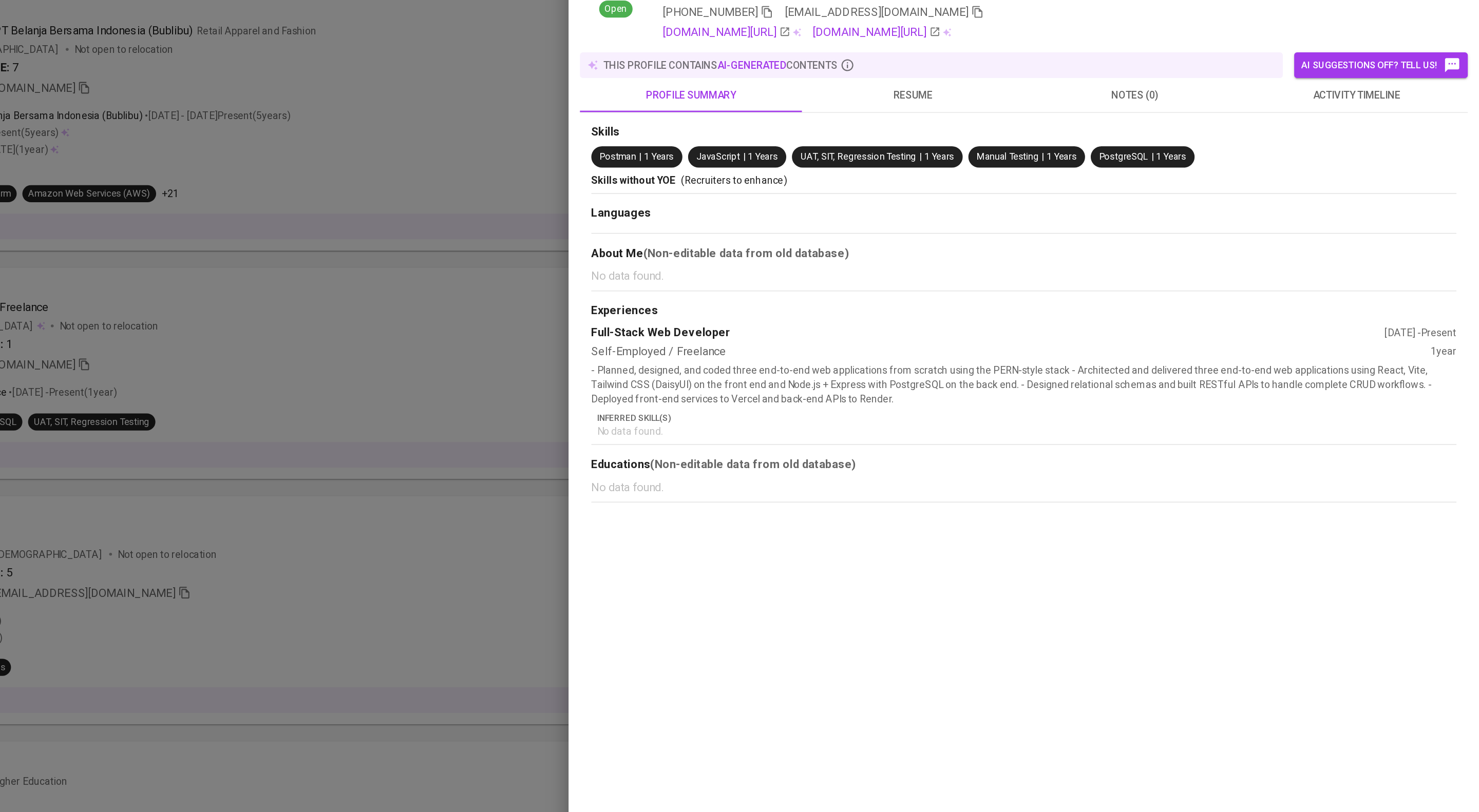
click at [1069, 165] on span "resume" at bounding box center [1070, 157] width 148 height 13
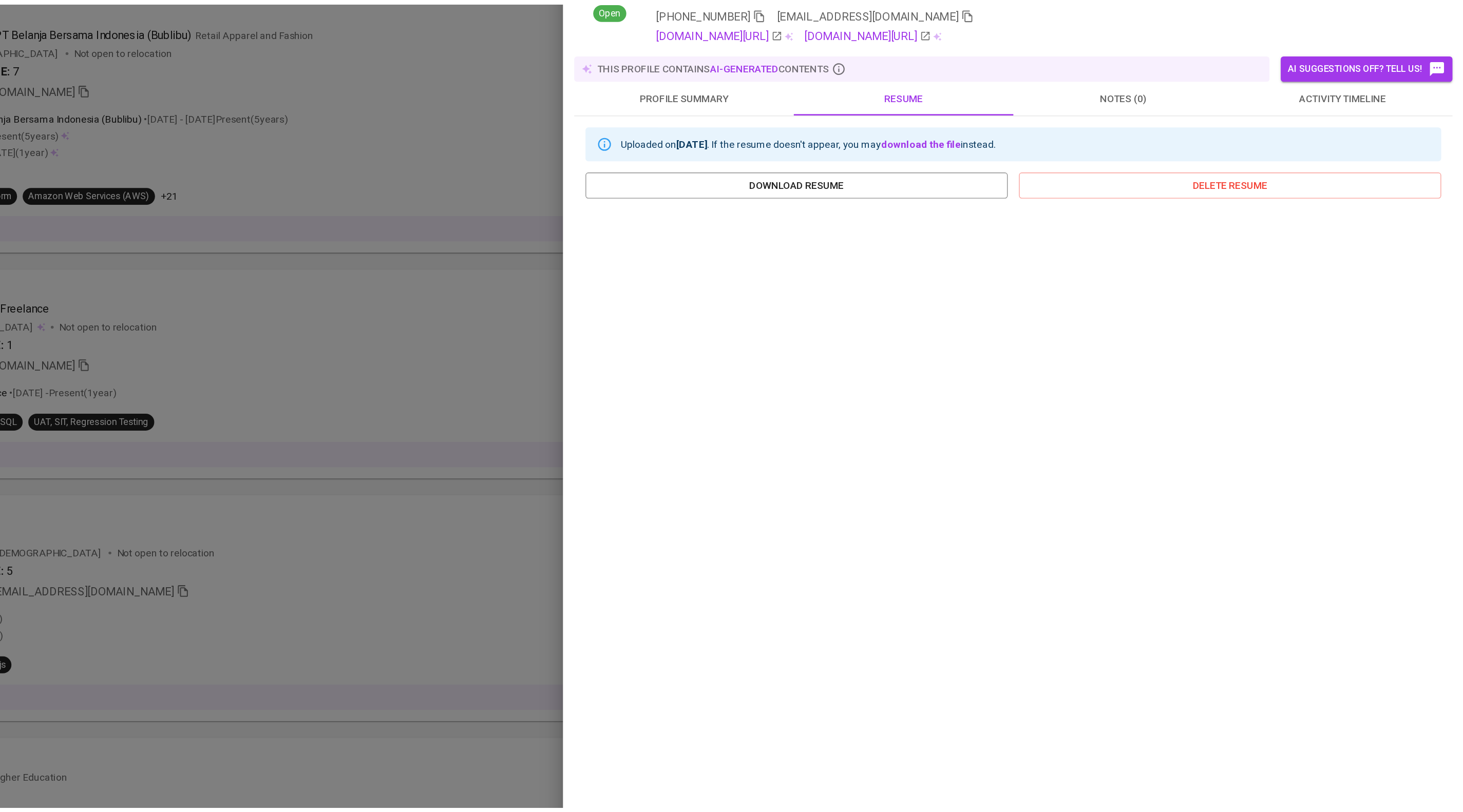
scroll to position [901, 0]
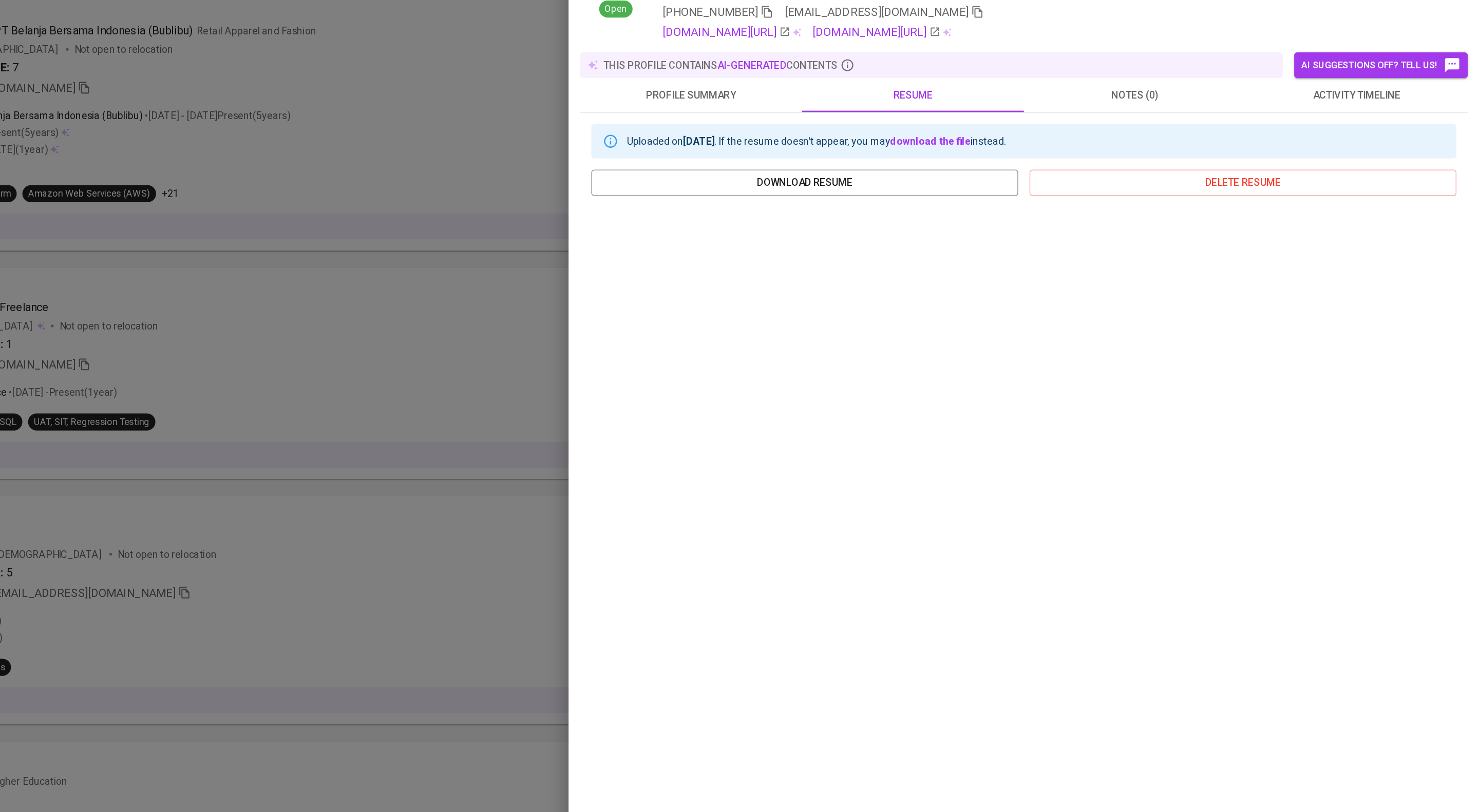
click at [706, 457] on div at bounding box center [740, 406] width 1479 height 812
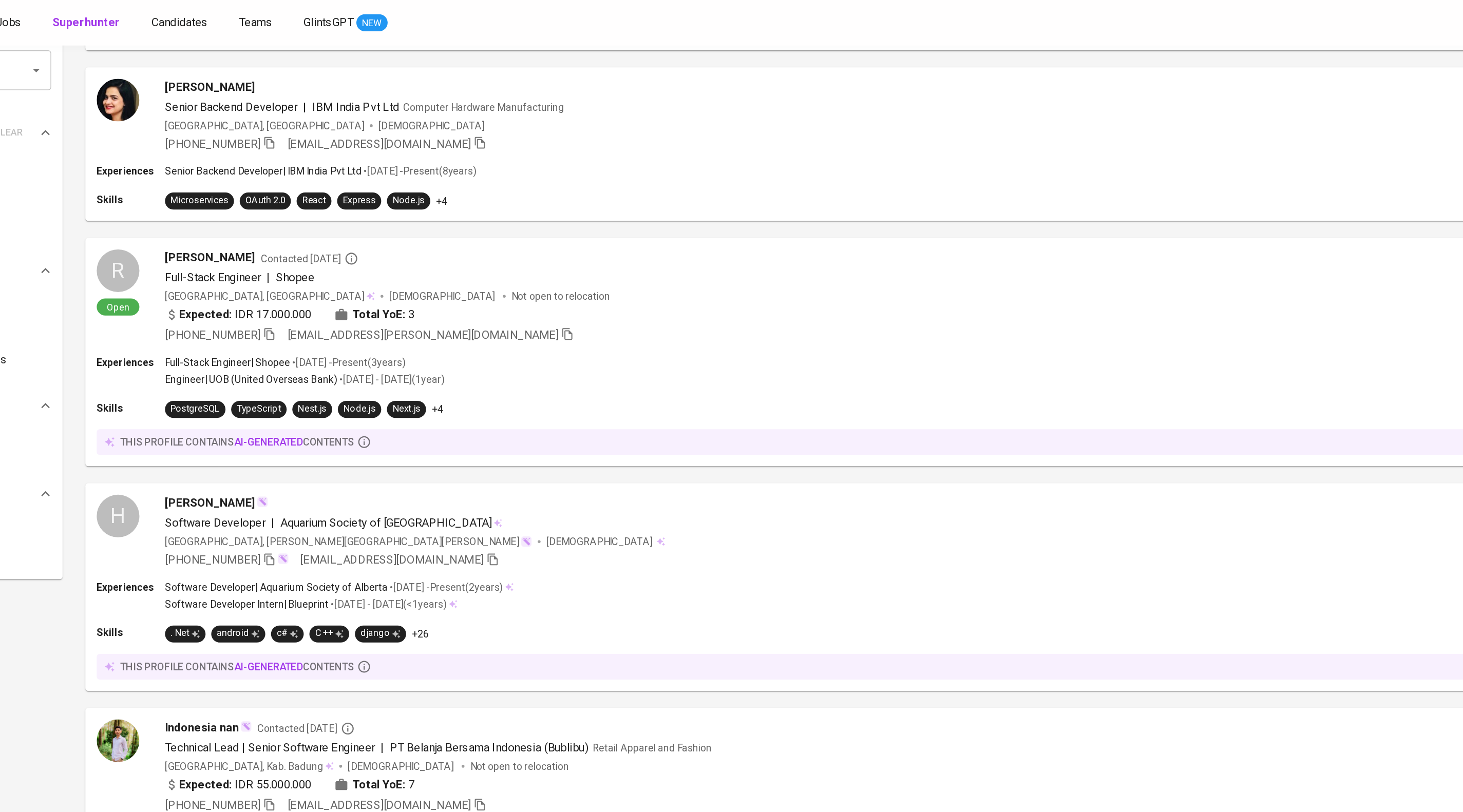
scroll to position [0, 0]
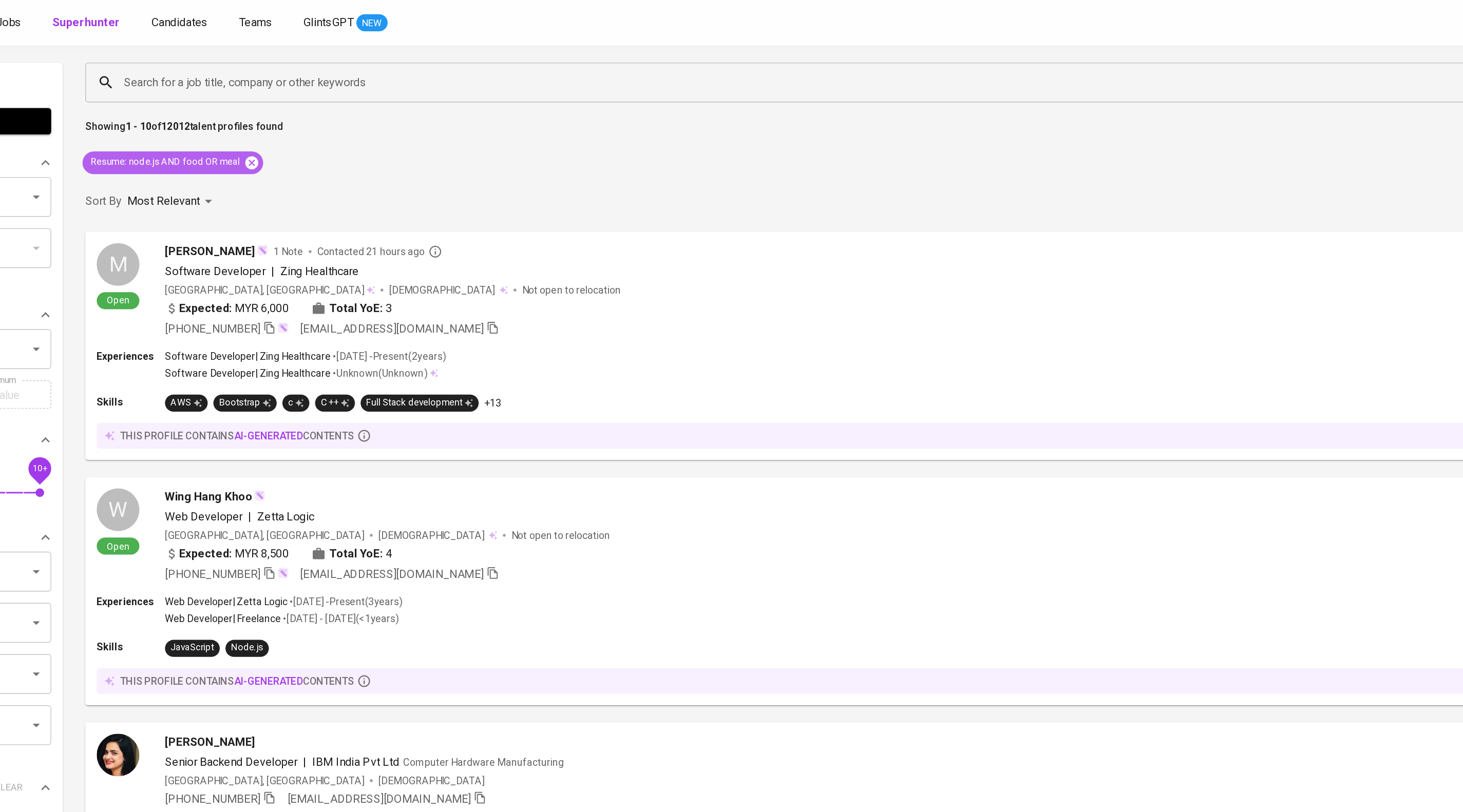
click at [312, 122] on icon at bounding box center [307, 117] width 10 height 10
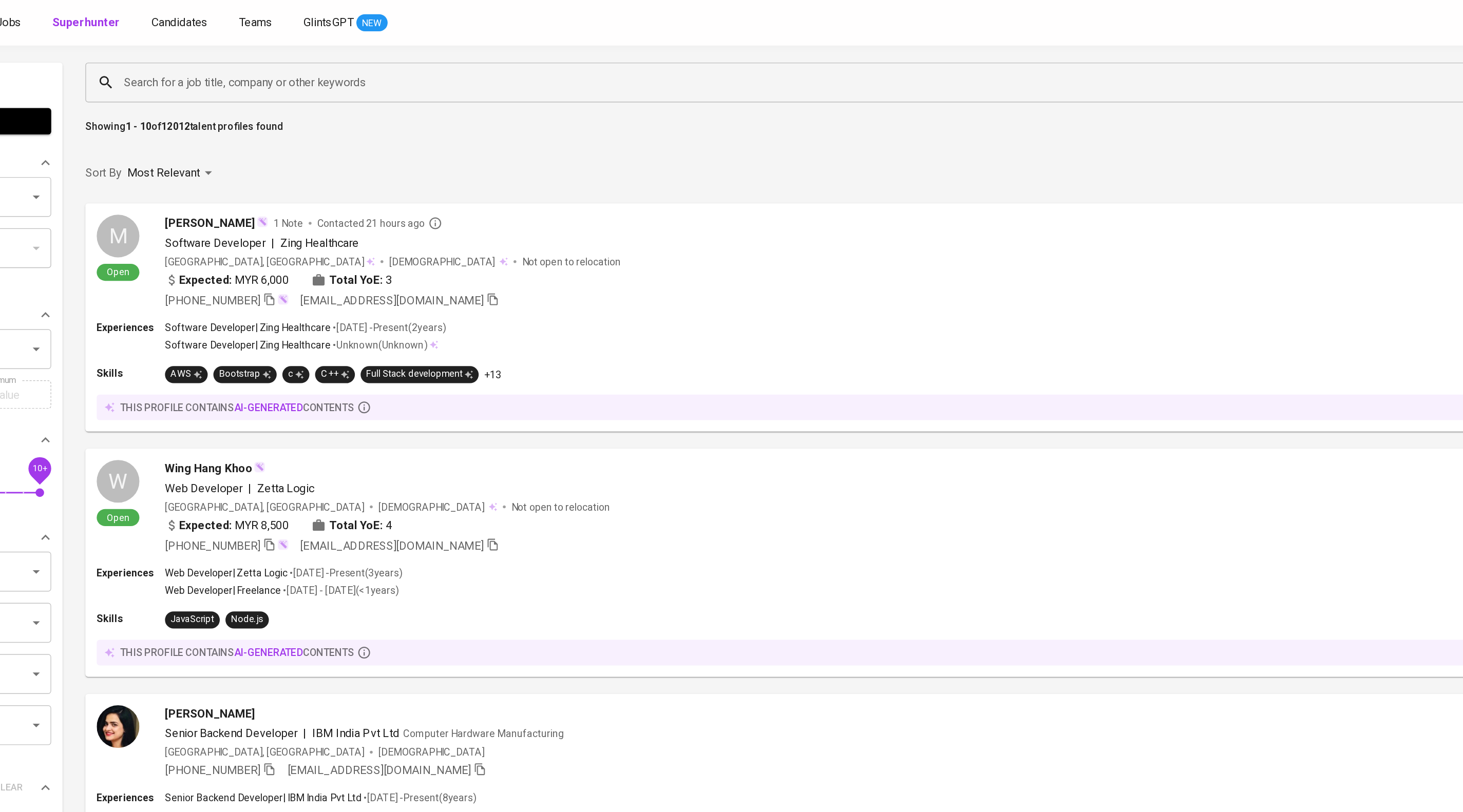
click at [343, 62] on input "Search for a job title, company or other keywords" at bounding box center [770, 59] width 1116 height 19
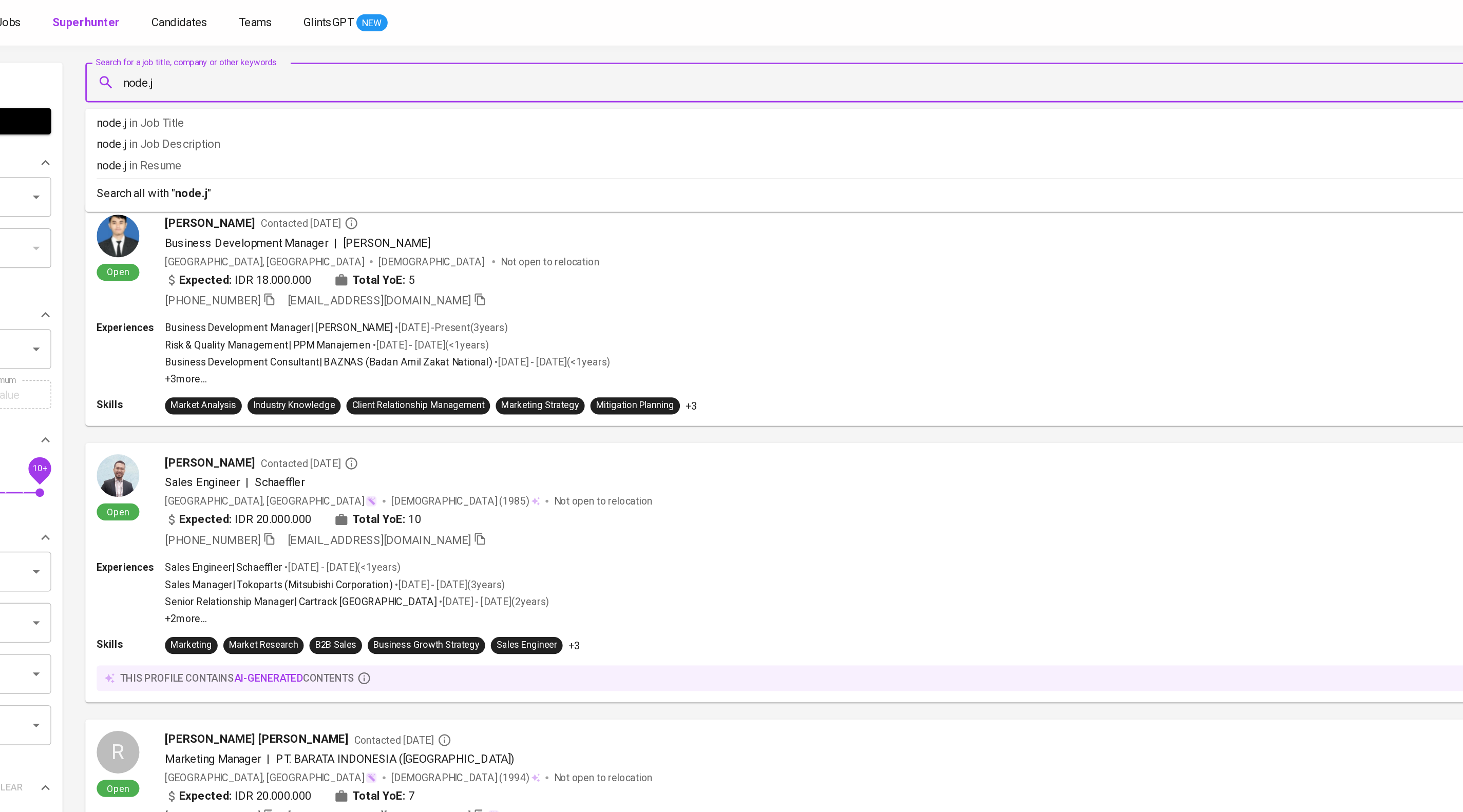
type input "node.js"
click at [314, 126] on p "node.js in Resume" at bounding box center [766, 119] width 1142 height 13
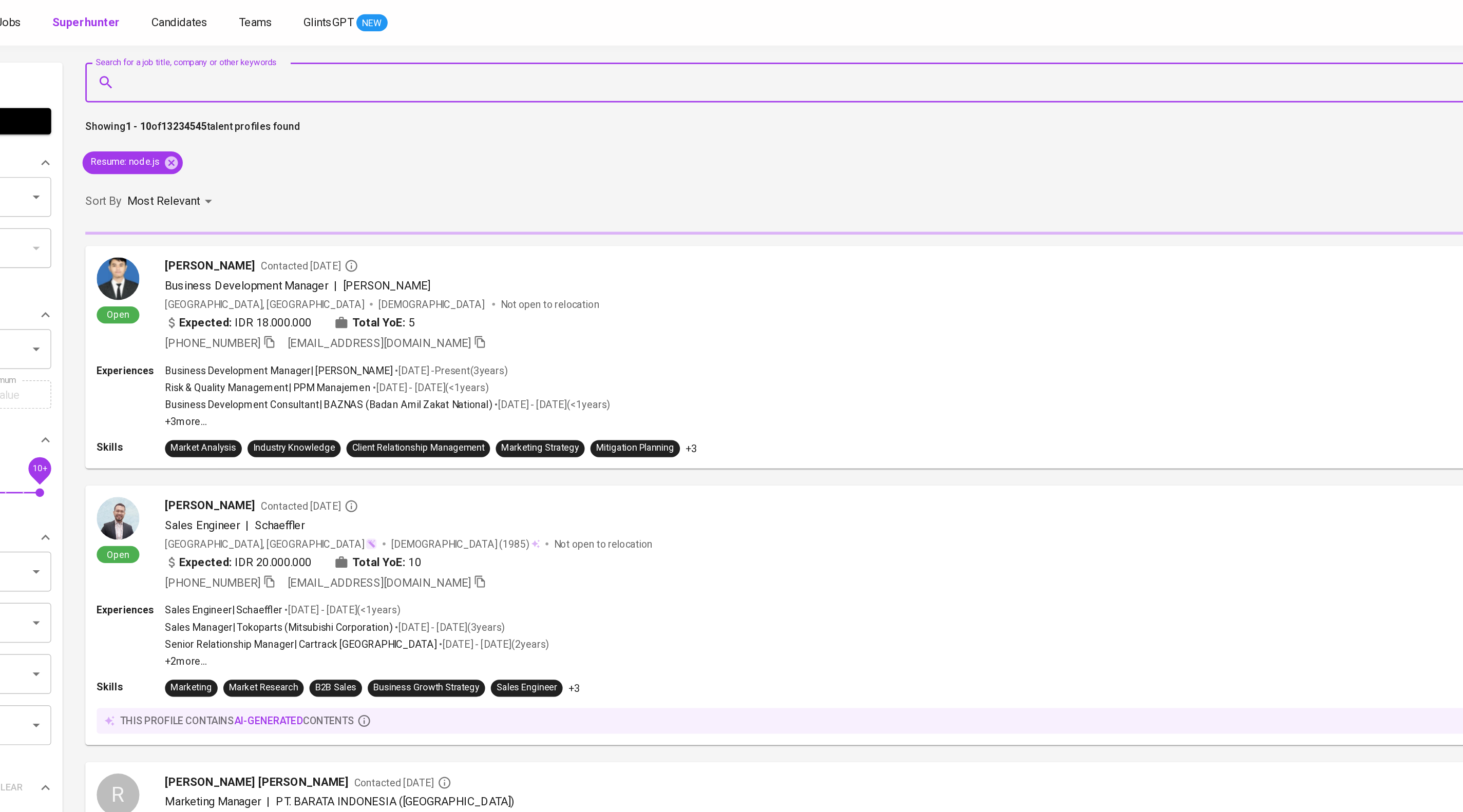
click at [313, 67] on input "Search for a job title, company or other keywords" at bounding box center [770, 59] width 1116 height 19
type input "food"
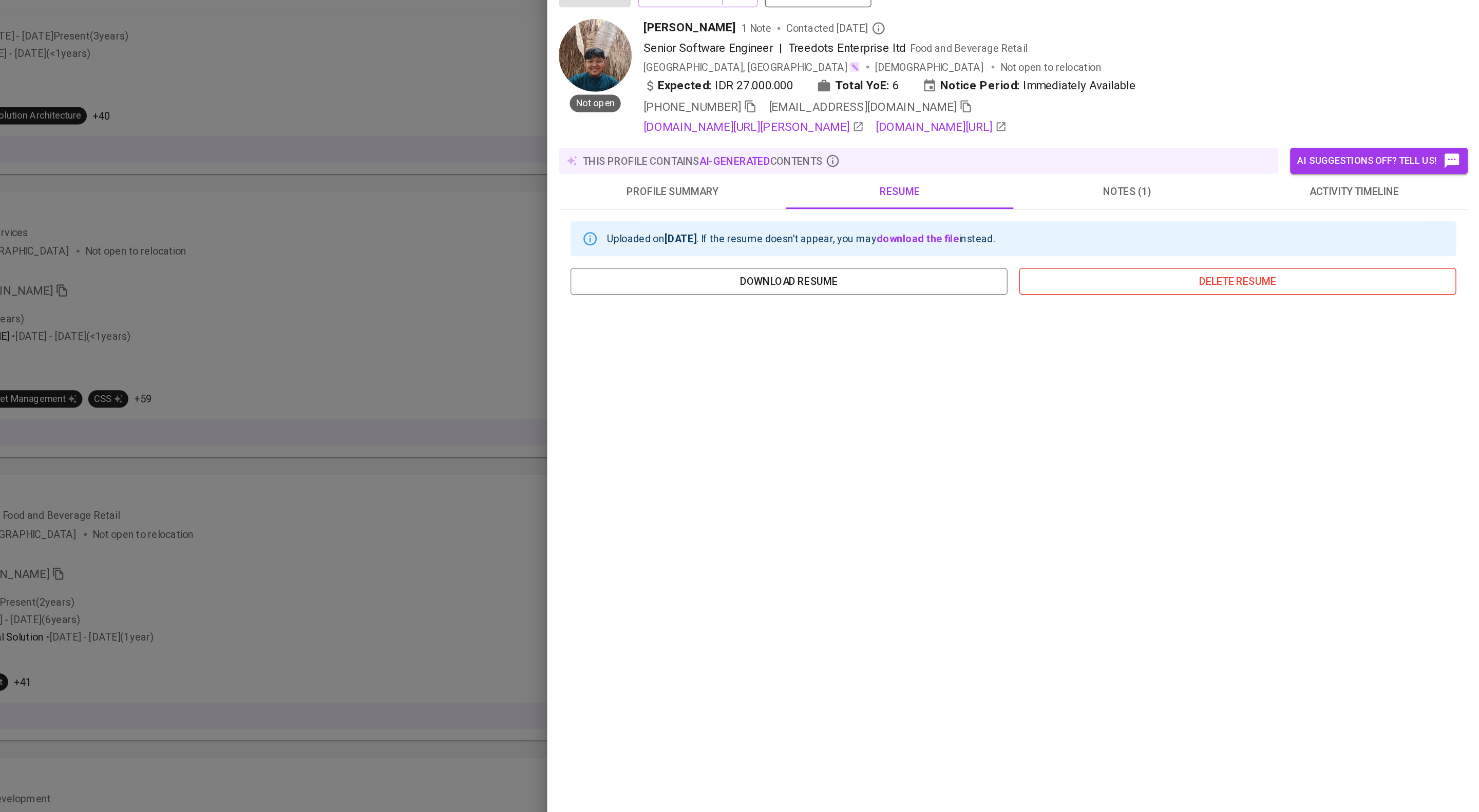
scroll to position [1471, 0]
click at [1363, 165] on span "activity timeline" at bounding box center [1390, 157] width 148 height 13
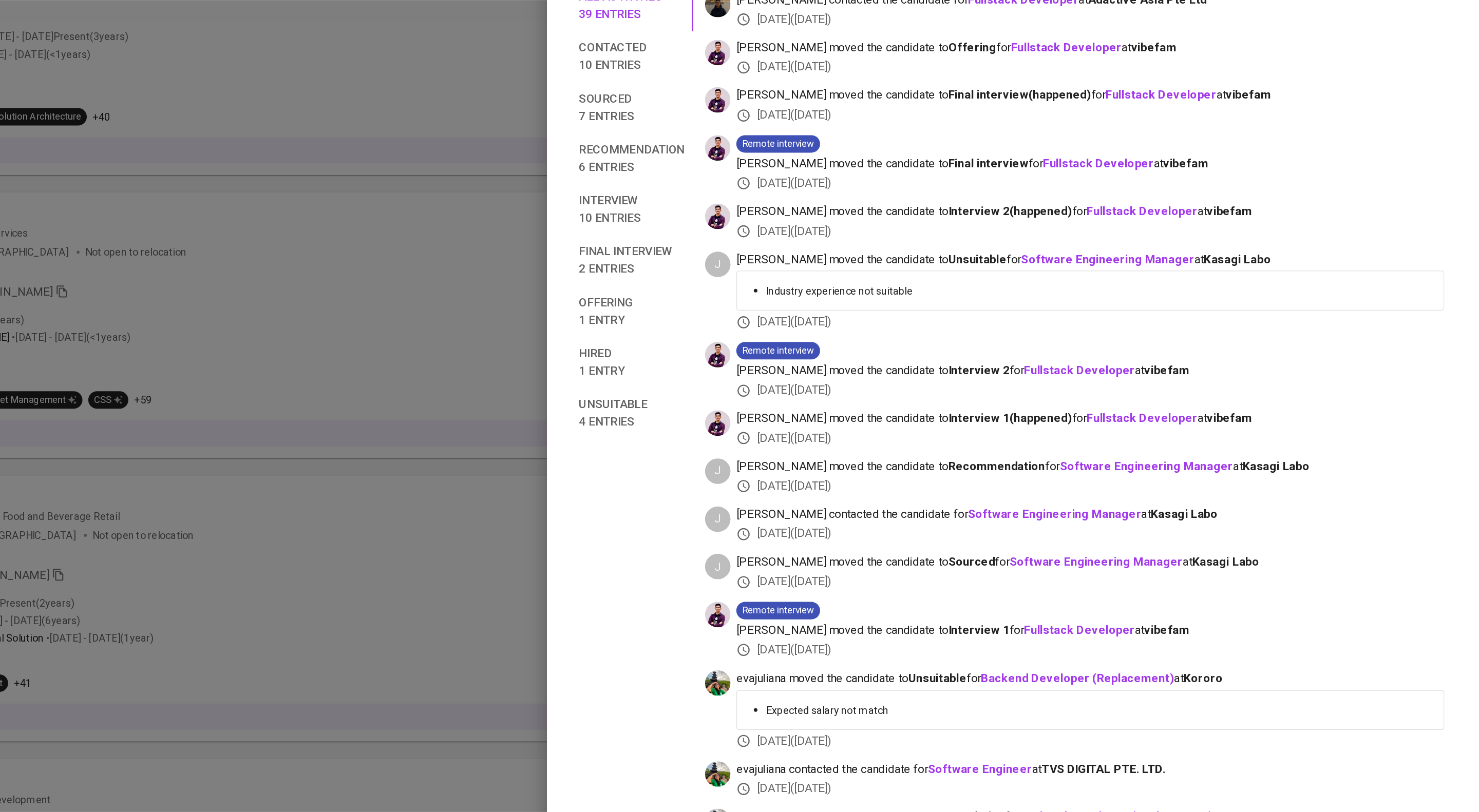
scroll to position [436, 0]
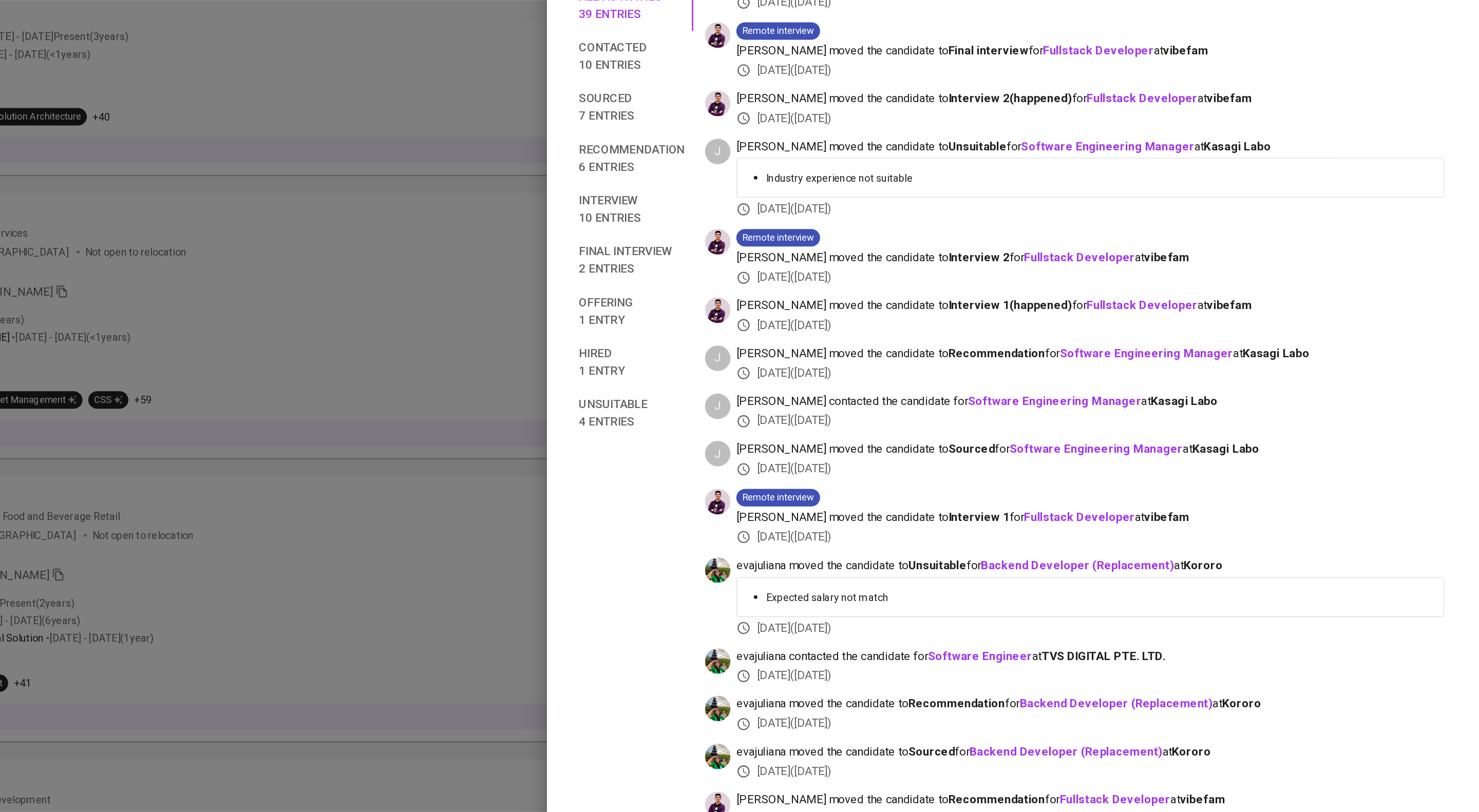
click at [684, 172] on div at bounding box center [740, 406] width 1479 height 812
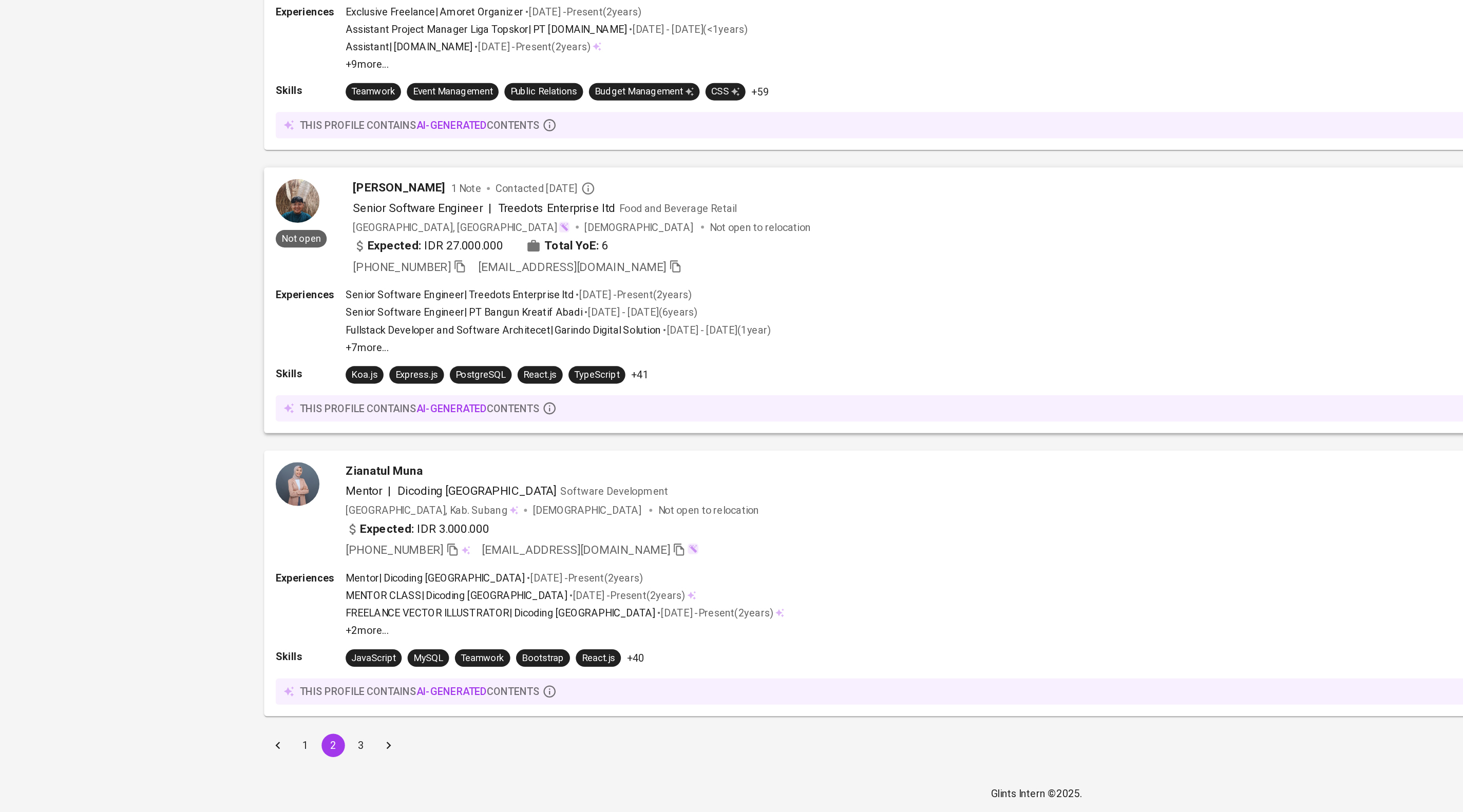
scroll to position [1637, 0]
click at [249, 760] on button "3" at bounding box center [255, 765] width 16 height 16
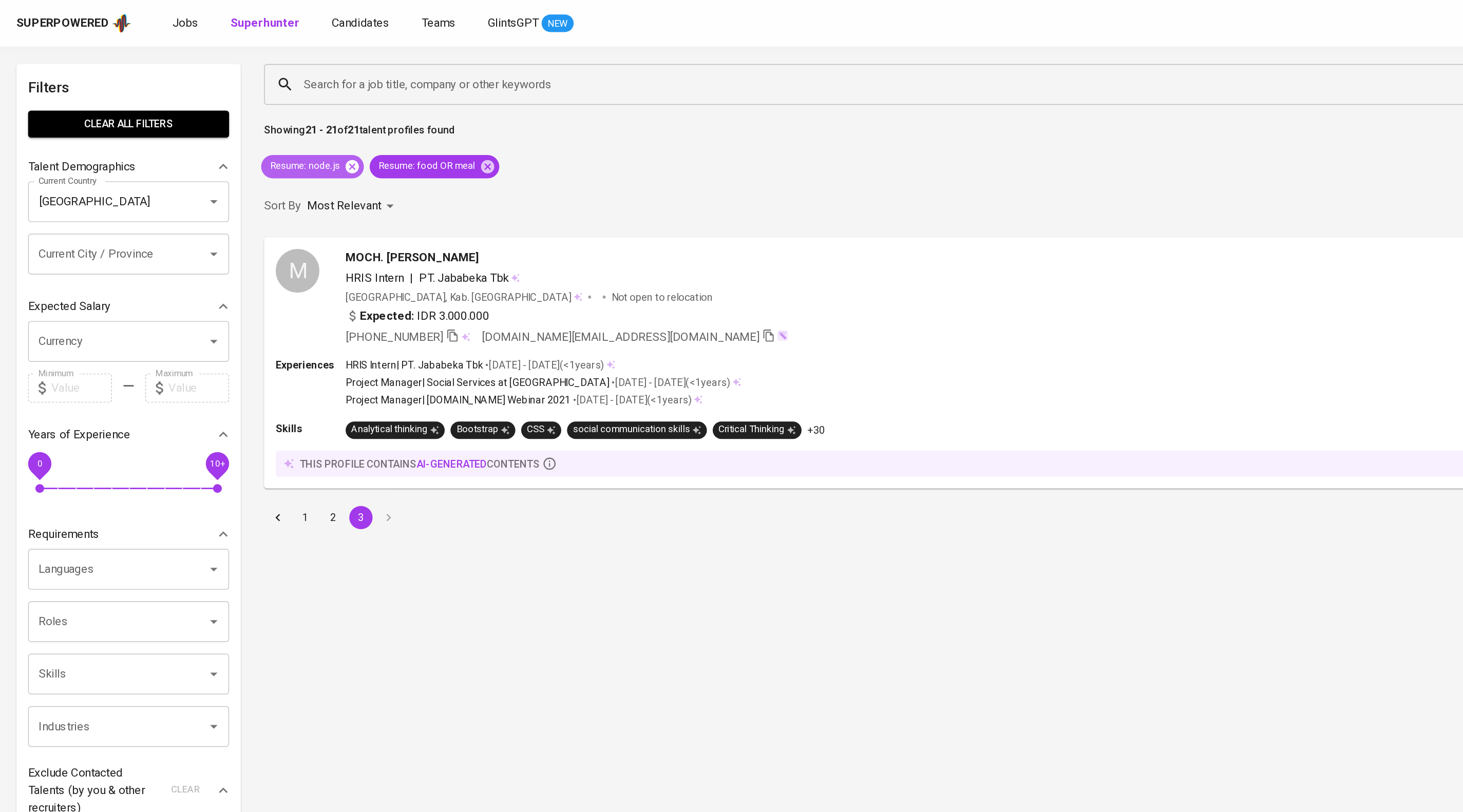
click at [254, 122] on icon at bounding box center [249, 117] width 10 height 10
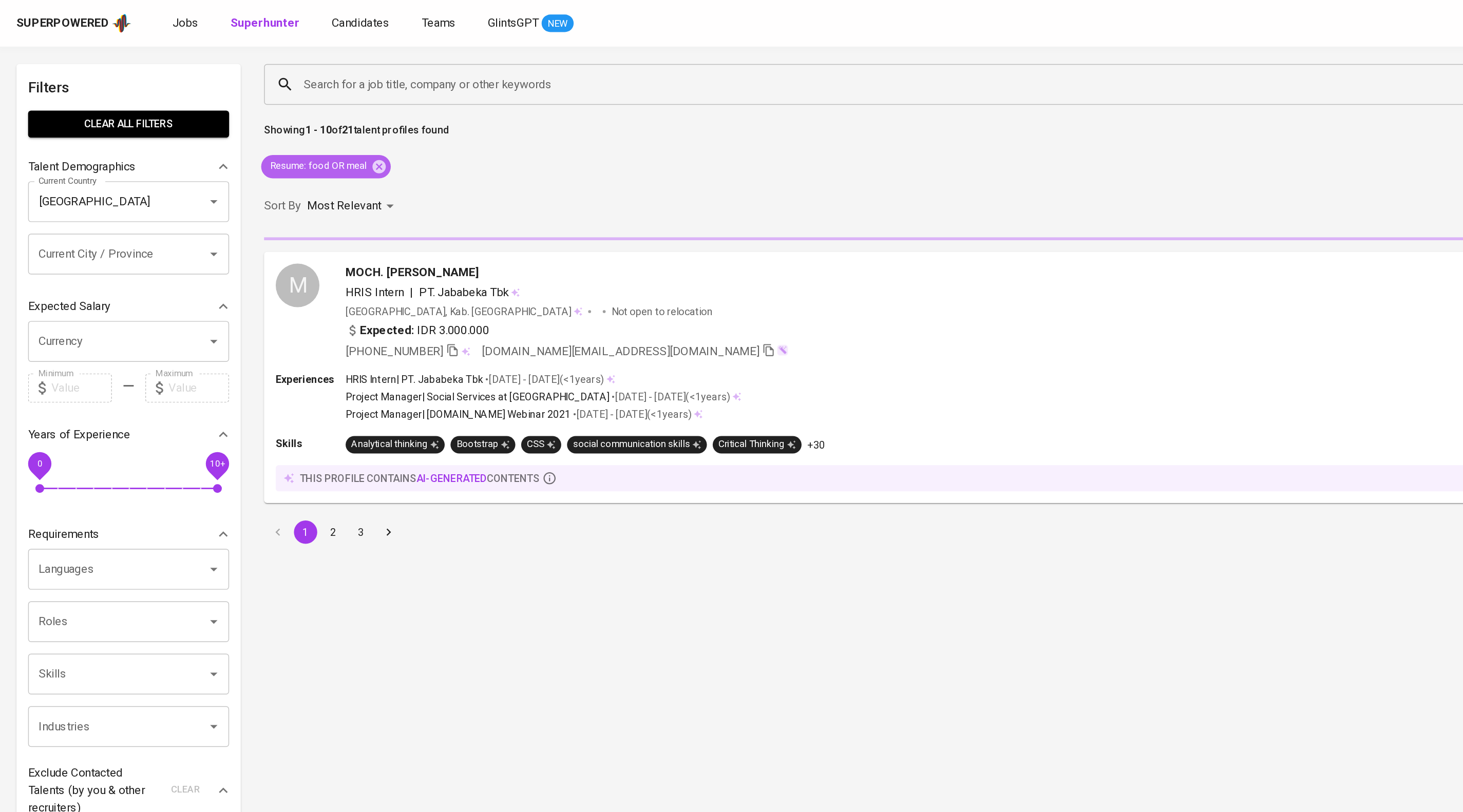
click at [273, 122] on icon at bounding box center [268, 117] width 10 height 10
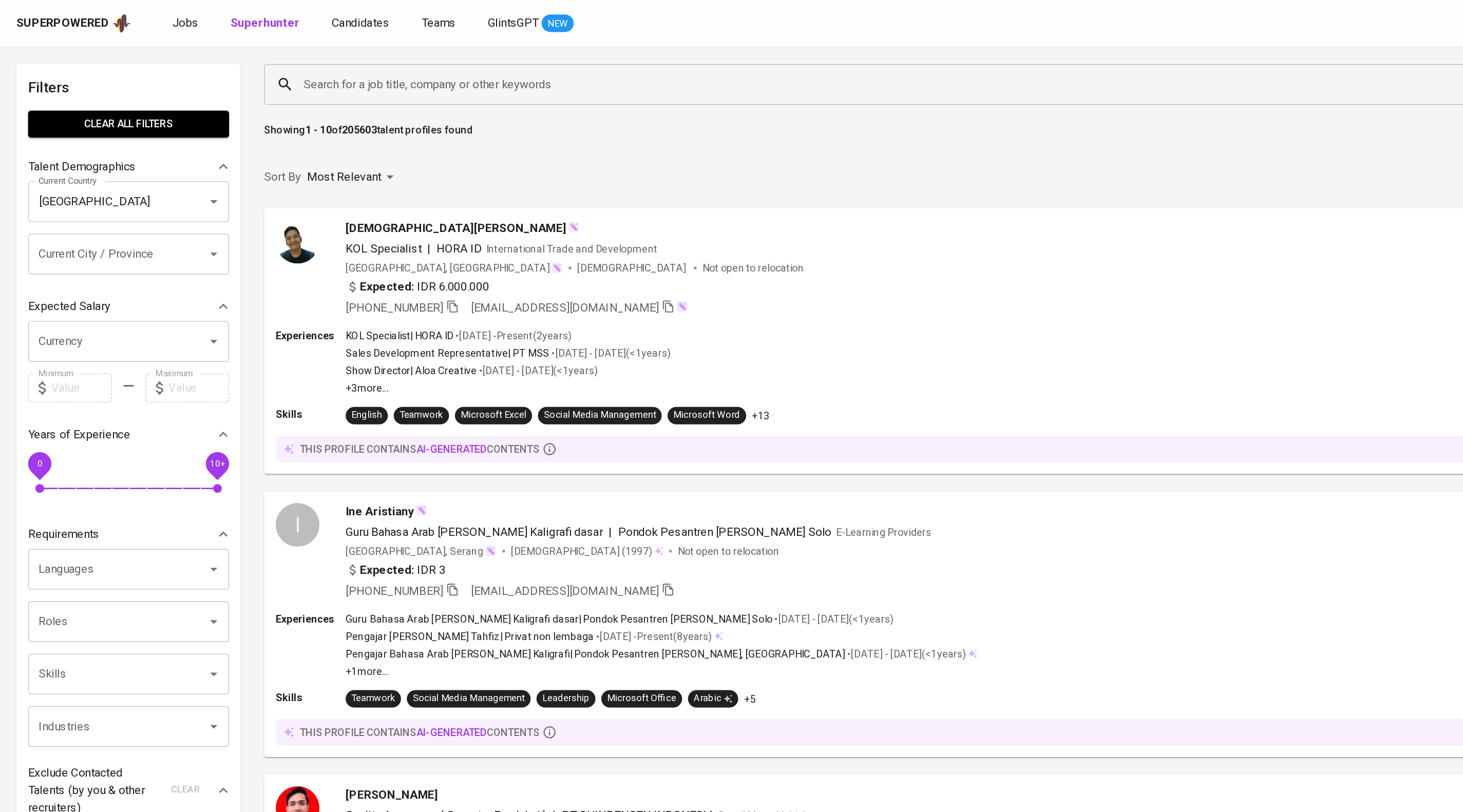
click at [243, 63] on input "Search for a job title, company or other keywords" at bounding box center [770, 59] width 1116 height 19
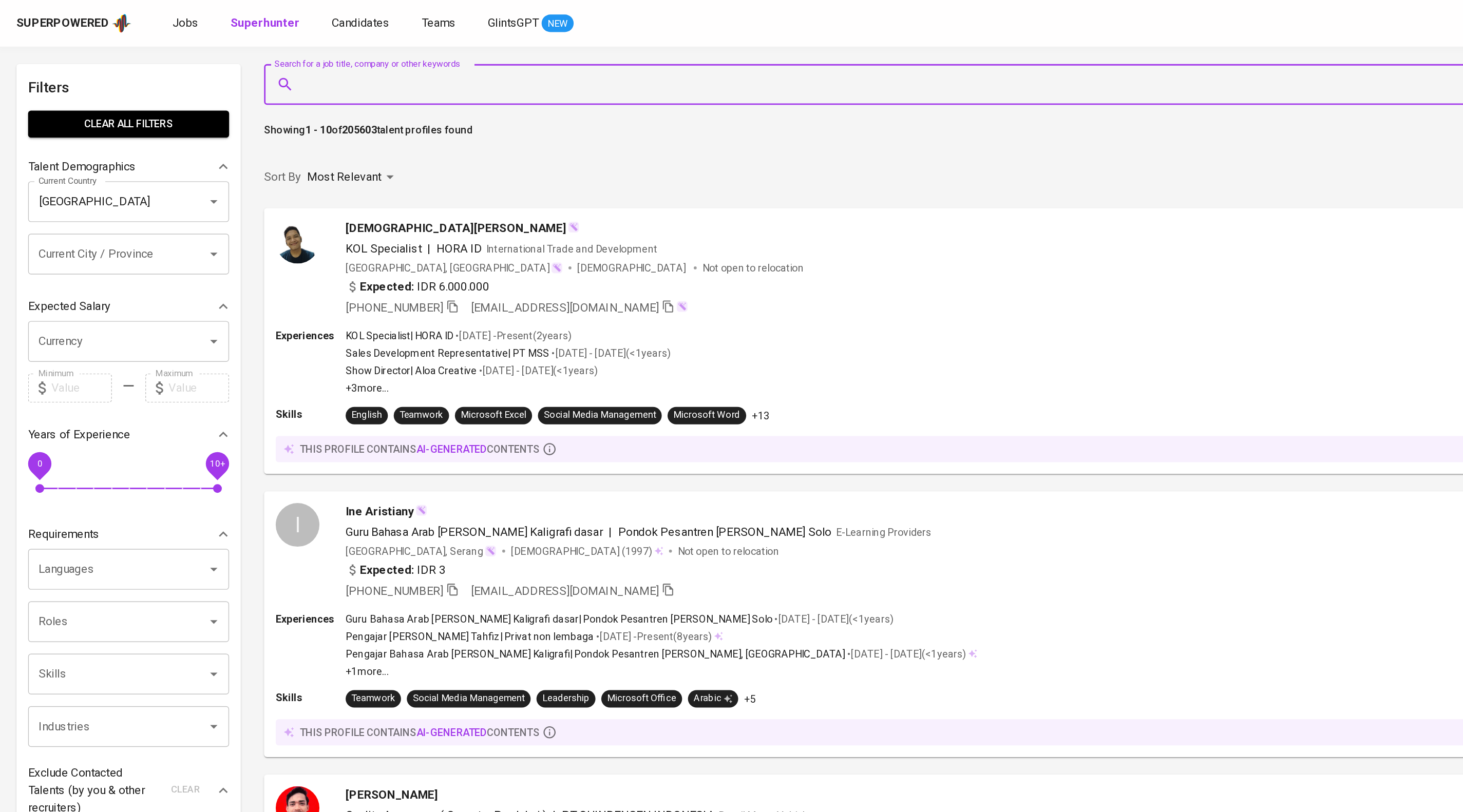
paste input "naufaalar@gmail.com"
type input "naufaalar@gmail.com"
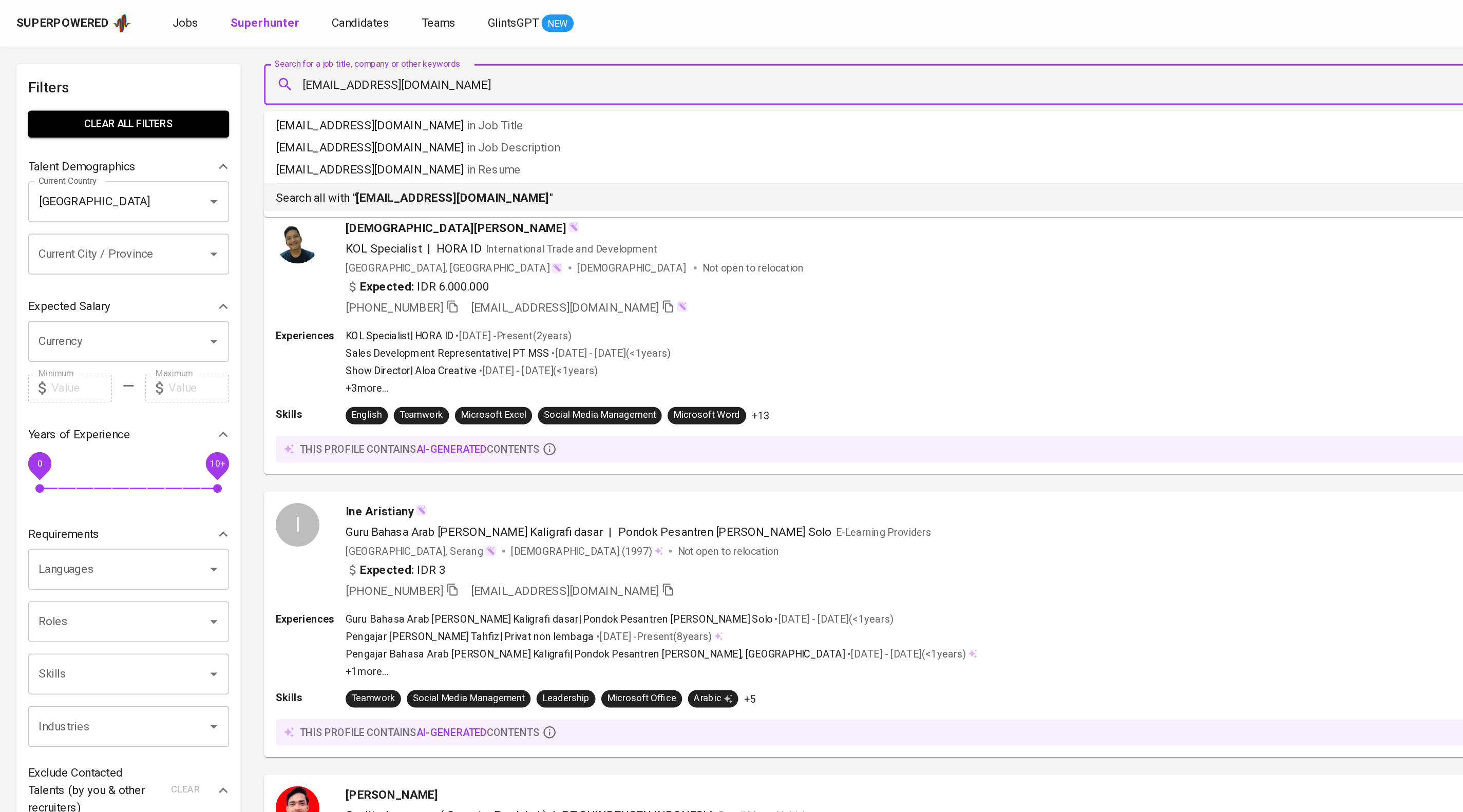
click at [315, 144] on b "naufaalar@gmail.com" at bounding box center [320, 139] width 137 height 10
